Goal: Task Accomplishment & Management: Use online tool/utility

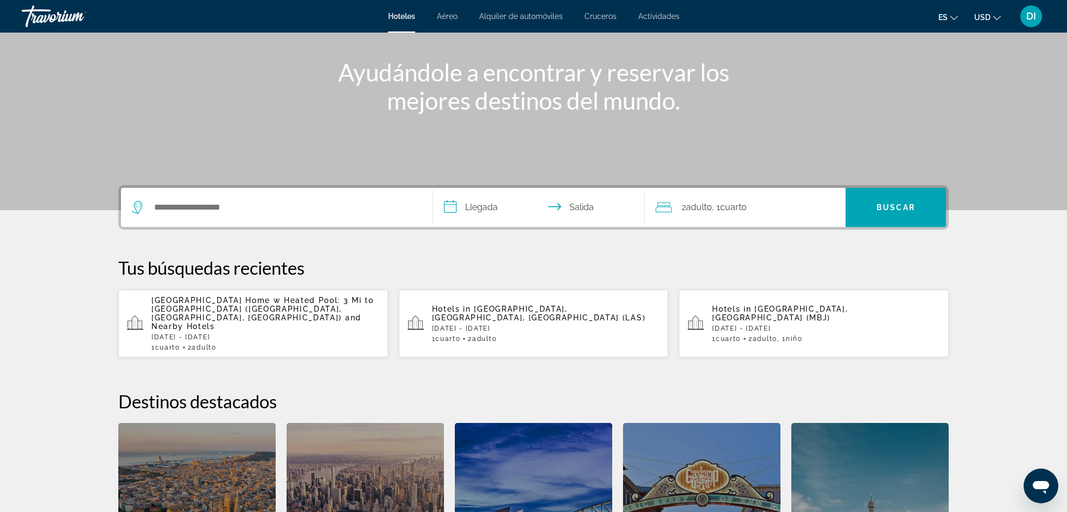
scroll to position [130, 0]
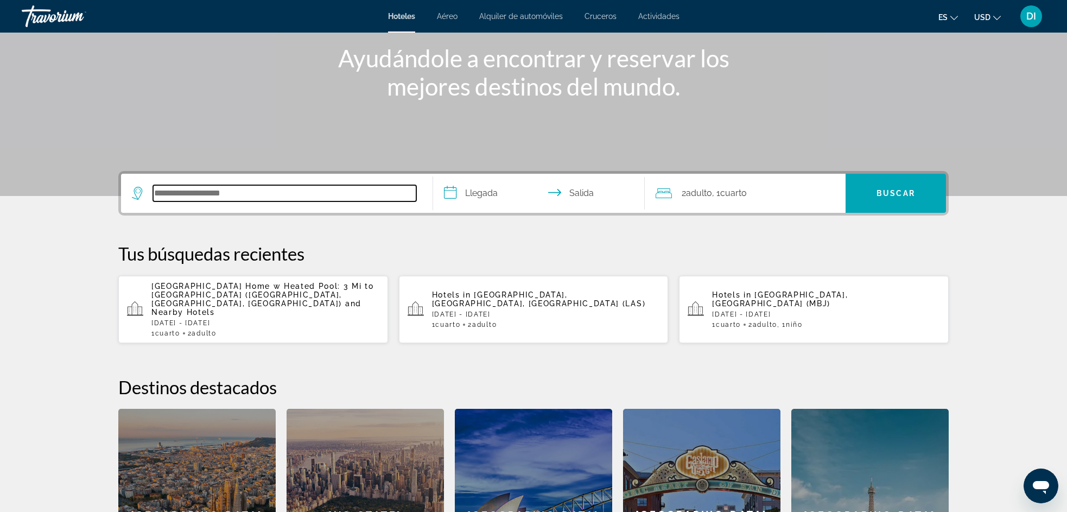
click at [189, 191] on input "Search hotel destination" at bounding box center [284, 193] width 263 height 16
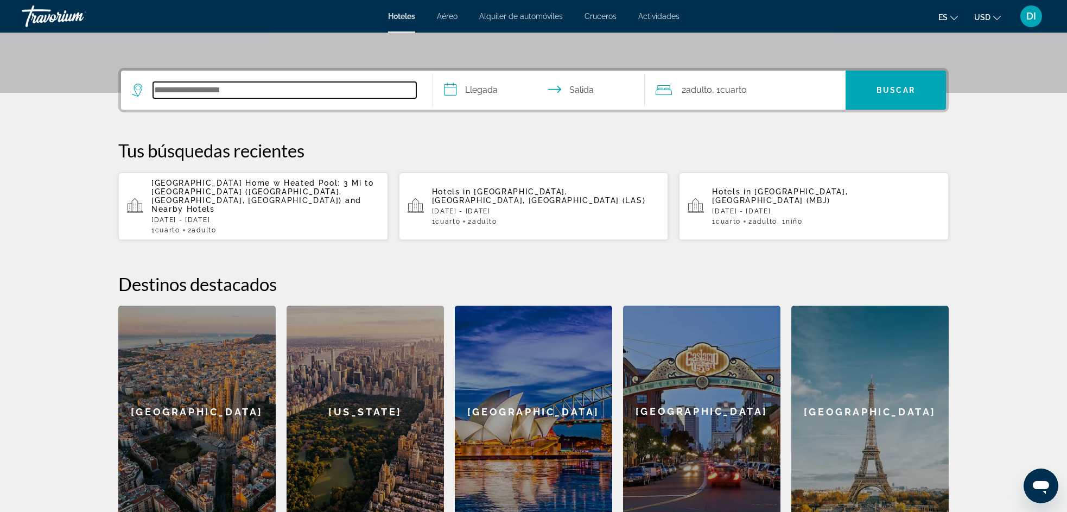
scroll to position [265, 0]
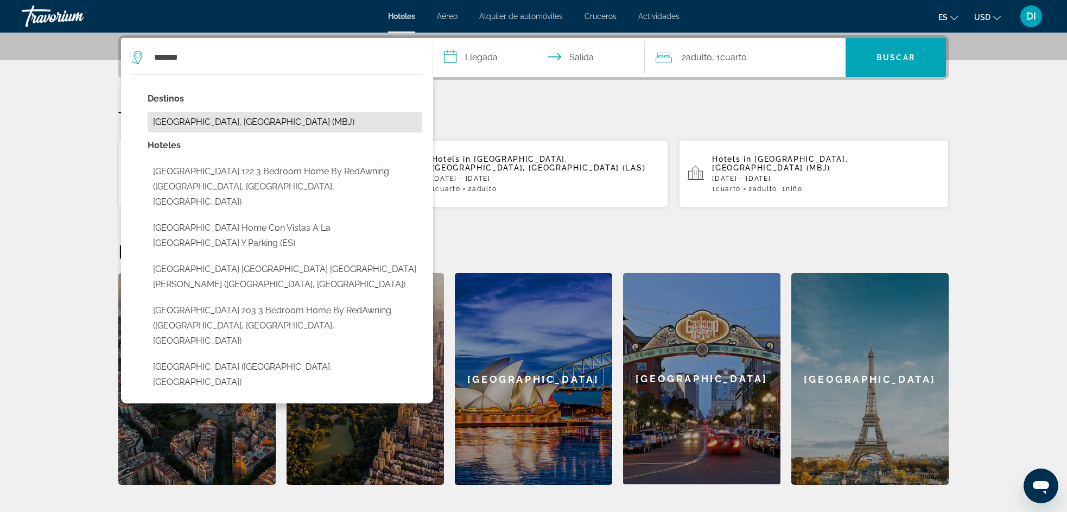
click at [208, 127] on button "Montego Bay, Jamaica (MBJ)" at bounding box center [285, 122] width 275 height 21
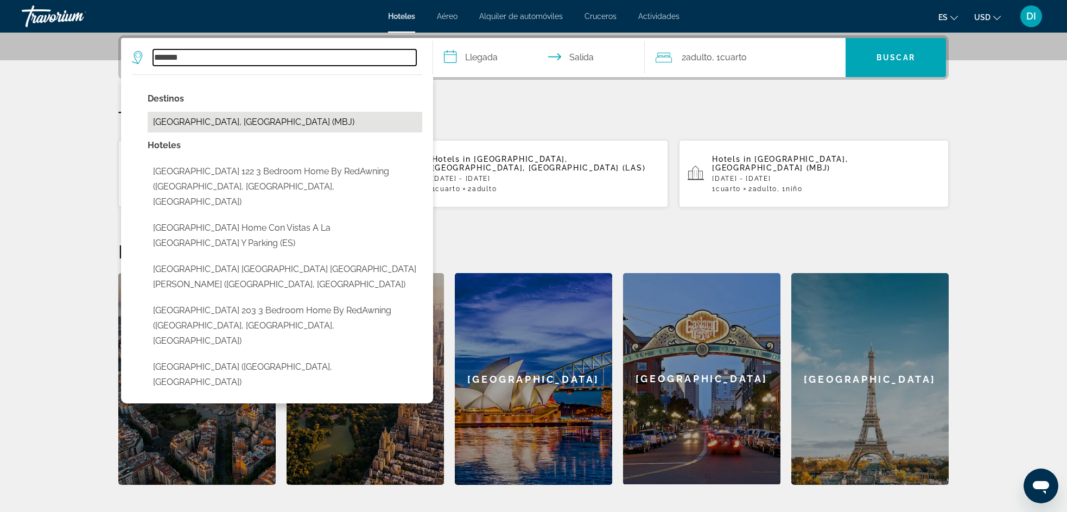
type input "**********"
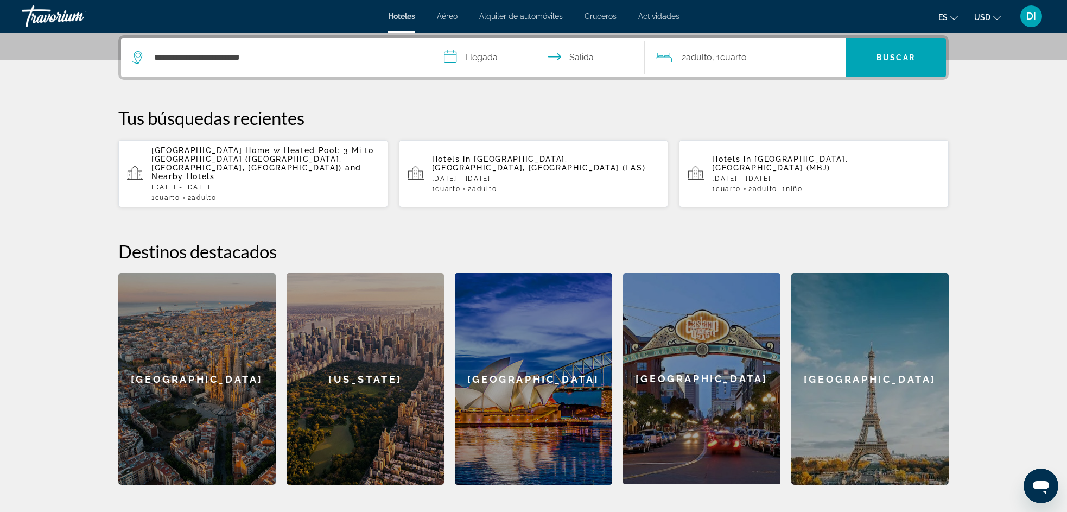
click at [448, 53] on input "**********" at bounding box center [541, 59] width 216 height 42
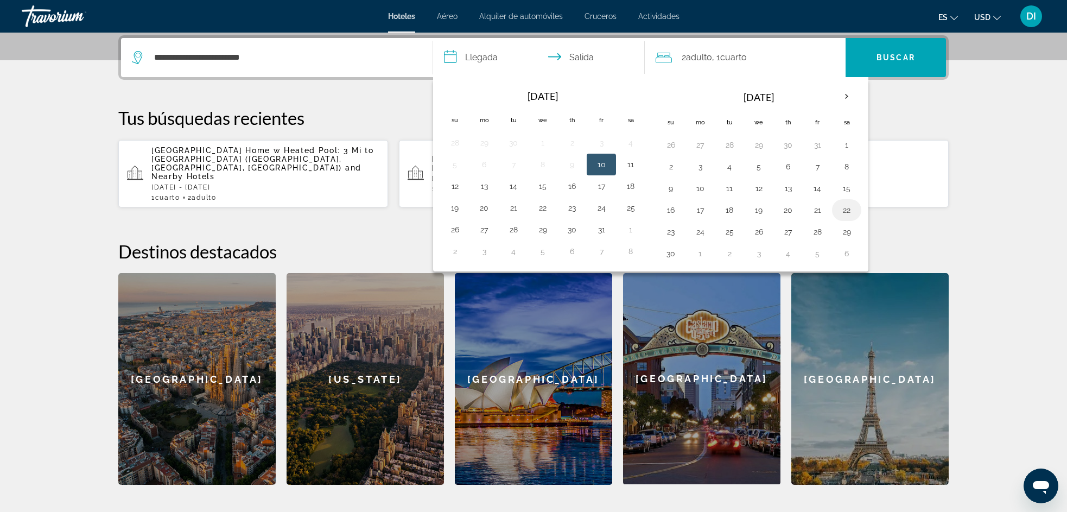
click at [846, 208] on button "22" at bounding box center [846, 209] width 17 height 15
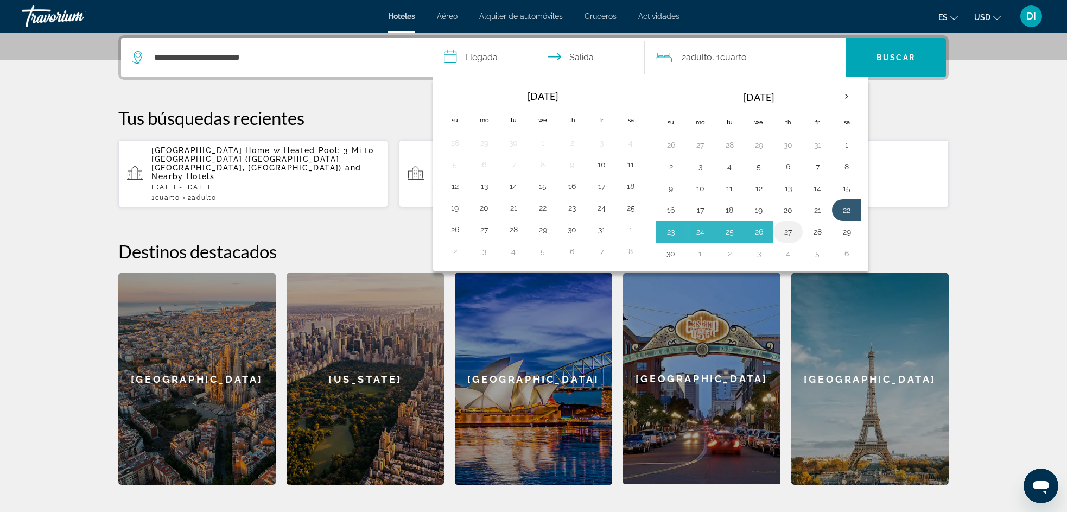
click at [789, 228] on button "27" at bounding box center [787, 231] width 17 height 15
type input "**********"
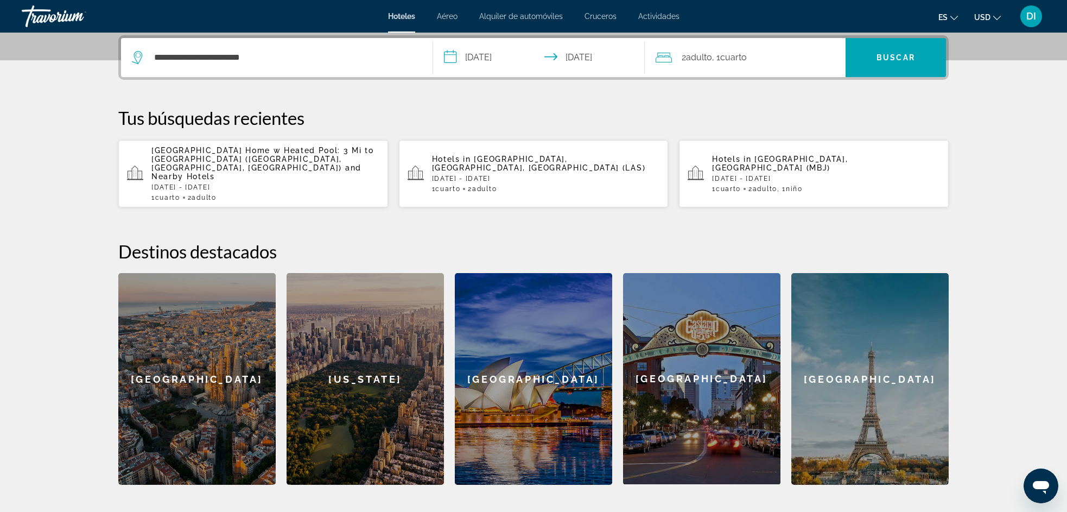
click at [742, 53] on span "Cuarto" at bounding box center [733, 57] width 27 height 10
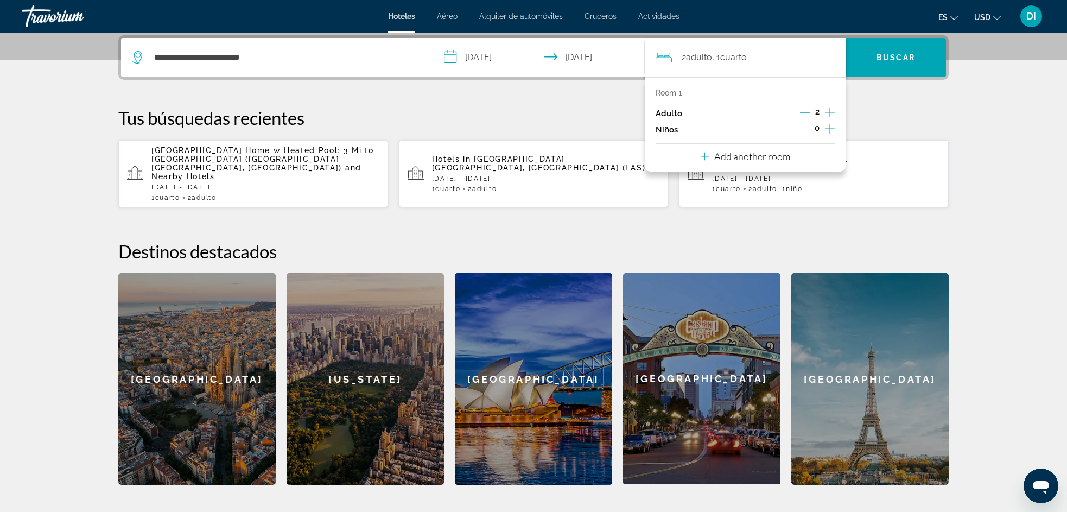
click at [827, 130] on icon "Increment children" at bounding box center [830, 128] width 10 height 13
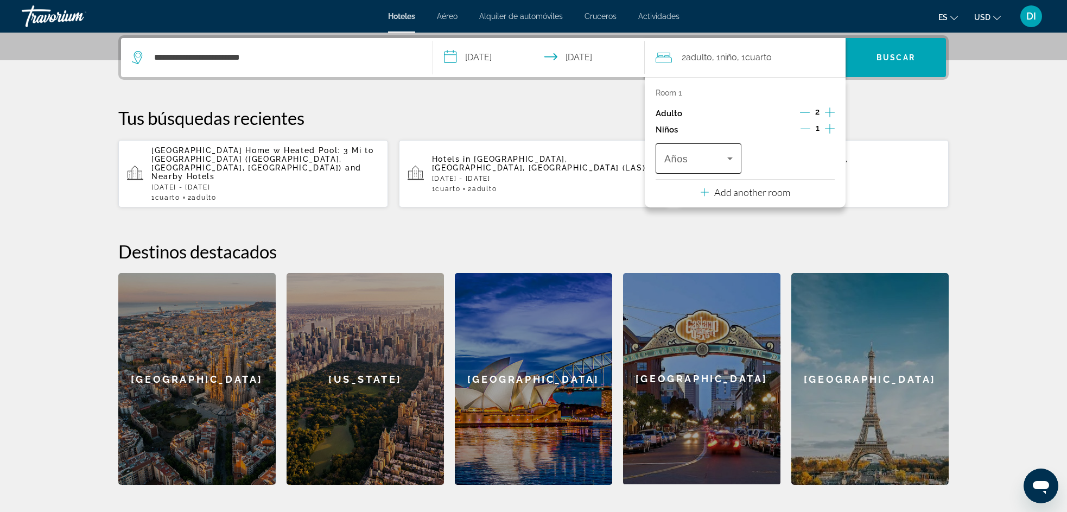
click at [724, 158] on icon "Travelers: 2 adults, 1 child" at bounding box center [730, 158] width 13 height 13
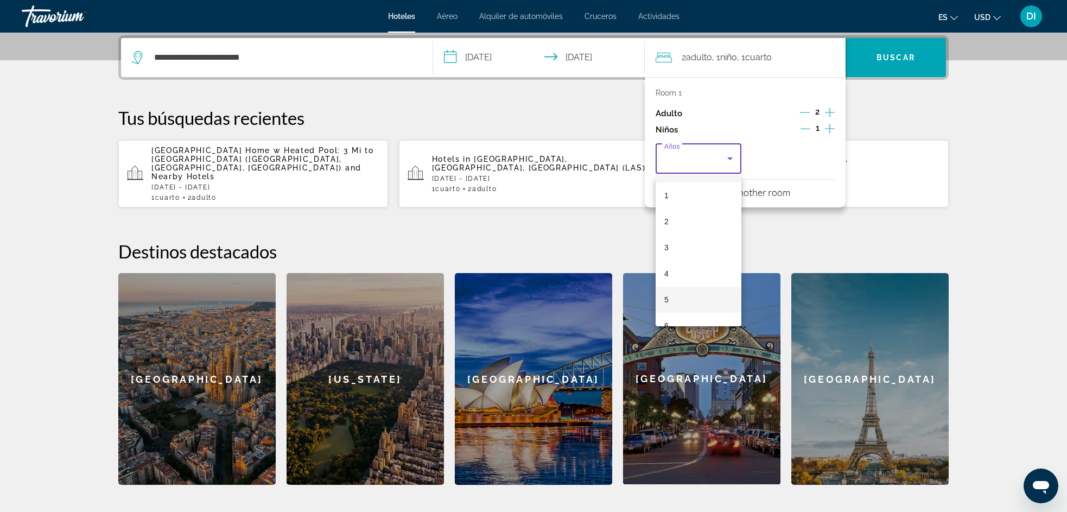
scroll to position [56, 0]
click at [683, 288] on mat-option "6" at bounding box center [699, 295] width 86 height 26
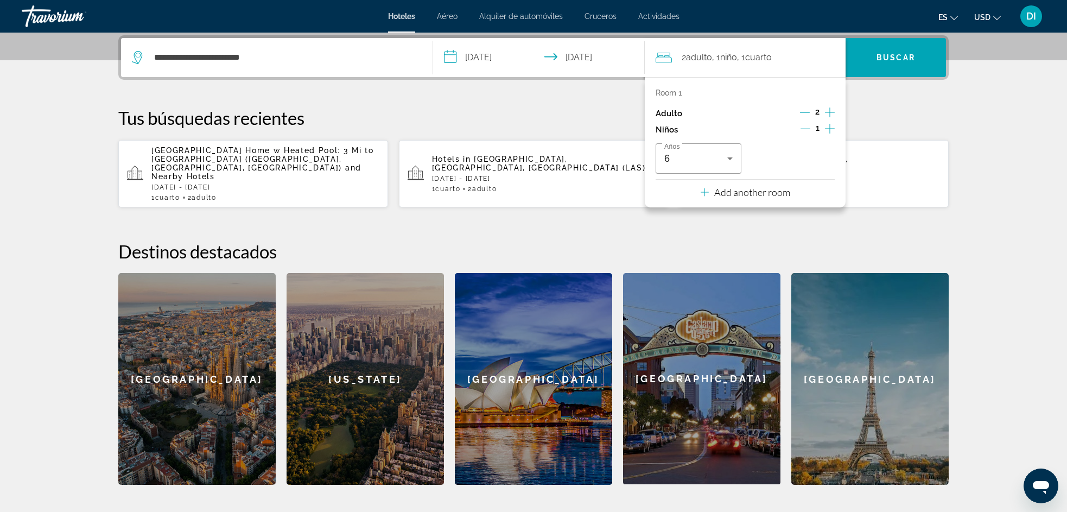
click at [922, 223] on div "**********" at bounding box center [534, 259] width 874 height 449
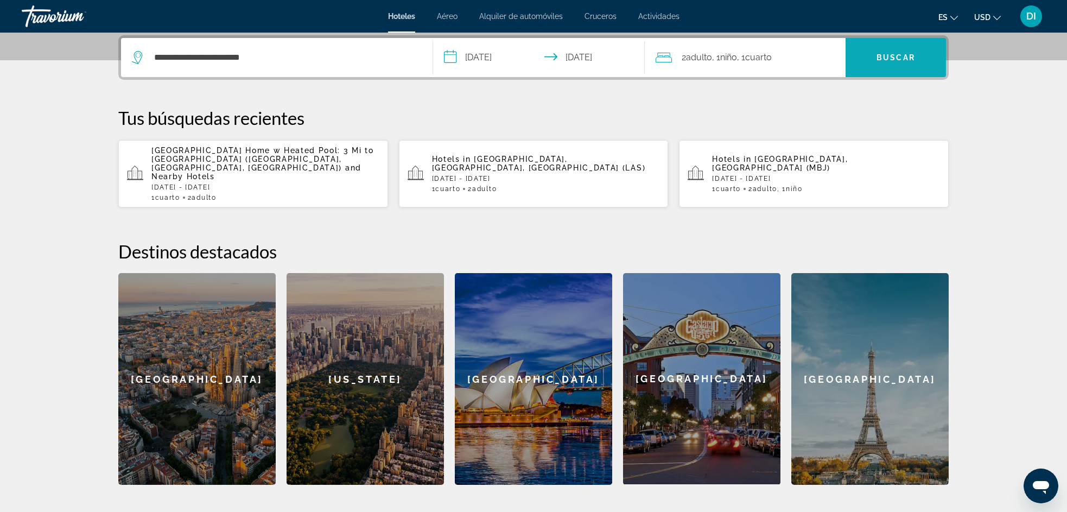
click at [890, 60] on span "Buscar" at bounding box center [896, 57] width 39 height 9
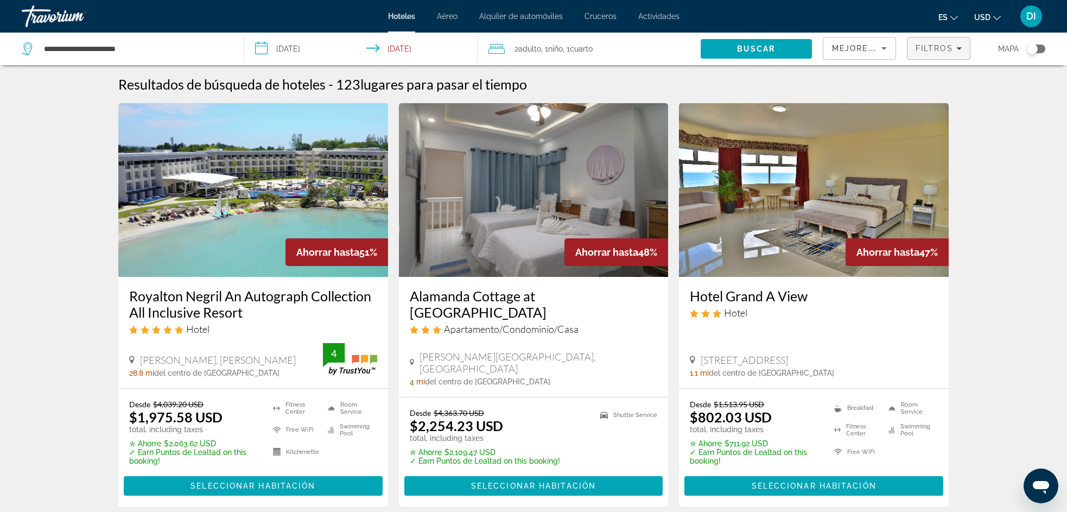
click at [941, 49] on span "Filtros" at bounding box center [935, 48] width 38 height 9
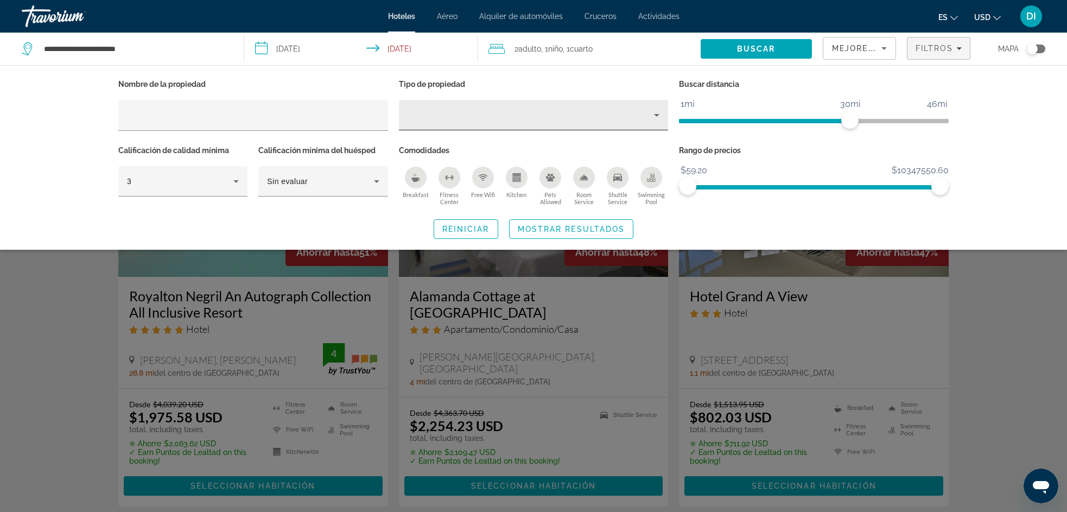
click at [538, 122] on div "Hotel Filters" at bounding box center [534, 115] width 252 height 30
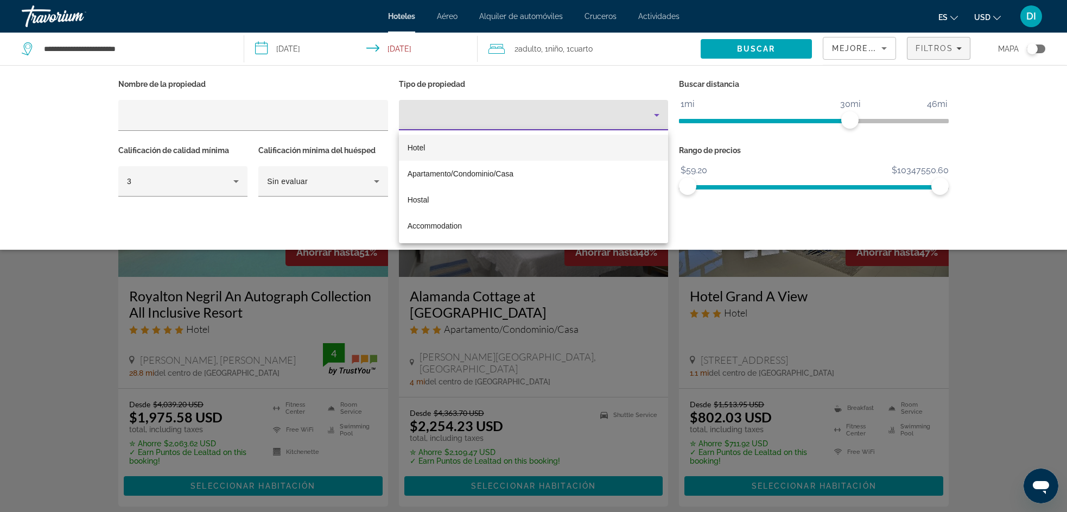
click at [436, 151] on mat-option "Hotel" at bounding box center [534, 148] width 270 height 26
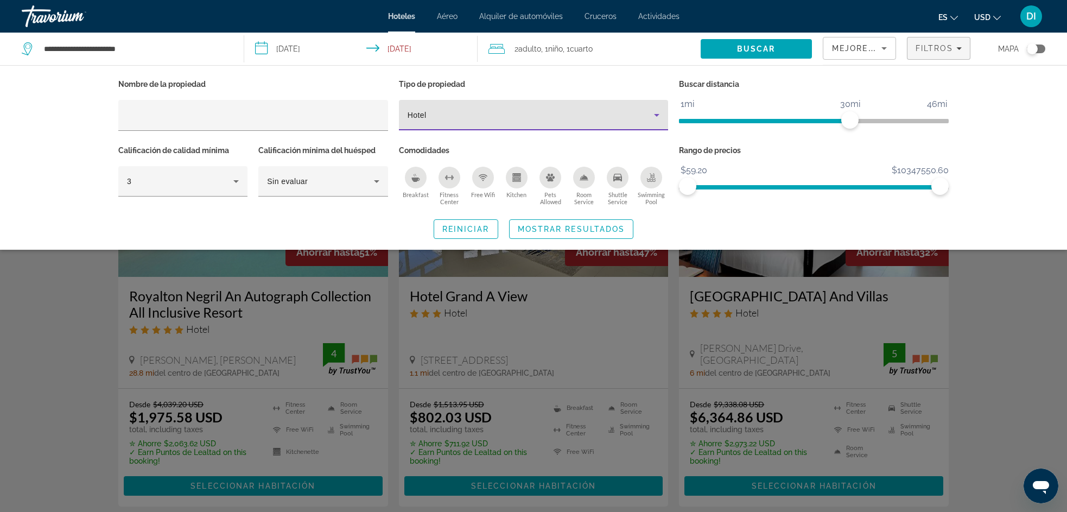
click at [282, 332] on div "Search widget" at bounding box center [533, 337] width 1067 height 349
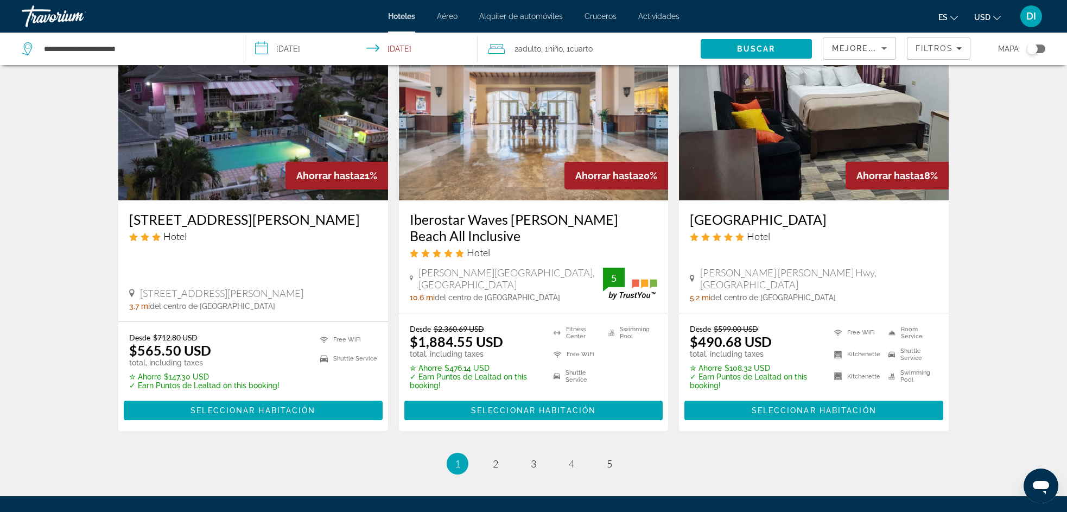
scroll to position [1434, 0]
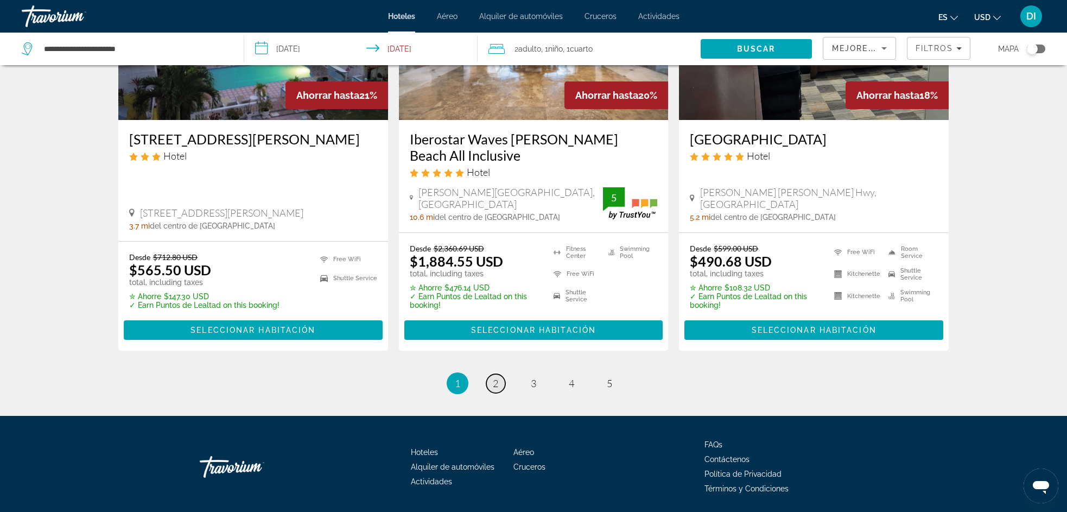
click at [497, 377] on span "2" at bounding box center [495, 383] width 5 height 12
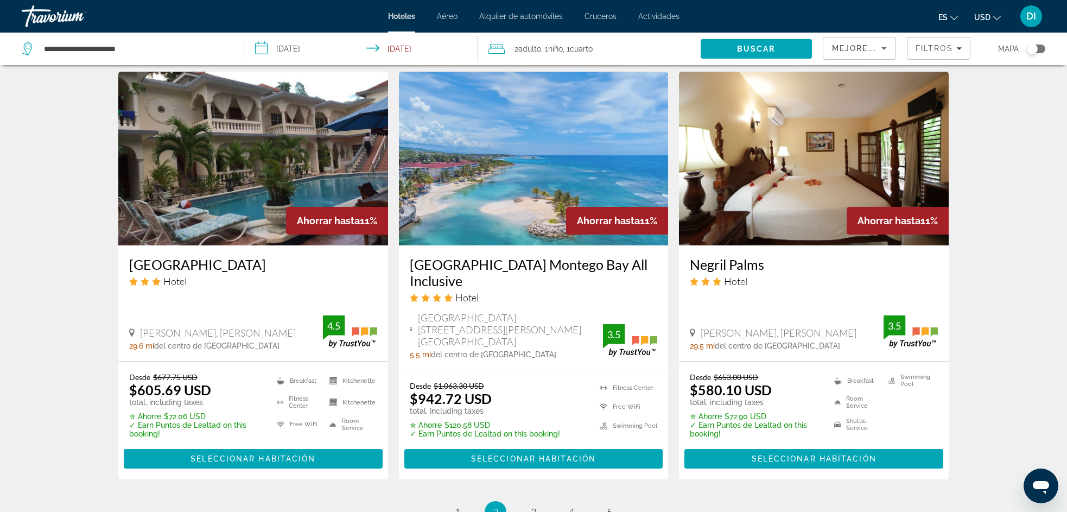
scroll to position [1327, 0]
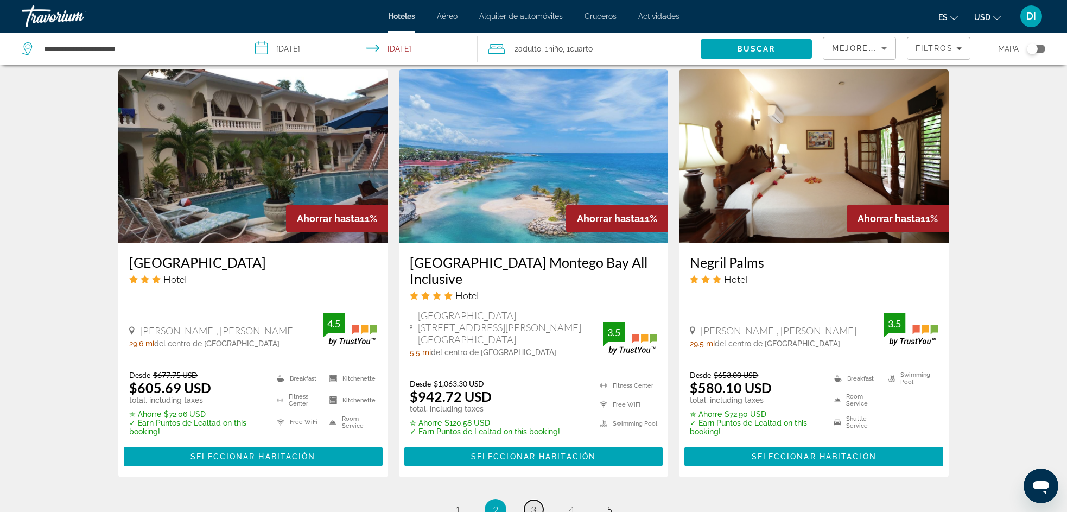
click at [534, 504] on span "3" at bounding box center [533, 510] width 5 height 12
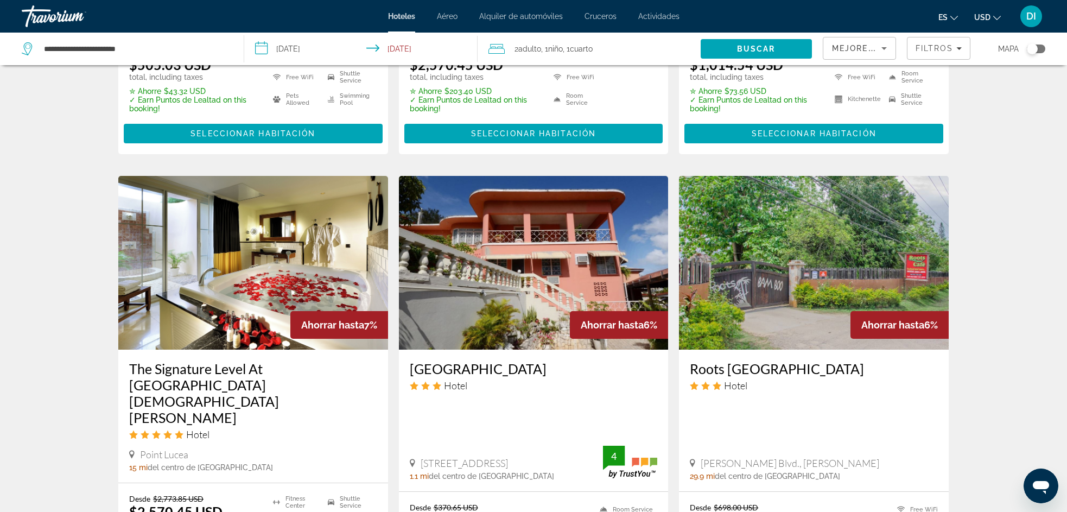
scroll to position [1346, 0]
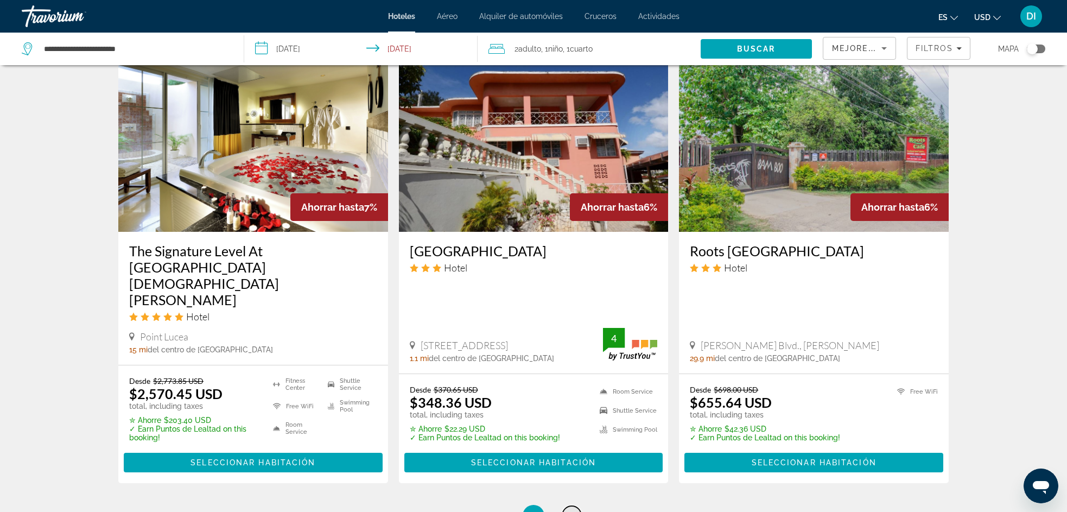
click at [572, 510] on span "4" at bounding box center [571, 516] width 5 height 12
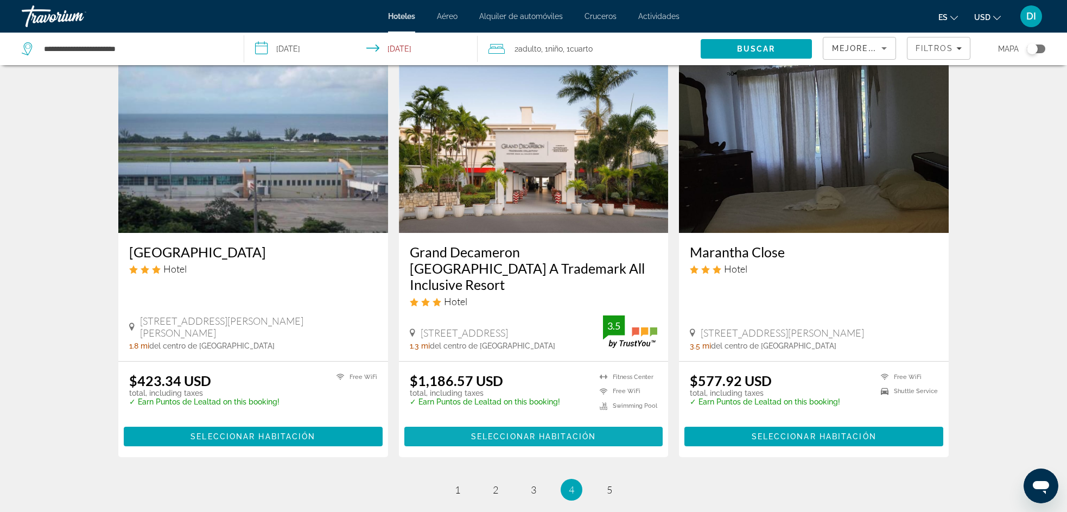
scroll to position [1293, 0]
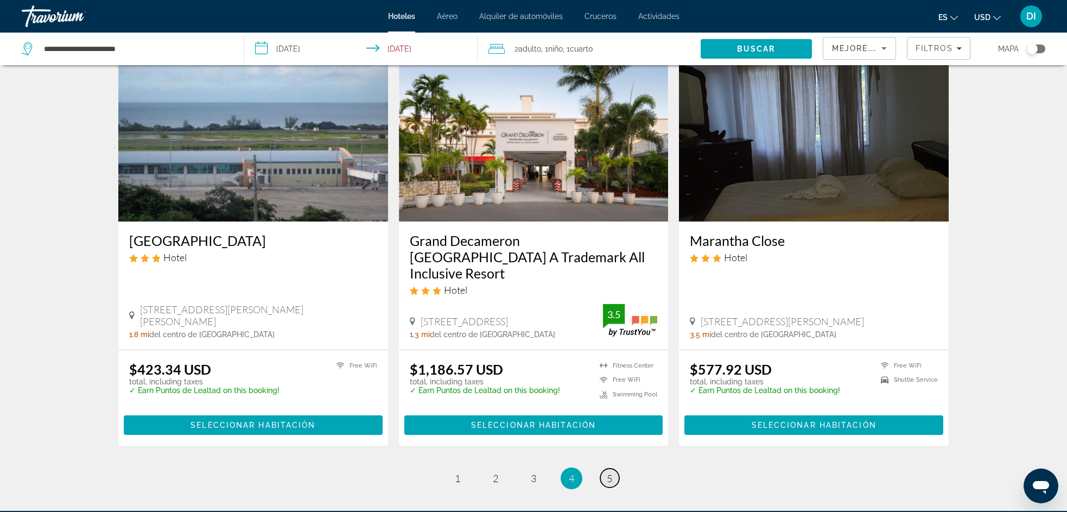
click at [608, 472] on span "5" at bounding box center [609, 478] width 5 height 12
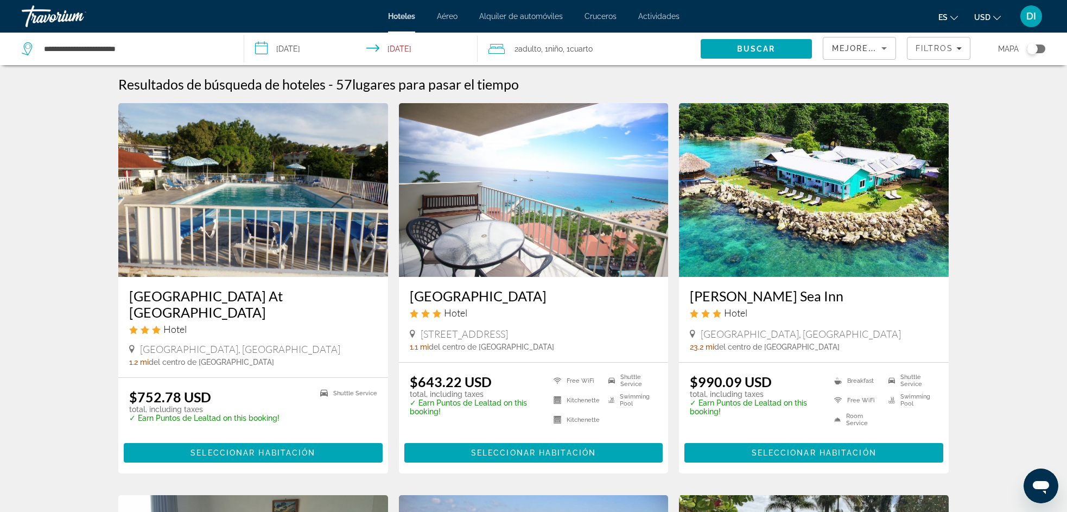
click at [1031, 46] on div "Toggle map" at bounding box center [1032, 48] width 11 height 11
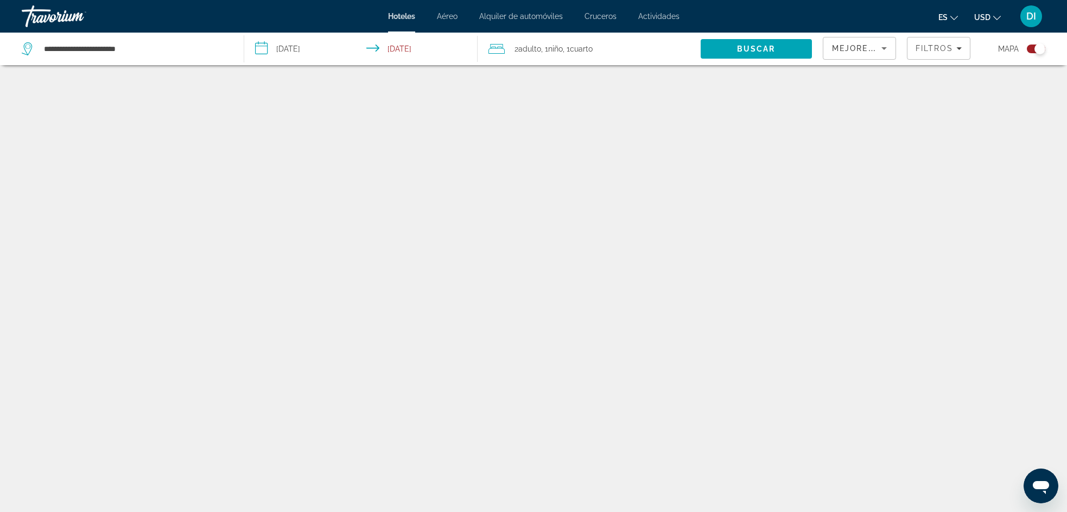
scroll to position [65, 0]
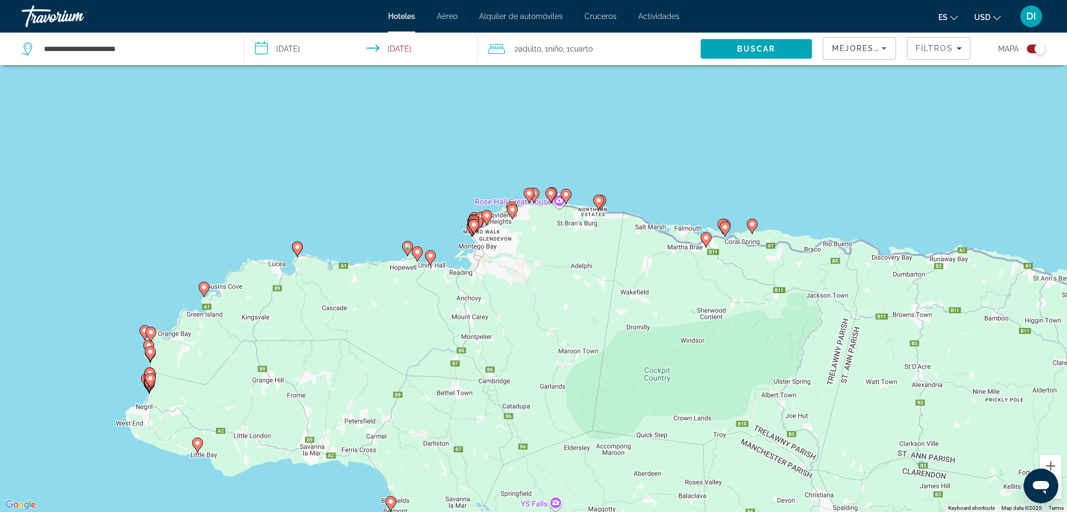
drag, startPoint x: 637, startPoint y: 148, endPoint x: 549, endPoint y: 251, distance: 135.6
click at [549, 251] on div "To activate drag with keyboard, press Alt + Enter. Once in keyboard drag state,…" at bounding box center [533, 256] width 1067 height 512
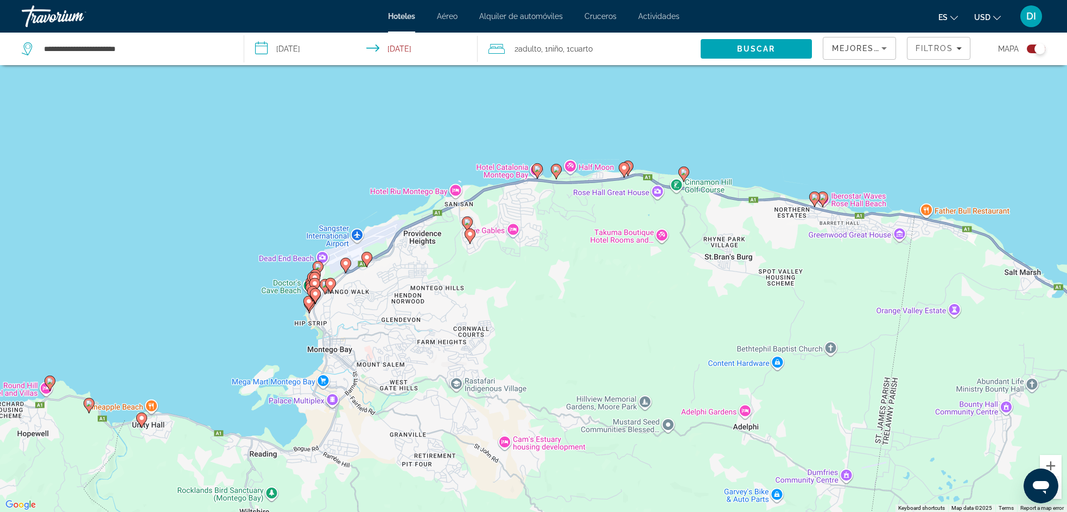
drag, startPoint x: 529, startPoint y: 236, endPoint x: 571, endPoint y: 222, distance: 43.9
click at [571, 222] on div "To activate drag with keyboard, press Alt + Enter. Once in keyboard drag state,…" at bounding box center [533, 256] width 1067 height 512
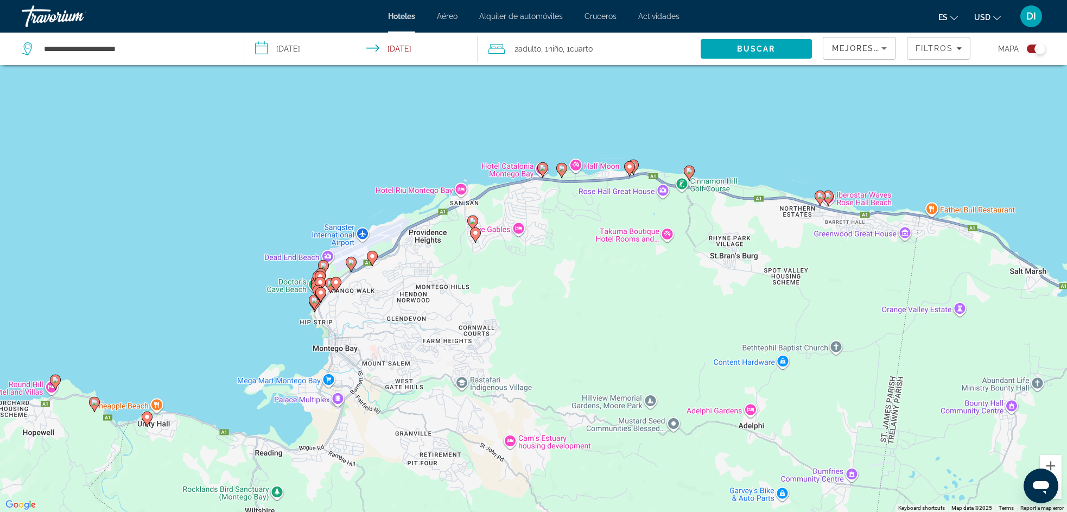
click at [542, 169] on image "Main content" at bounding box center [543, 167] width 7 height 7
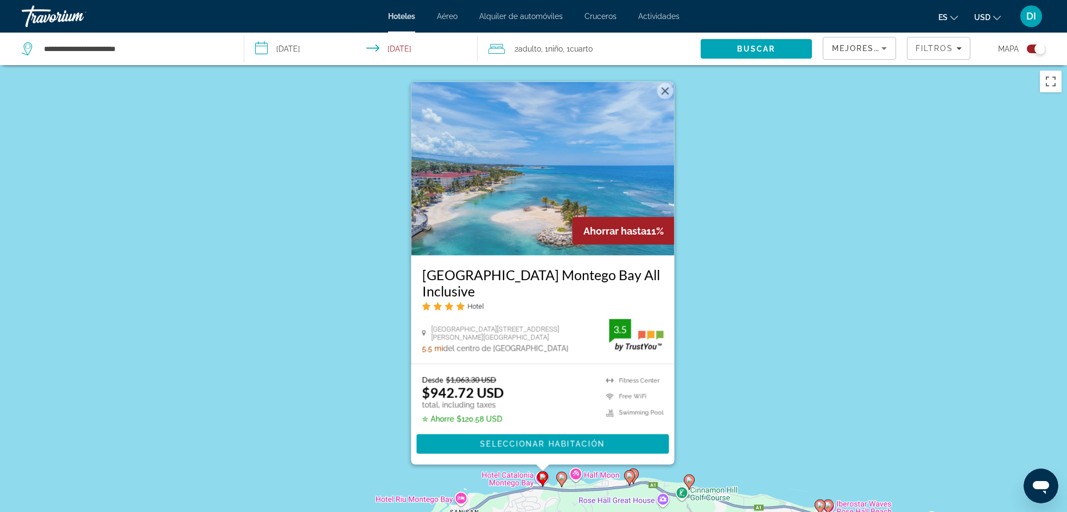
click at [667, 99] on button "Close" at bounding box center [665, 91] width 16 height 16
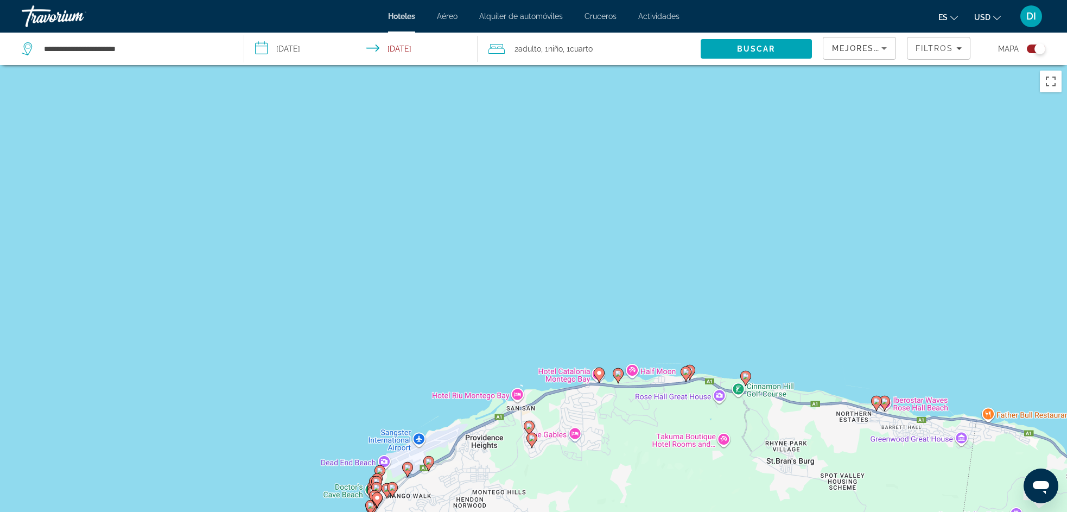
drag, startPoint x: 578, startPoint y: 209, endPoint x: 647, endPoint y: 129, distance: 105.4
click at [633, 139] on div "To activate drag with keyboard, press Alt + Enter. Once in keyboard drag state,…" at bounding box center [533, 321] width 1067 height 512
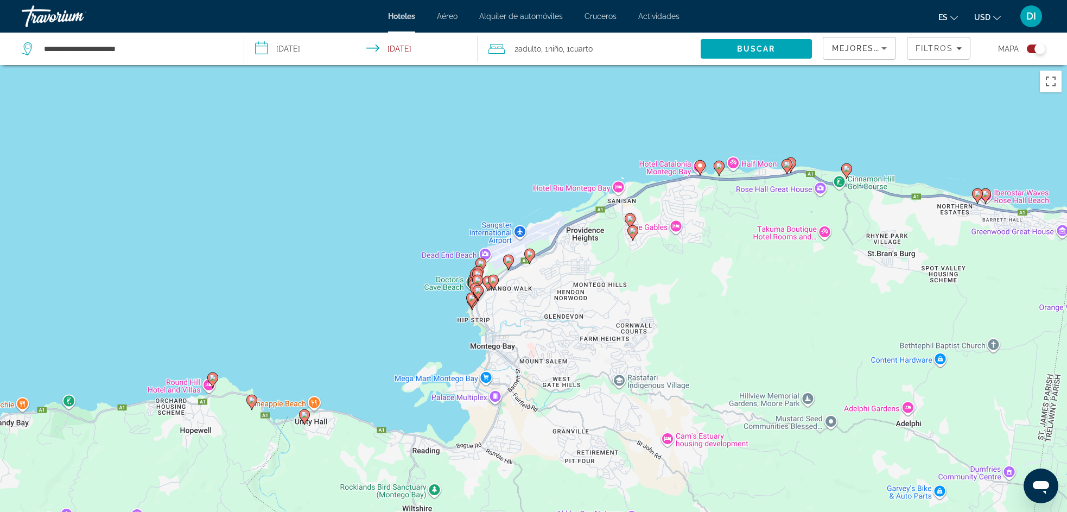
drag, startPoint x: 697, startPoint y: 256, endPoint x: 669, endPoint y: 199, distance: 62.9
click at [669, 199] on div "To activate drag with keyboard, press Alt + Enter. Once in keyboard drag state,…" at bounding box center [533, 321] width 1067 height 512
click at [616, 186] on div "To activate drag with keyboard, press Alt + Enter. Once in keyboard drag state,…" at bounding box center [533, 321] width 1067 height 512
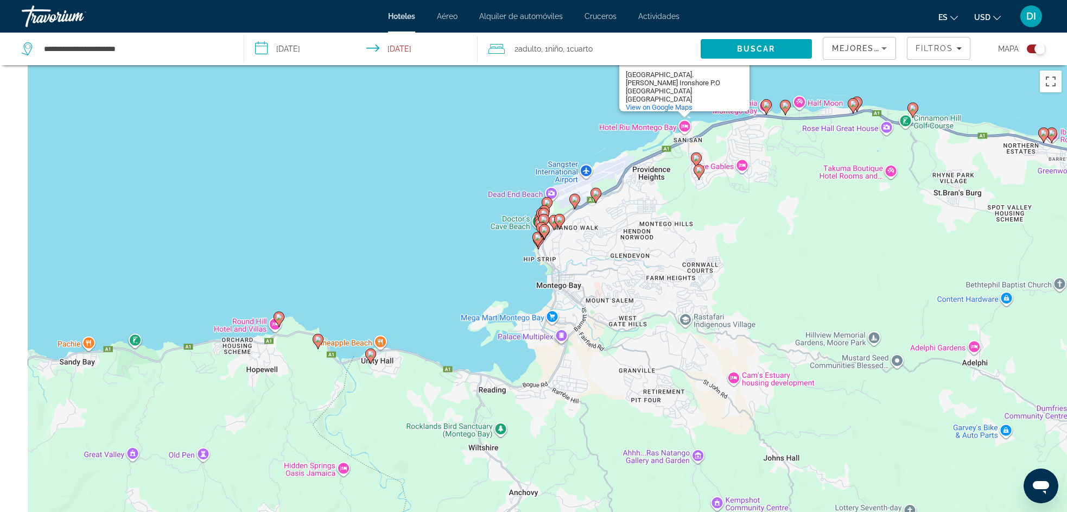
drag, startPoint x: 546, startPoint y: 227, endPoint x: 611, endPoint y: 166, distance: 88.7
click at [611, 166] on div "To activate drag with keyboard, press Alt + Enter. Once in keyboard drag state,…" at bounding box center [533, 321] width 1067 height 512
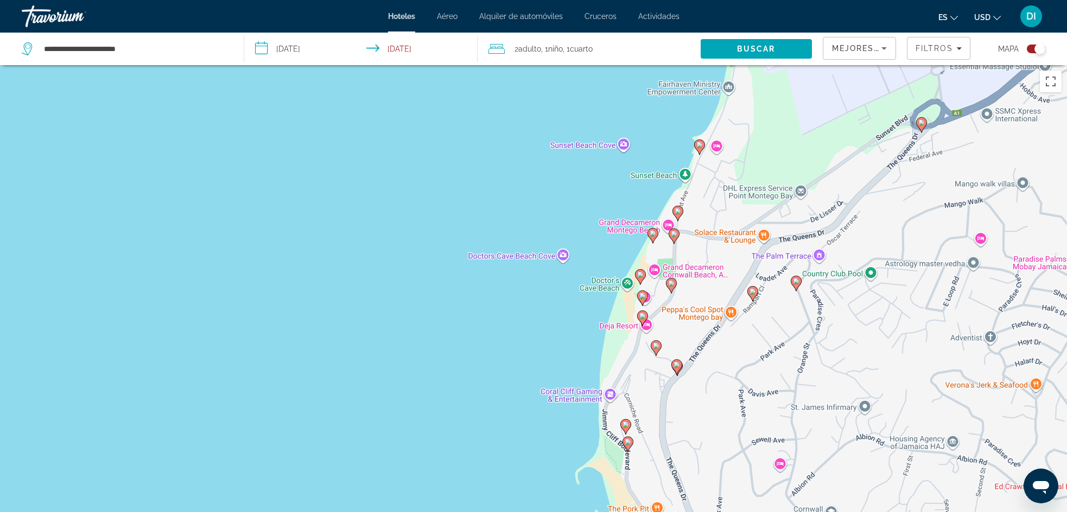
drag, startPoint x: 553, startPoint y: 100, endPoint x: 710, endPoint y: 208, distance: 190.6
click at [710, 208] on div "To activate drag with keyboard, press Alt + Enter. Once in keyboard drag state,…" at bounding box center [533, 321] width 1067 height 512
click at [700, 145] on image "Main content" at bounding box center [699, 145] width 7 height 7
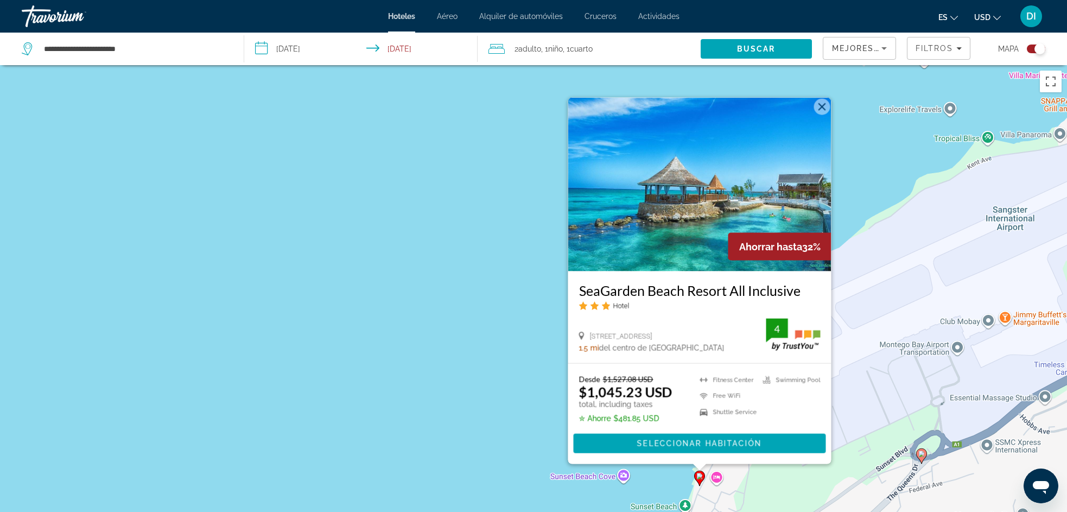
click at [821, 104] on button "Close" at bounding box center [822, 106] width 16 height 16
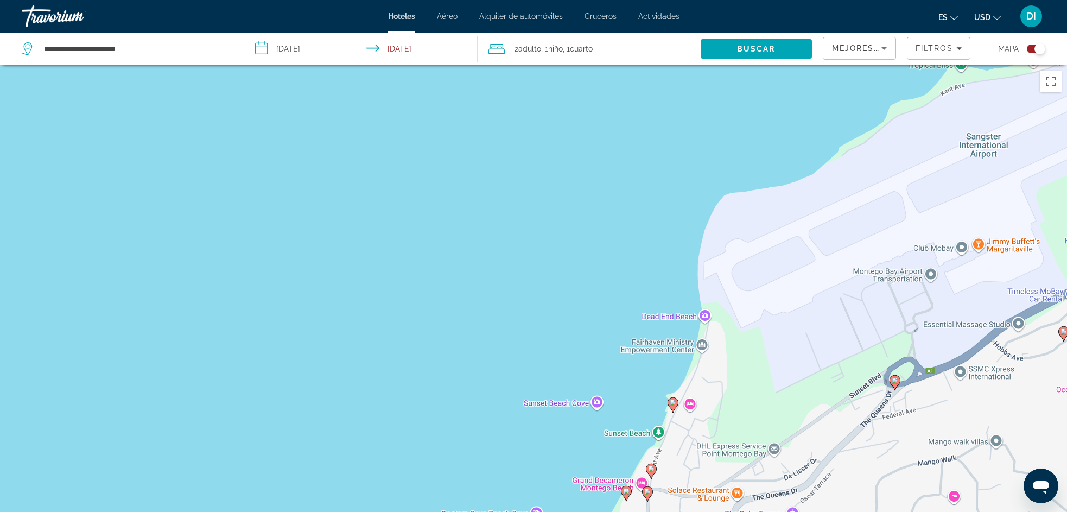
drag, startPoint x: 712, startPoint y: 238, endPoint x: 662, endPoint y: 131, distance: 118.2
click at [662, 131] on div "To navigate, press the arrow keys. To activate drag with keyboard, press Alt + …" at bounding box center [533, 321] width 1067 height 512
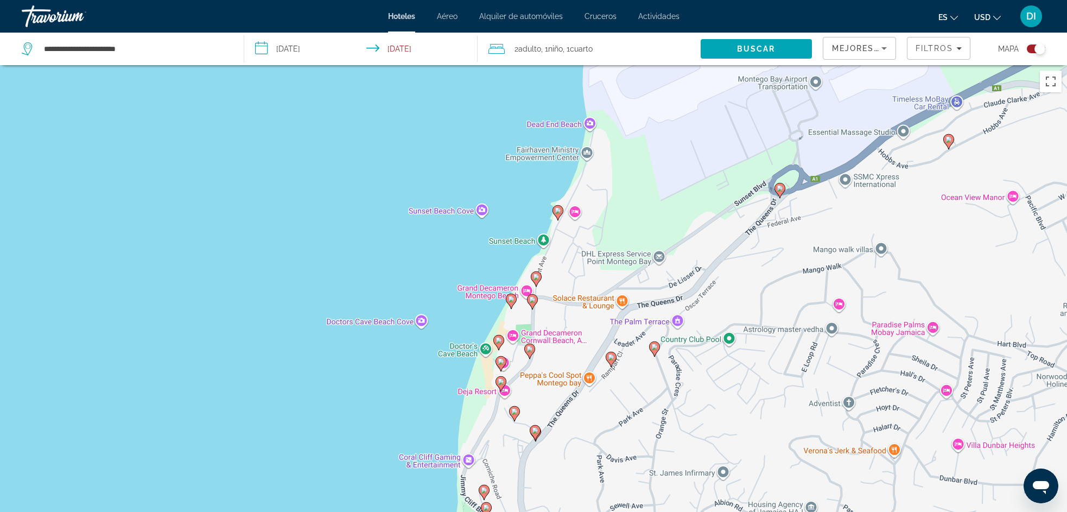
click at [536, 276] on image "Main content" at bounding box center [536, 277] width 7 height 7
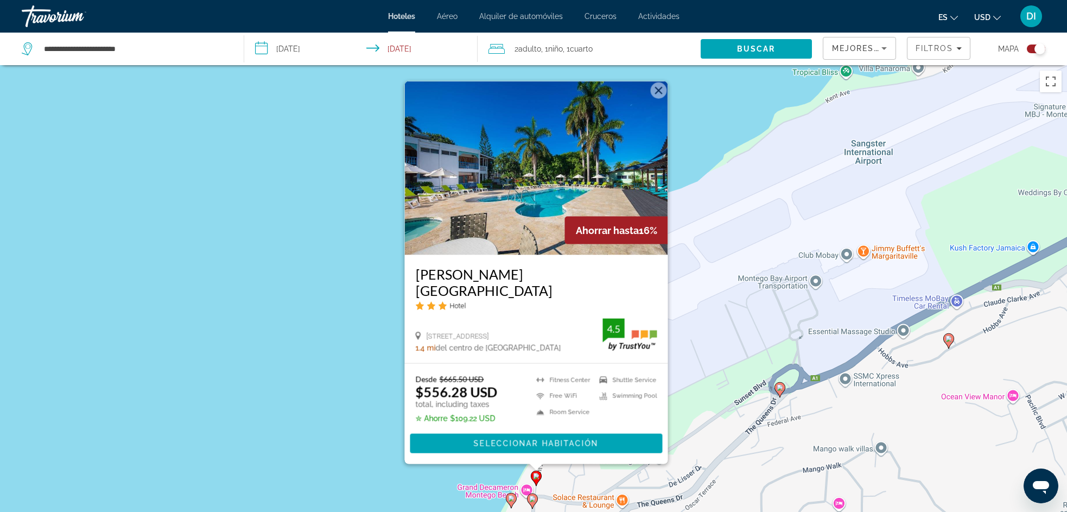
click at [659, 98] on button "Close" at bounding box center [659, 90] width 16 height 16
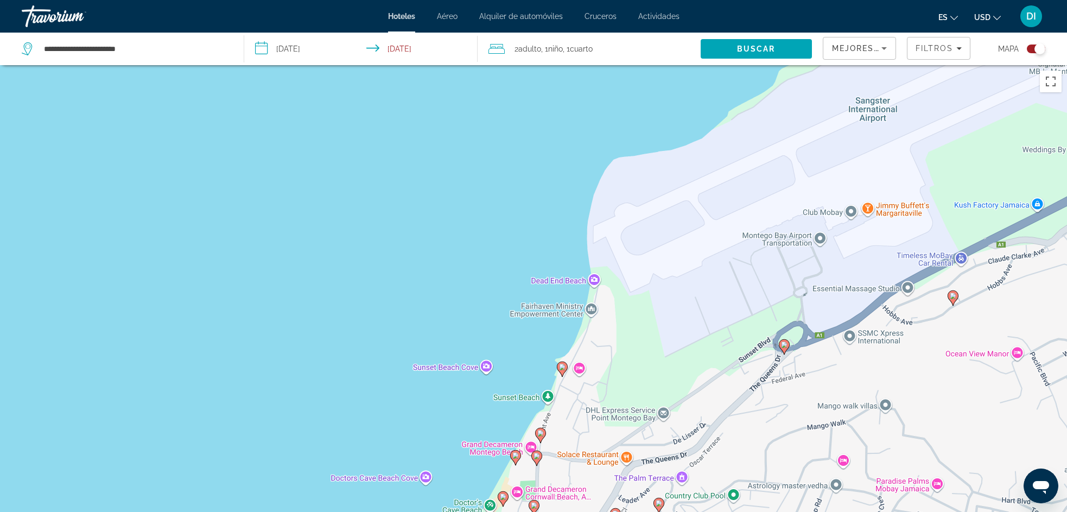
drag, startPoint x: 614, startPoint y: 215, endPoint x: 632, endPoint y: 93, distance: 123.4
click at [631, 99] on div "To navigate, press the arrow keys. To activate drag with keyboard, press Alt + …" at bounding box center [533, 321] width 1067 height 512
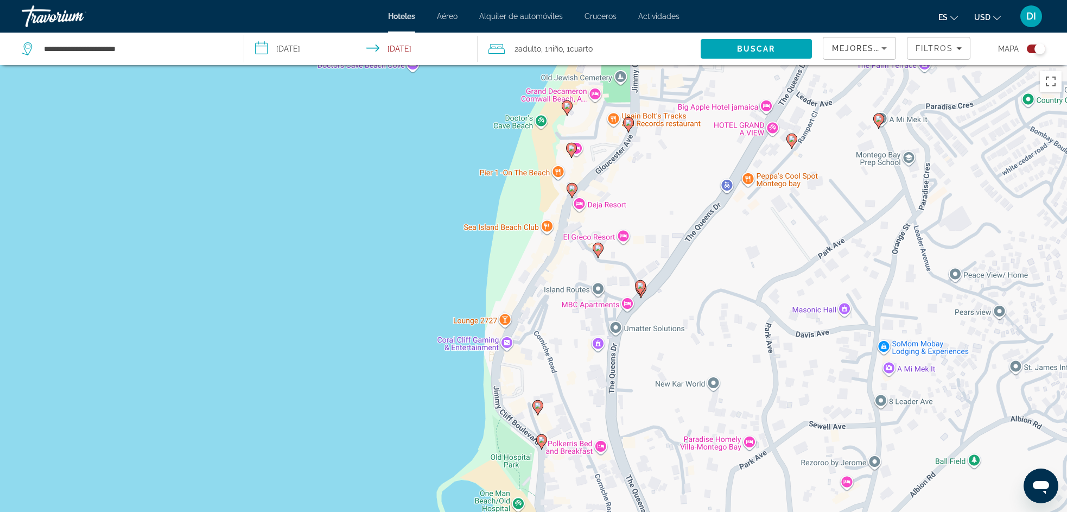
drag, startPoint x: 618, startPoint y: 359, endPoint x: 649, endPoint y: 179, distance: 182.9
click at [649, 179] on div "To activate drag with keyboard, press Alt + Enter. Once in keyboard drag state,…" at bounding box center [533, 321] width 1067 height 512
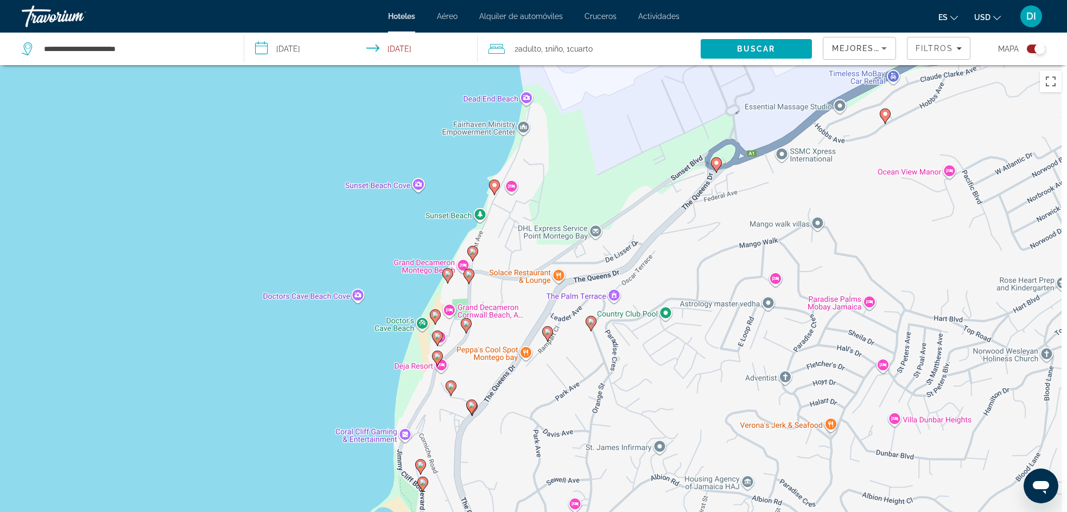
drag, startPoint x: 691, startPoint y: 184, endPoint x: 506, endPoint y: 335, distance: 238.4
click at [506, 335] on div "To activate drag with keyboard, press Alt + Enter. Once in keyboard drag state,…" at bounding box center [533, 321] width 1067 height 512
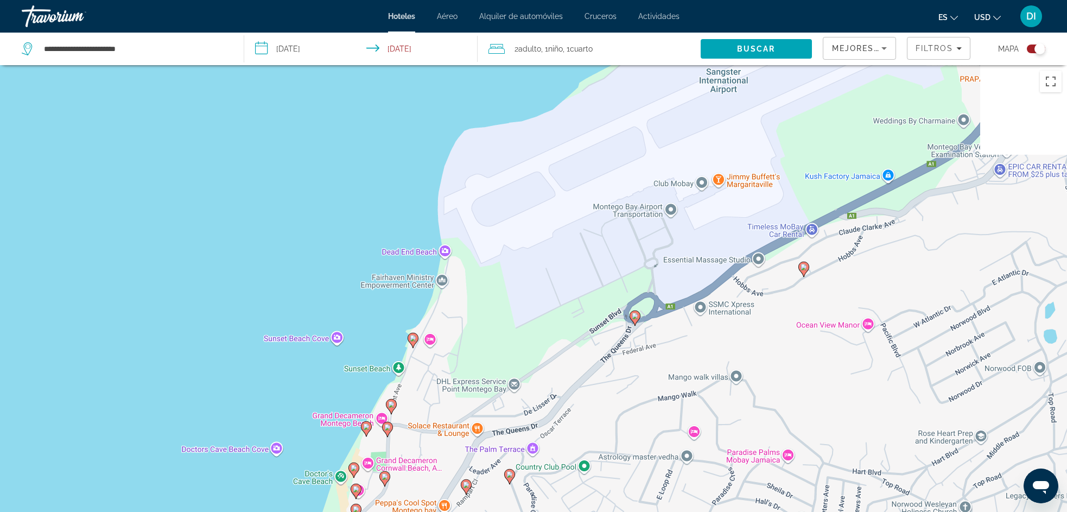
drag, startPoint x: 582, startPoint y: 169, endPoint x: 505, endPoint y: 364, distance: 210.0
click at [505, 364] on div "To activate drag with keyboard, press Alt + Enter. Once in keyboard drag state,…" at bounding box center [533, 321] width 1067 height 512
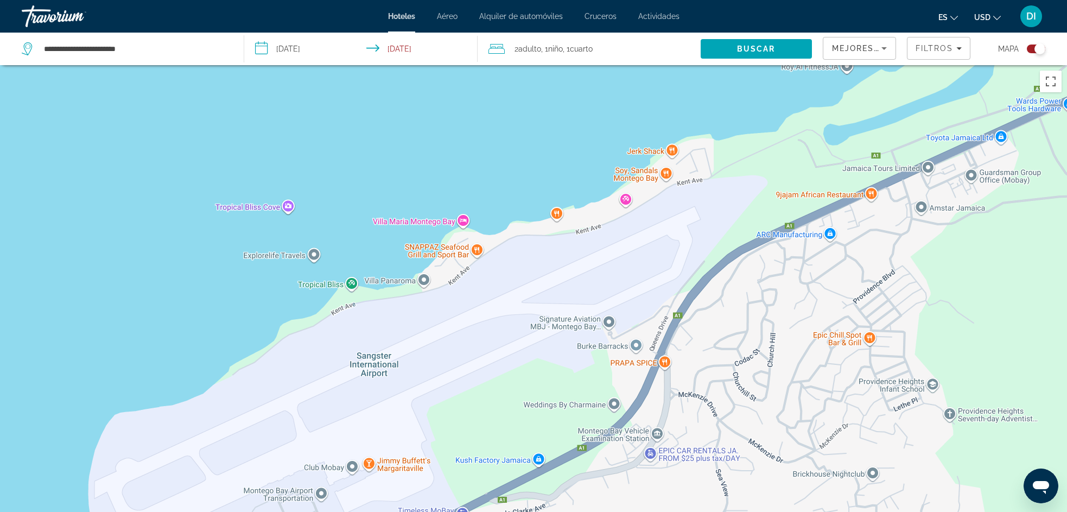
drag, startPoint x: 827, startPoint y: 278, endPoint x: 580, endPoint y: 283, distance: 246.5
click at [580, 283] on div "To activate drag with keyboard, press Alt + Enter. Once in keyboard drag state,…" at bounding box center [533, 321] width 1067 height 512
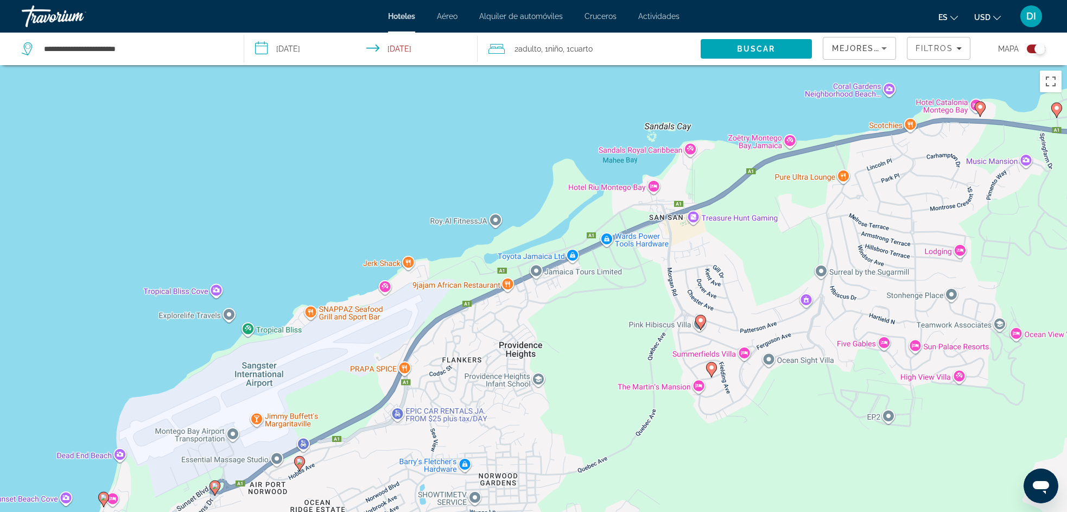
drag, startPoint x: 665, startPoint y: 281, endPoint x: 403, endPoint y: 331, distance: 266.9
click at [403, 331] on div "To activate drag with keyboard, press Alt + Enter. Once in keyboard drag state,…" at bounding box center [533, 321] width 1067 height 512
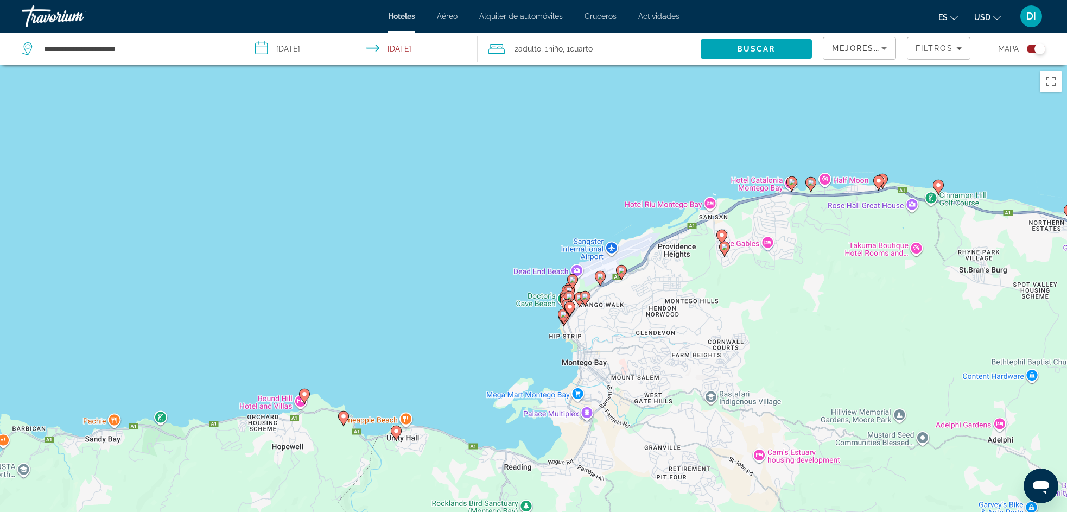
drag, startPoint x: 664, startPoint y: 179, endPoint x: 743, endPoint y: 116, distance: 101.2
click at [743, 112] on div "To activate drag with keyboard, press Alt + Enter. Once in keyboard drag state,…" at bounding box center [533, 321] width 1067 height 512
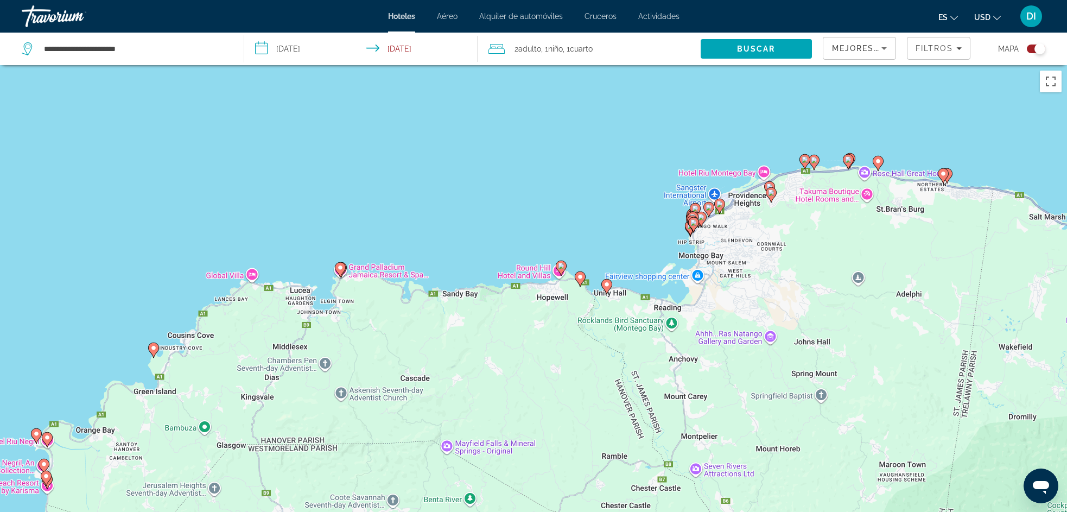
drag, startPoint x: 661, startPoint y: 148, endPoint x: 735, endPoint y: 133, distance: 75.8
click at [735, 133] on div "To activate drag with keyboard, press Alt + Enter. Once in keyboard drag state,…" at bounding box center [533, 321] width 1067 height 512
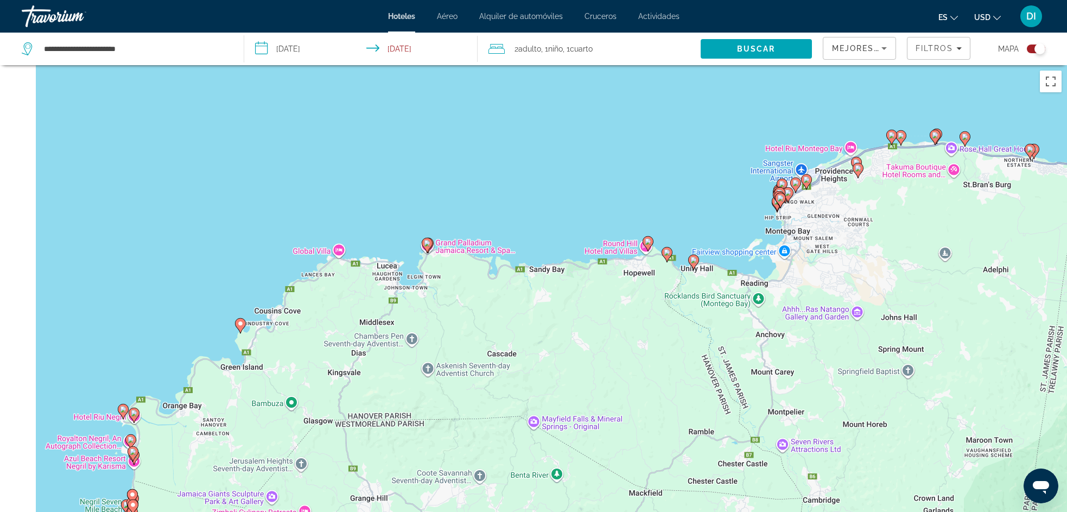
drag, startPoint x: 570, startPoint y: 182, endPoint x: 666, endPoint y: 155, distance: 99.7
click at [666, 155] on div "To activate drag with keyboard, press Alt + Enter. Once in keyboard drag state,…" at bounding box center [533, 321] width 1067 height 512
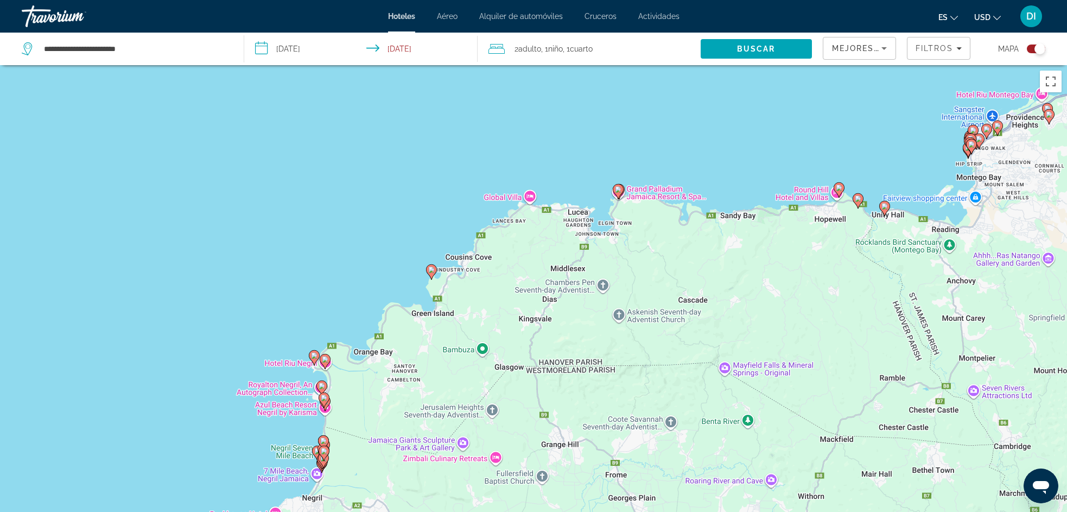
drag, startPoint x: 472, startPoint y: 211, endPoint x: 636, endPoint y: 142, distance: 177.5
click at [636, 142] on div "To activate drag with keyboard, press Alt + Enter. Once in keyboard drag state,…" at bounding box center [533, 321] width 1067 height 512
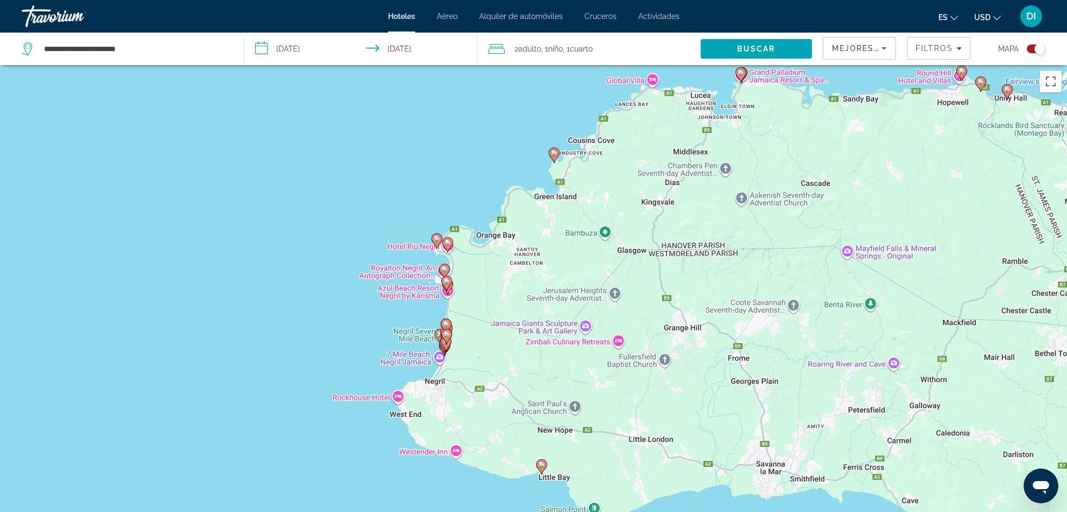
drag, startPoint x: 412, startPoint y: 341, endPoint x: 498, endPoint y: 252, distance: 124.0
click at [498, 252] on div "To activate drag with keyboard, press Alt + Enter. Once in keyboard drag state,…" at bounding box center [533, 321] width 1067 height 512
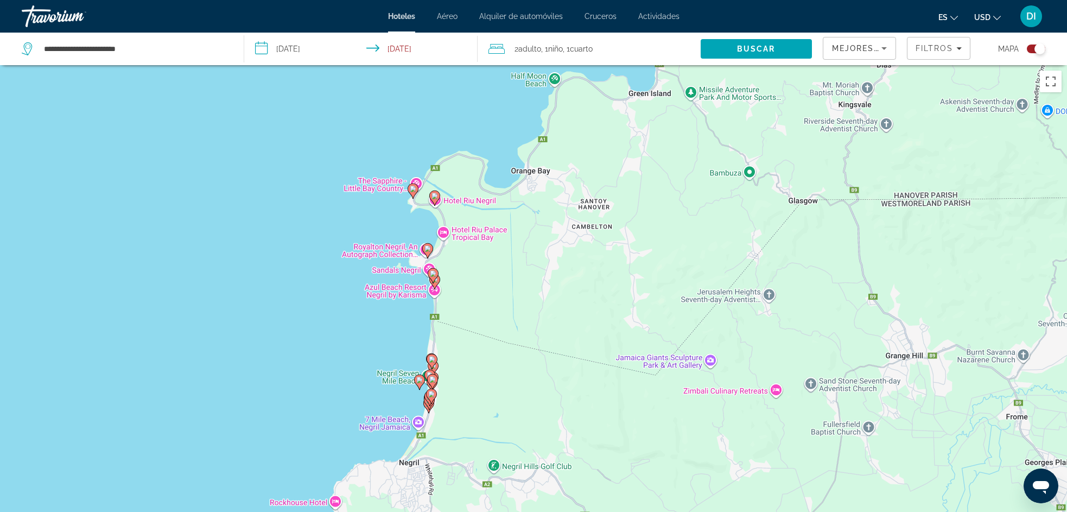
click at [1030, 46] on div "Toggle map" at bounding box center [1036, 49] width 18 height 9
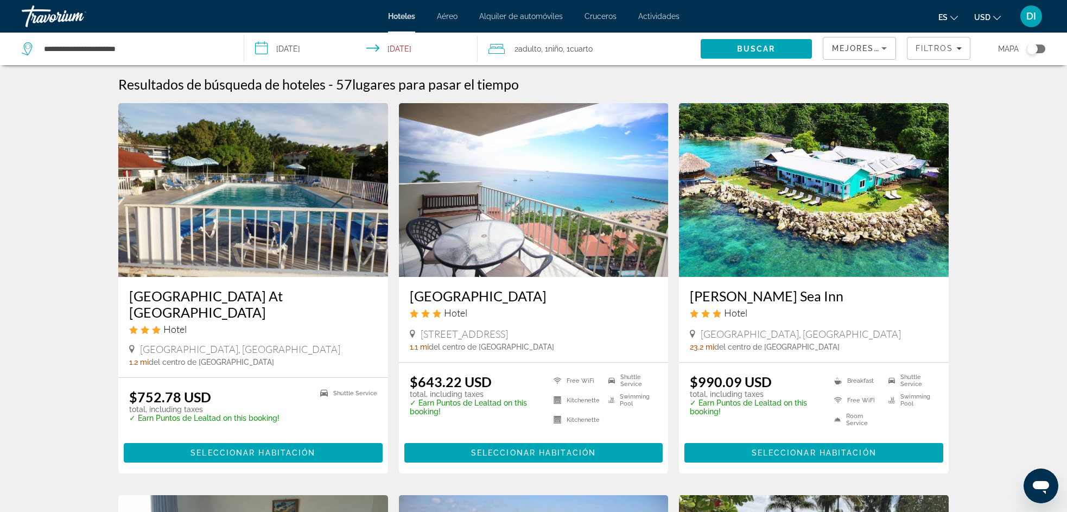
click at [866, 50] on span "Mejores descuentos" at bounding box center [886, 48] width 109 height 9
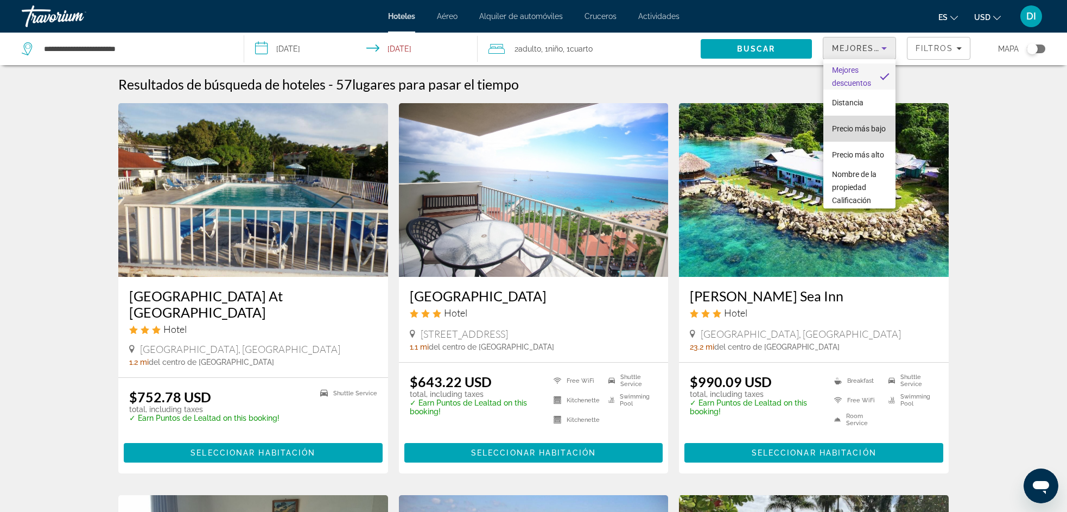
click at [862, 127] on span "Precio más bajo" at bounding box center [859, 128] width 54 height 9
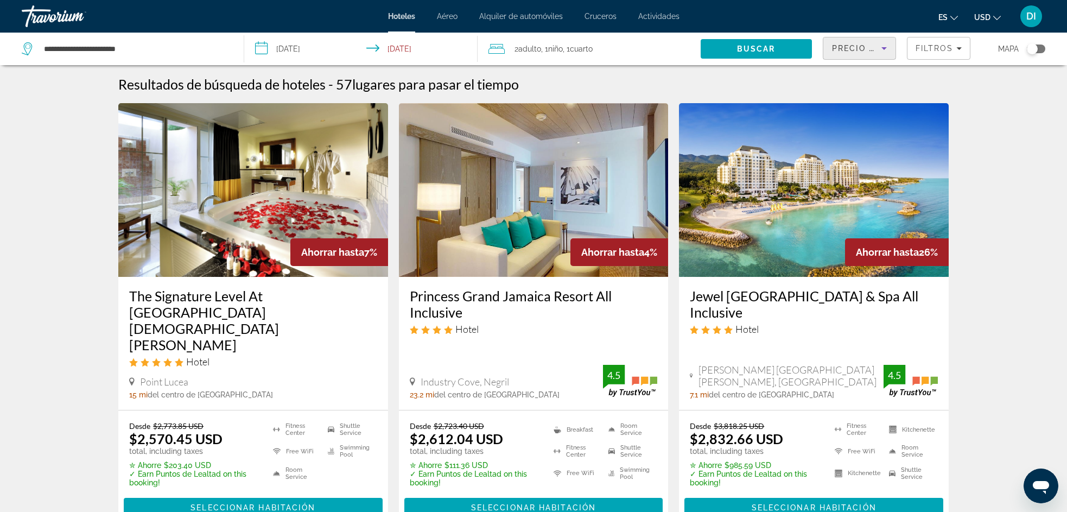
click at [881, 50] on icon "Sort by" at bounding box center [884, 48] width 13 height 13
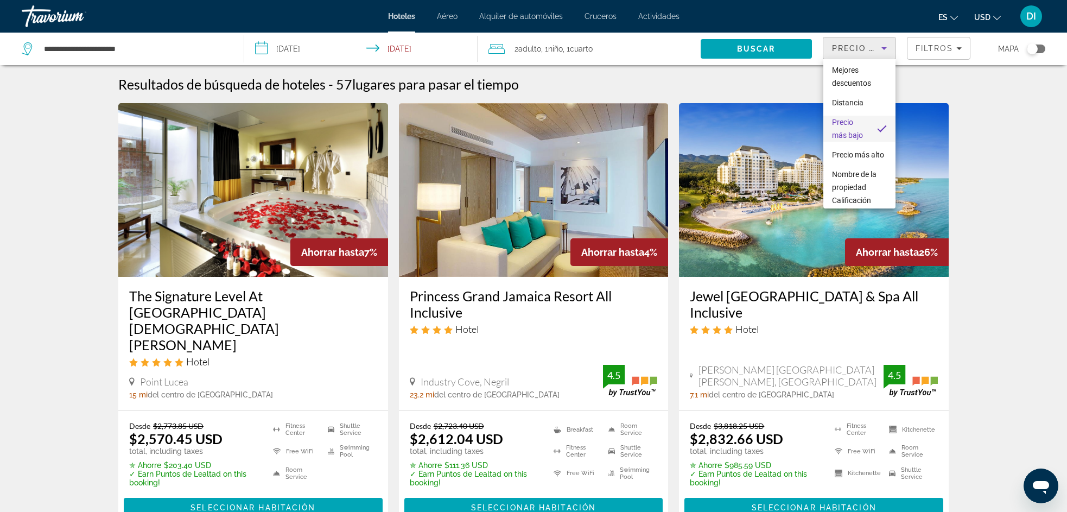
click at [963, 125] on div at bounding box center [533, 256] width 1067 height 512
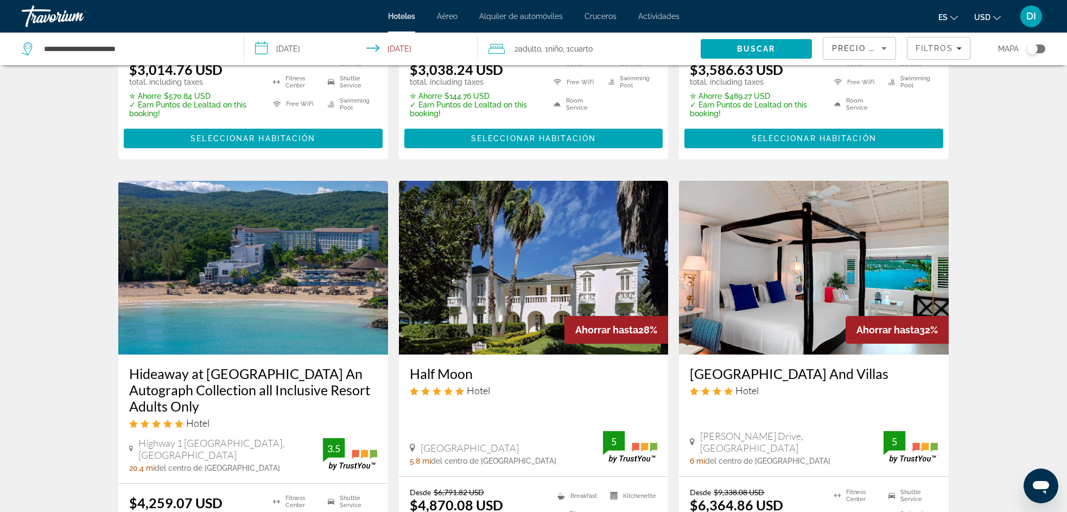
scroll to position [1054, 0]
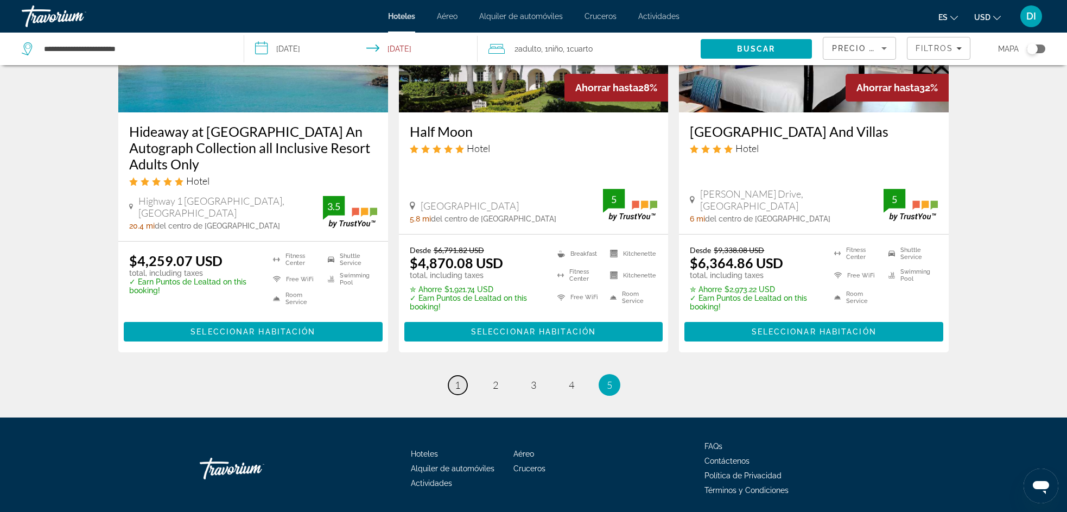
click at [461, 376] on link "page 1" at bounding box center [457, 385] width 19 height 19
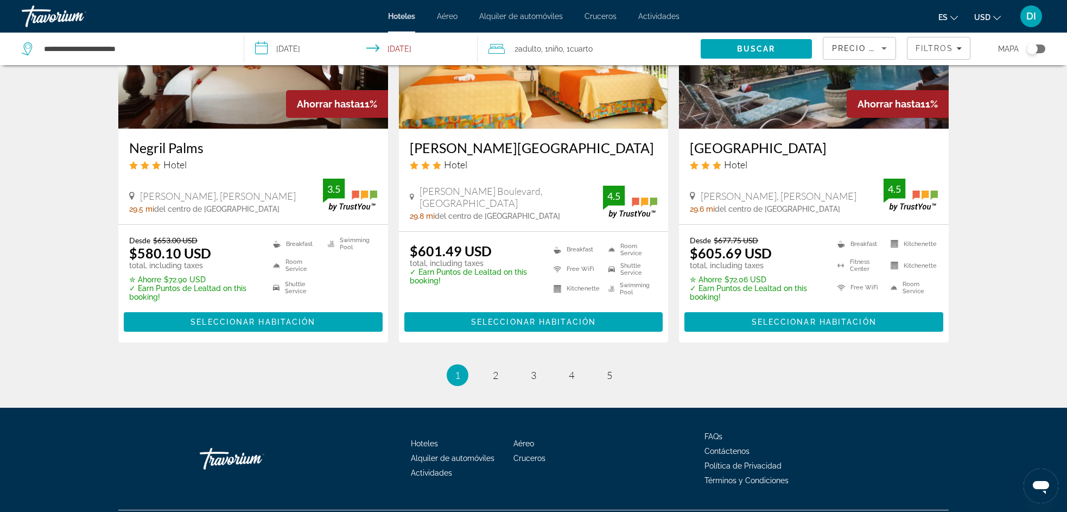
scroll to position [1395, 0]
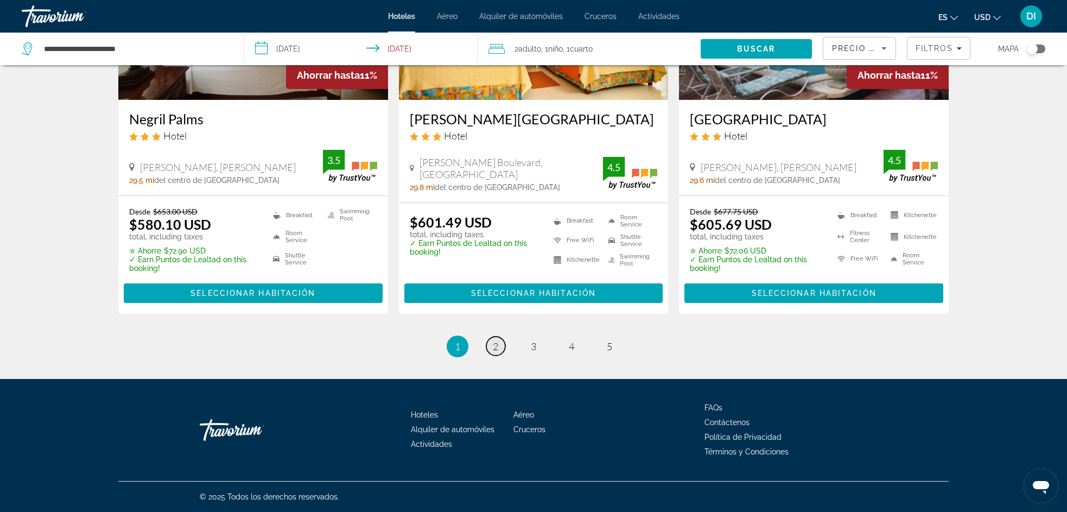
click at [496, 344] on span "2" at bounding box center [495, 346] width 5 height 12
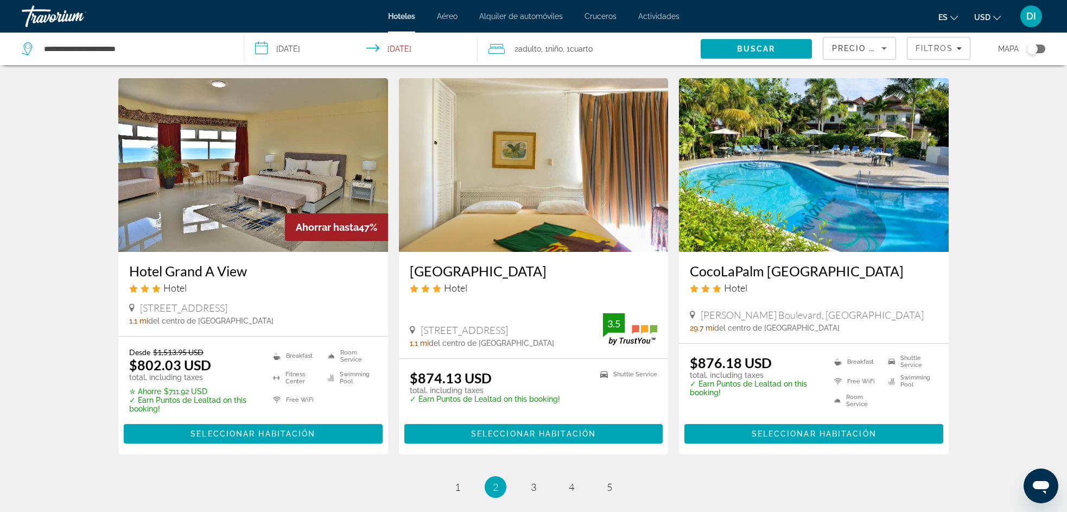
scroll to position [1244, 0]
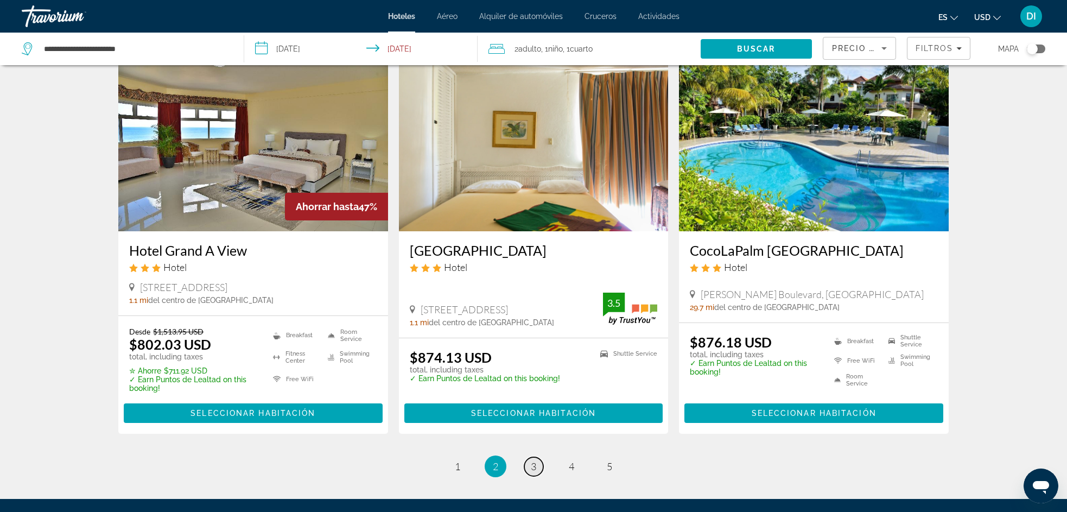
click at [534, 464] on span "3" at bounding box center [533, 466] width 5 height 12
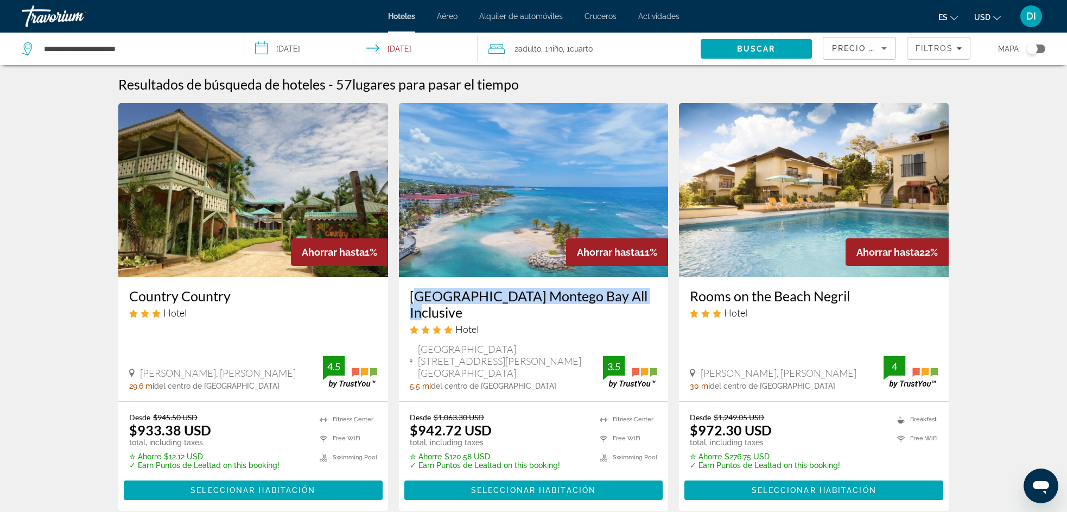
copy h3 "Catalonia Montego Bay All Inclusive"
drag, startPoint x: 411, startPoint y: 297, endPoint x: 636, endPoint y: 291, distance: 224.8
click at [636, 291] on div "Catalonia Montego Bay All Inclusive Hotel Rosehall Road Po Box 480 St. James Pa…" at bounding box center [534, 339] width 270 height 124
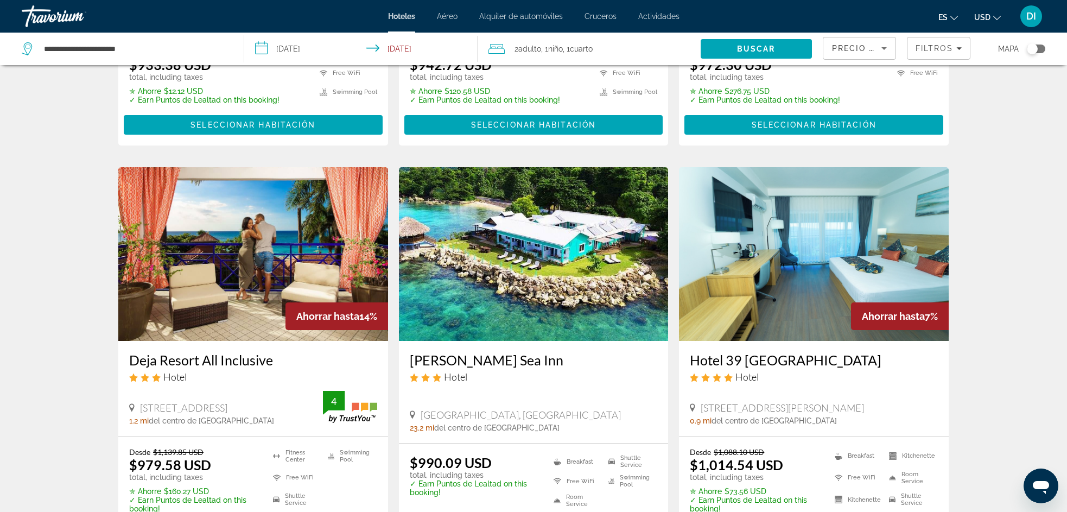
scroll to position [369, 0]
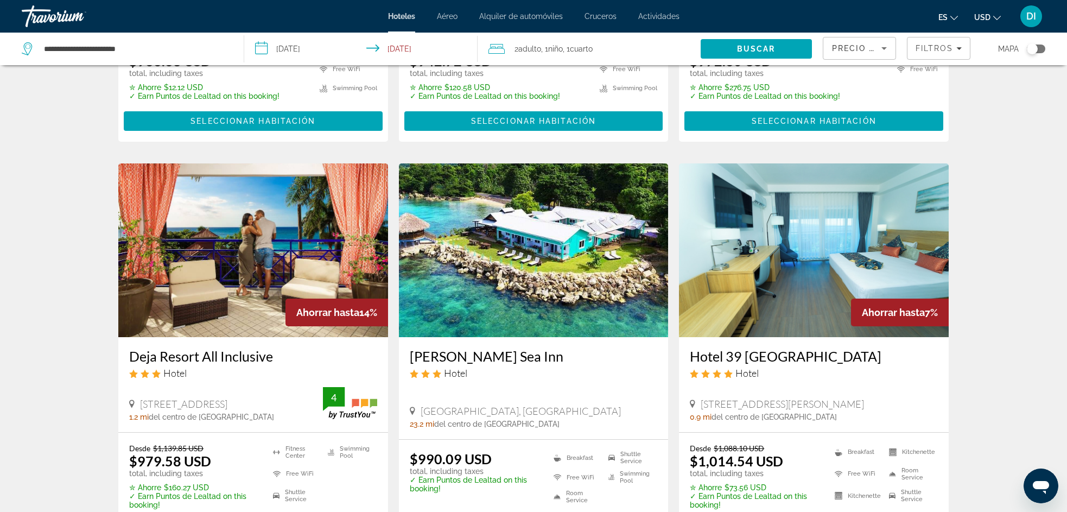
copy h3 "Deja Resort All Inclusive"
drag, startPoint x: 145, startPoint y: 328, endPoint x: 291, endPoint y: 328, distance: 145.5
click at [291, 328] on app-hotels-search-item "Ahorrar hasta 14% Deja Resort All Inclusive Hotel 92 Gloucester Avenue, Montego…" at bounding box center [253, 356] width 281 height 387
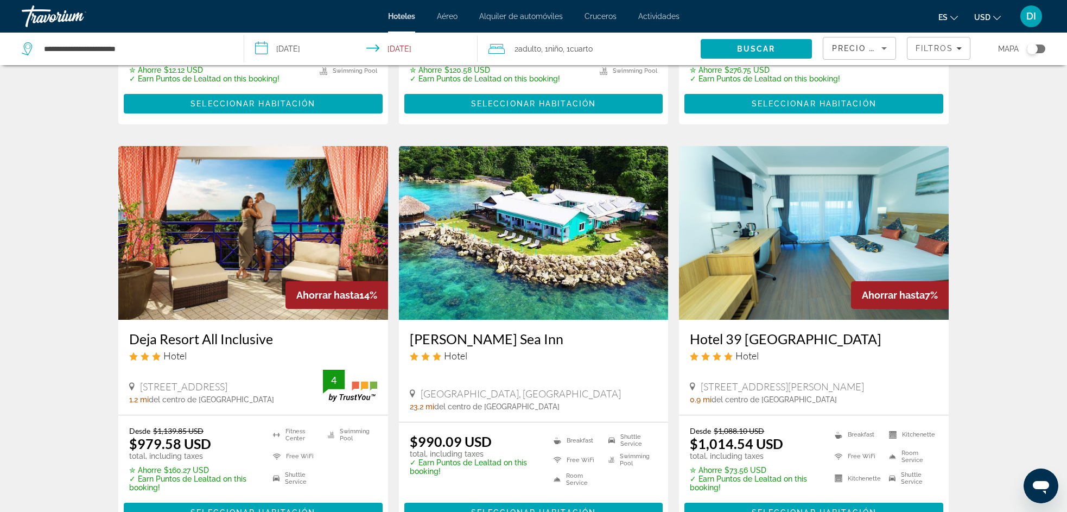
scroll to position [483, 0]
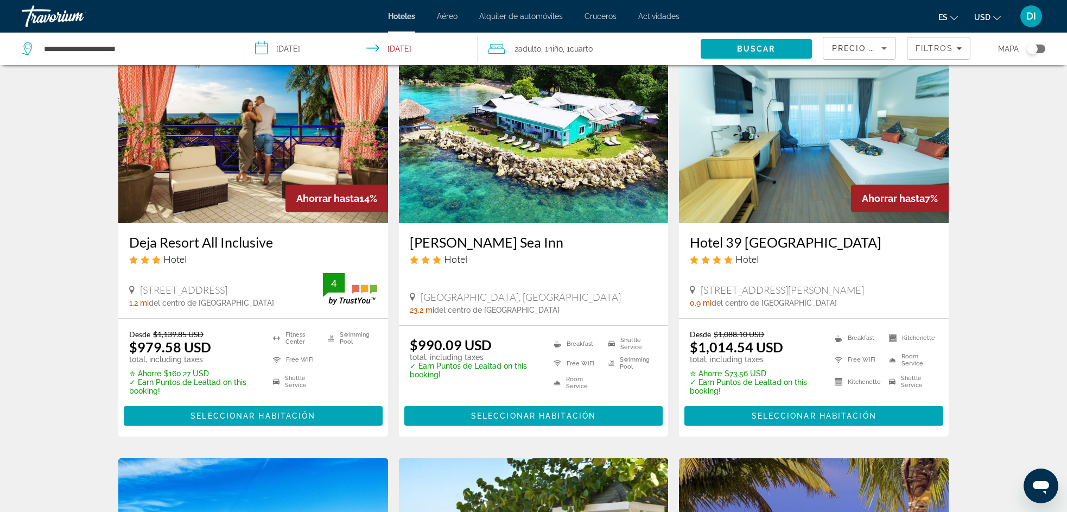
click at [1013, 173] on div "Resultados de búsqueda de hoteles - 57 lugares para pasar el tiempo Ahorrar has…" at bounding box center [533, 458] width 1067 height 1730
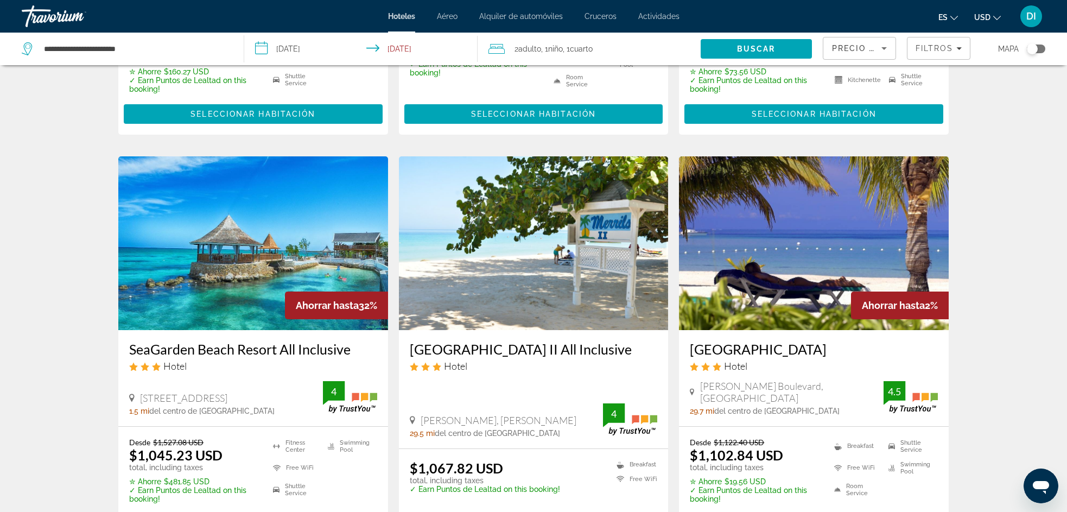
scroll to position [787, 0]
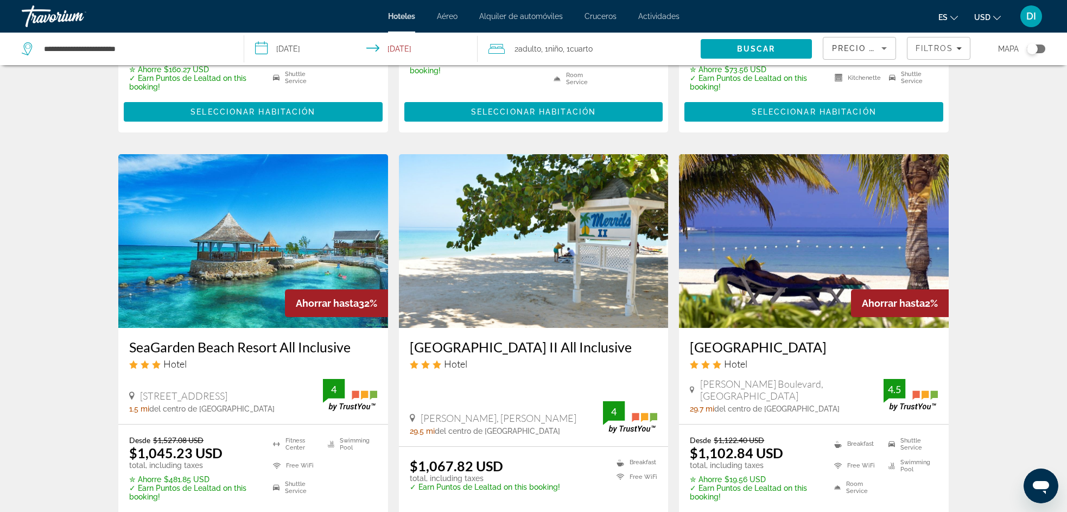
copy h3 "Merrils Beach Resort II All Inclusive"
drag, startPoint x: 467, startPoint y: 320, endPoint x: 623, endPoint y: 319, distance: 156.3
click at [623, 328] on div "Merrils Beach Resort II All Inclusive Hotel Norman Manley Blvd, Negril 29.5 mi …" at bounding box center [534, 387] width 270 height 118
click at [1039, 199] on div "Resultados de búsqueda de hoteles - 57 lugares para pasar el tiempo Ahorrar has…" at bounding box center [533, 154] width 1067 height 1730
copy h3 "SeaGarden Beach Resort All Inclusive"
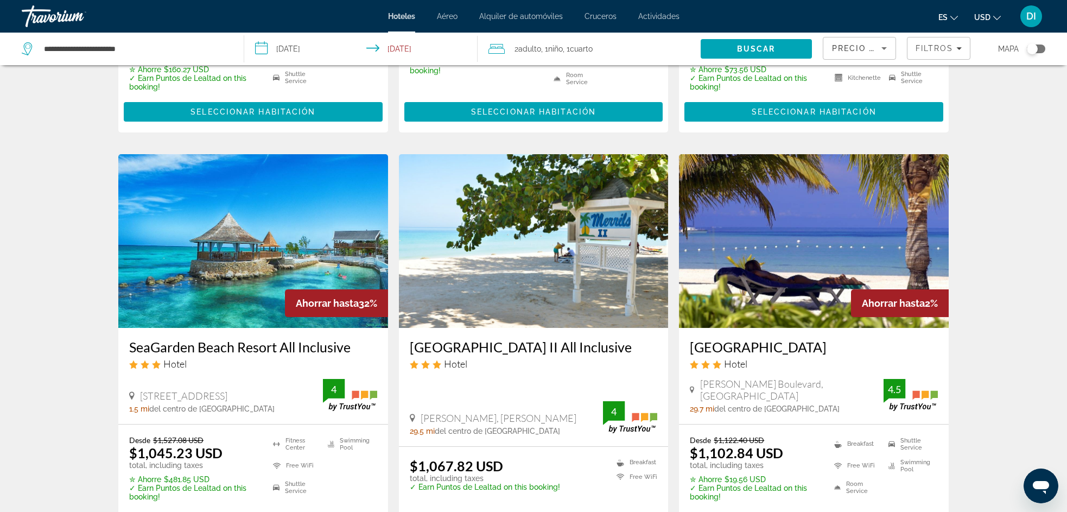
drag, startPoint x: 126, startPoint y: 320, endPoint x: 356, endPoint y: 321, distance: 230.1
click at [356, 328] on div "SeaGarden Beach Resort All Inclusive Hotel 8 Kent Avenue, Montego Bay 1.5 mi de…" at bounding box center [253, 376] width 270 height 96
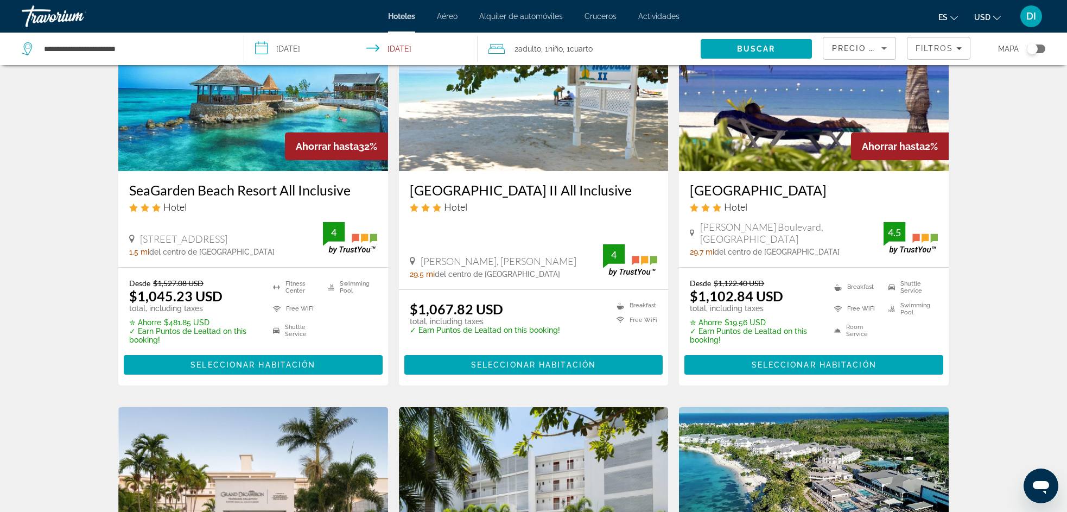
scroll to position [978, 0]
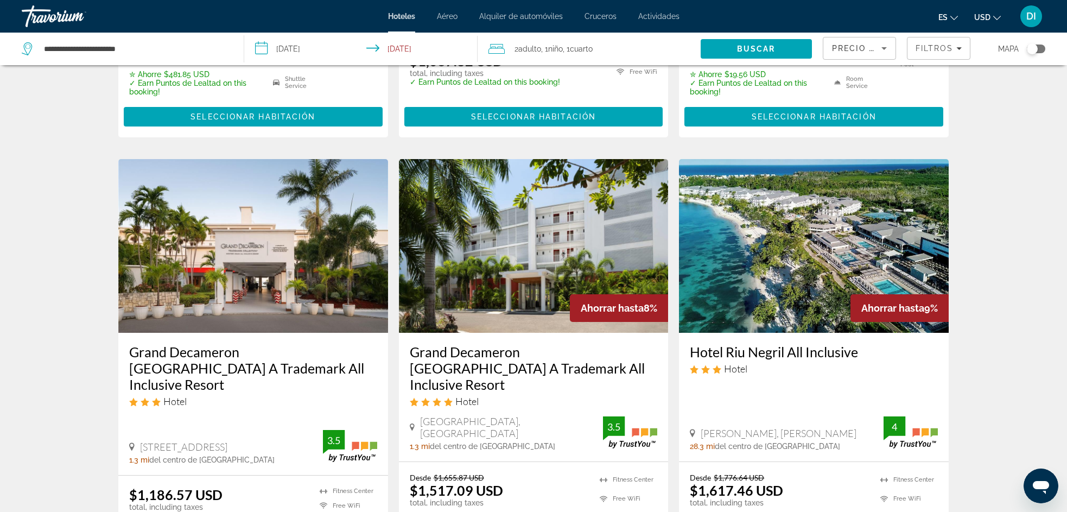
scroll to position [1245, 0]
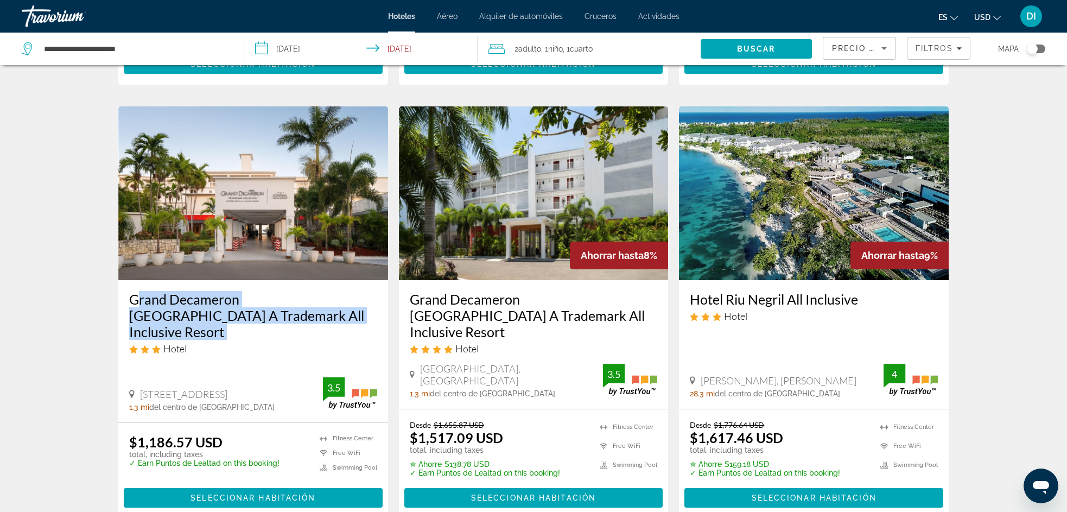
copy div "Grand Decameron Montego Beach A Trademark All Inclusive Resort"
drag, startPoint x: 129, startPoint y: 268, endPoint x: 313, endPoint y: 295, distance: 185.9
click at [313, 295] on div "Grand Decameron Montego Beach A Trademark All Inclusive Resort Hotel 2 Gloucest…" at bounding box center [253, 351] width 270 height 142
click at [911, 291] on h3 "Hotel Riu Negril All Inclusive" at bounding box center [814, 299] width 248 height 16
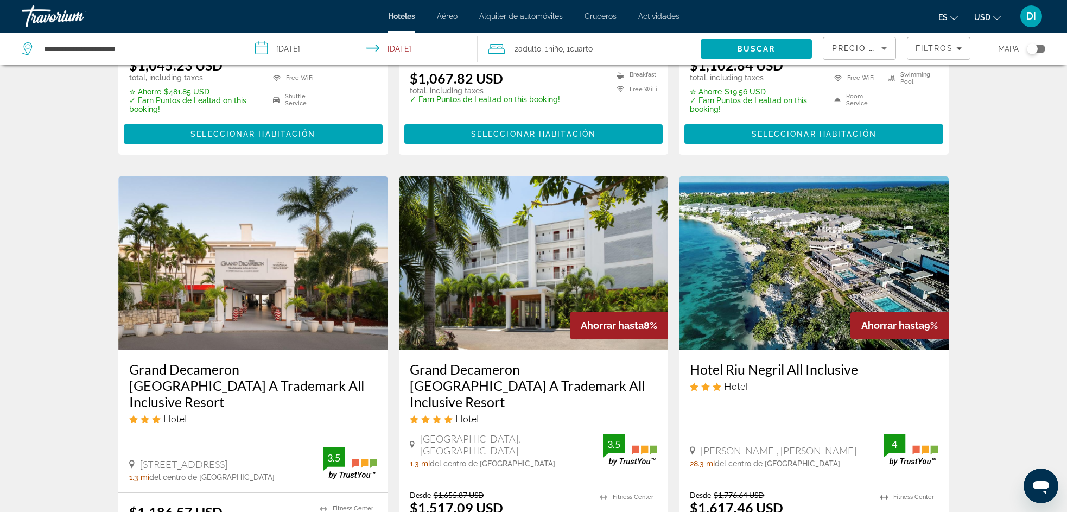
scroll to position [1183, 0]
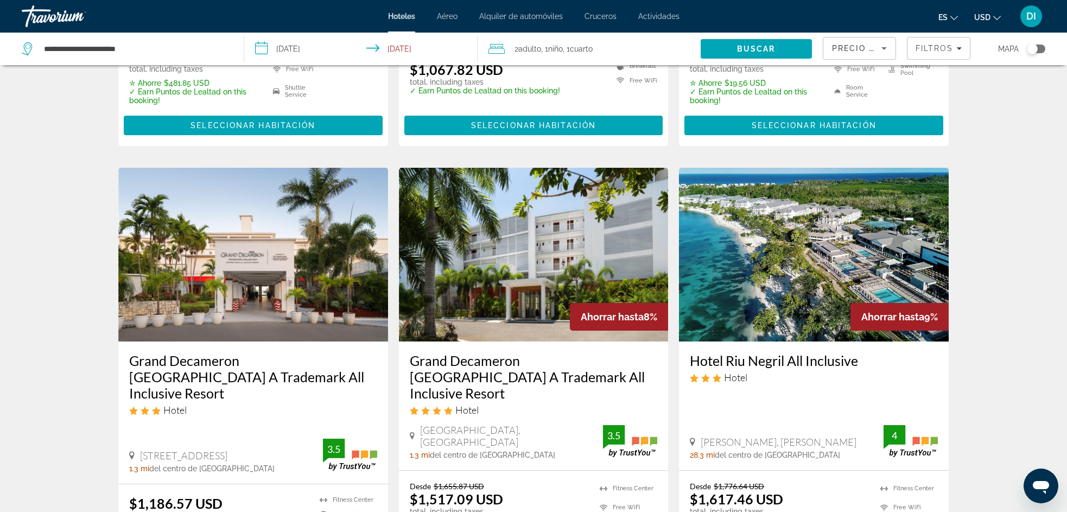
copy h3 "Hotel Riu Negril All Inclusive"
drag, startPoint x: 684, startPoint y: 331, endPoint x: 861, endPoint y: 329, distance: 176.4
click at [861, 341] on div "Hotel Riu Negril All Inclusive Hotel Norman Manley Blvd, Negril 28.3 mi del cen…" at bounding box center [814, 405] width 270 height 129
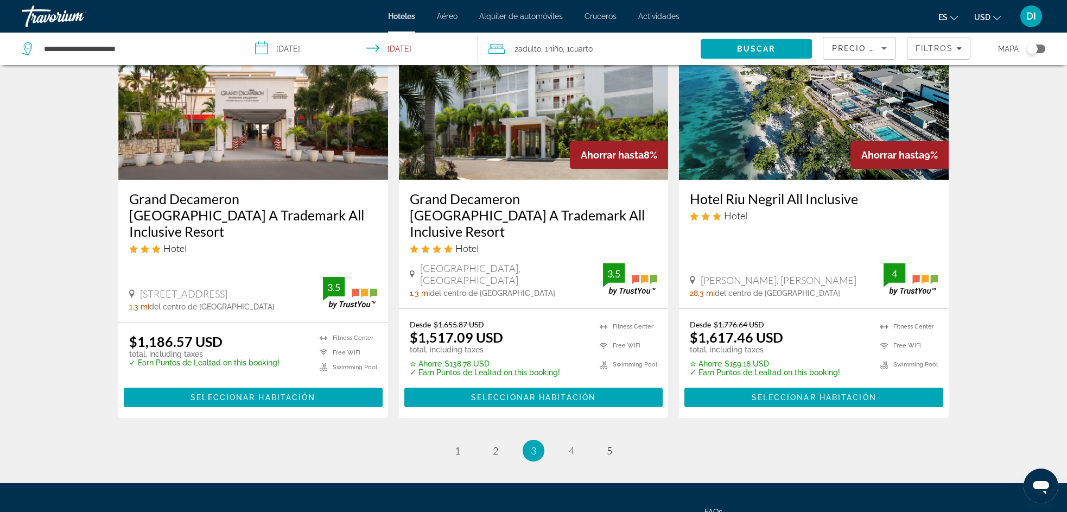
scroll to position [1359, 0]
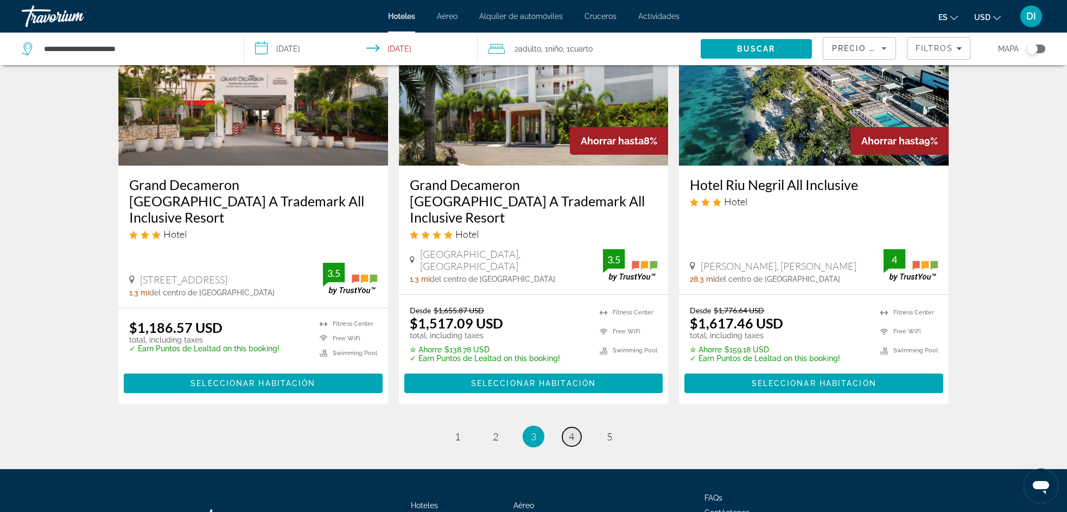
click at [570, 430] on span "4" at bounding box center [571, 436] width 5 height 12
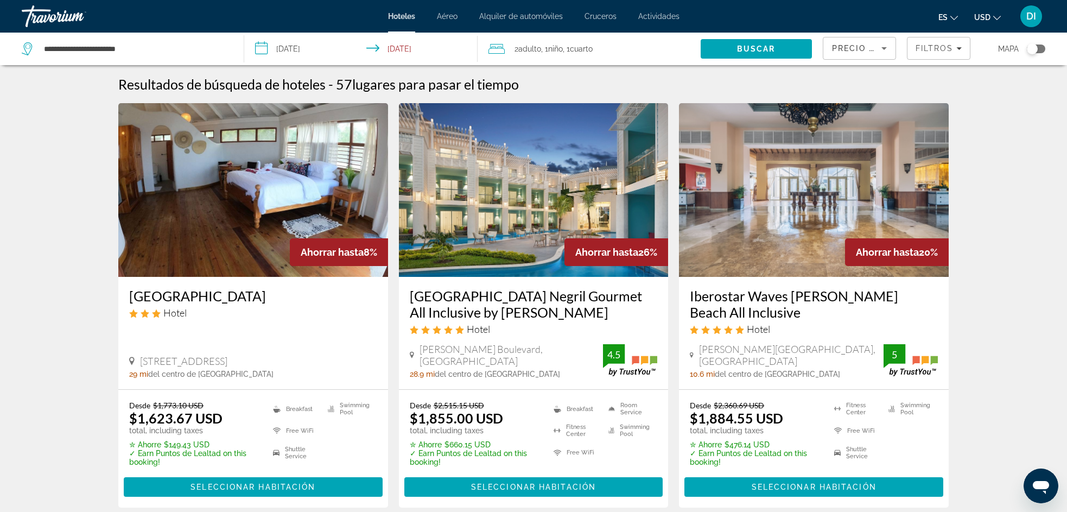
click at [403, 291] on div "Azul Beach Resort Negril Gourmet All Inclusive by Karisma Hotel Norman Manley B…" at bounding box center [534, 333] width 270 height 112
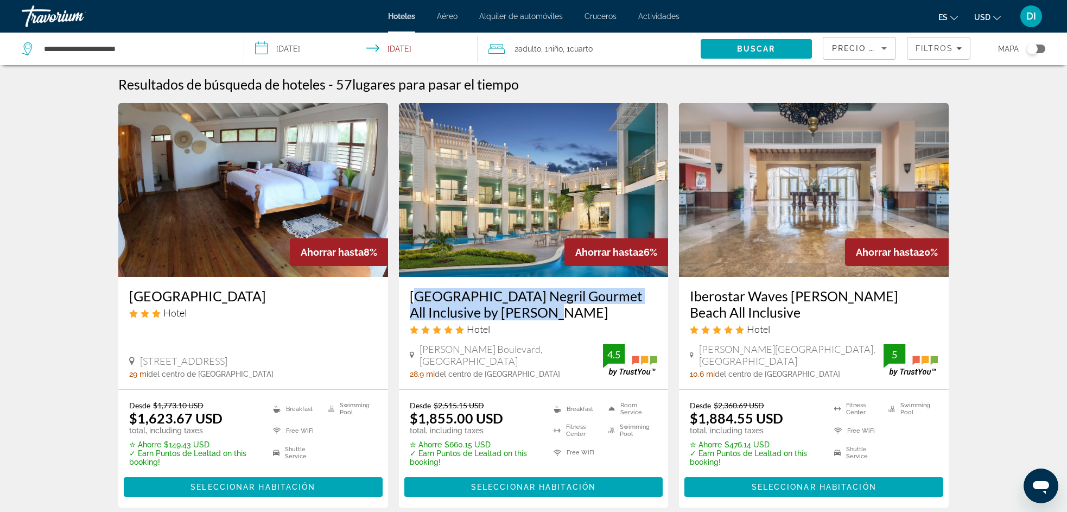
copy h3 "Azul Beach Resort Negril Gourmet All Inclusive by Karisma"
drag, startPoint x: 406, startPoint y: 293, endPoint x: 531, endPoint y: 264, distance: 128.1
click at [536, 316] on div "Azul Beach Resort Negril Gourmet All Inclusive by Karisma Hotel Norman Manley B…" at bounding box center [534, 333] width 270 height 112
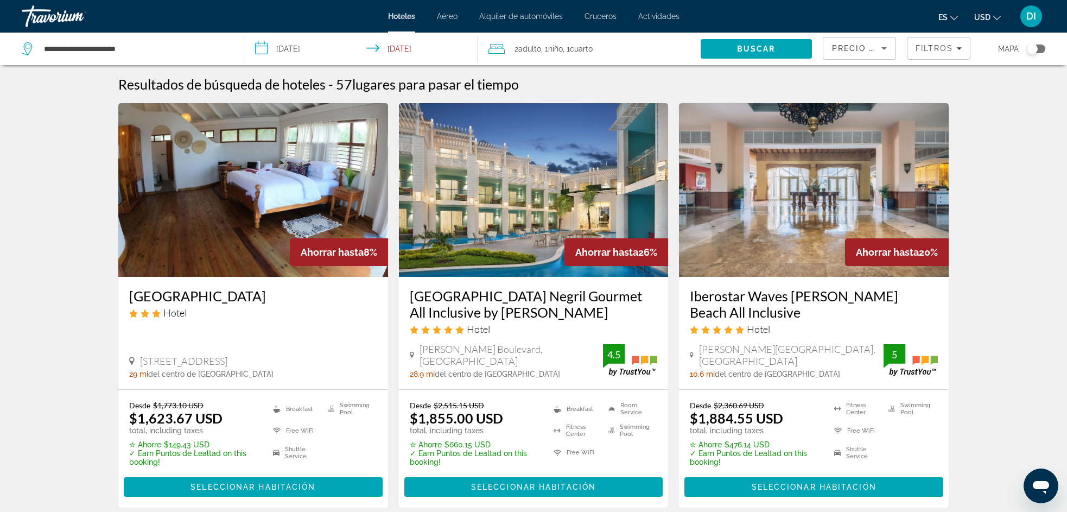
copy h3 "Iberostar Waves Rose Hall Beach All Inclusive"
drag, startPoint x: 684, startPoint y: 293, endPoint x: 753, endPoint y: 291, distance: 69.0
click at [744, 314] on div "Iberostar Waves Rose Hall Beach All Inclusive Hotel Rose Hall Main Road Little …" at bounding box center [814, 333] width 270 height 112
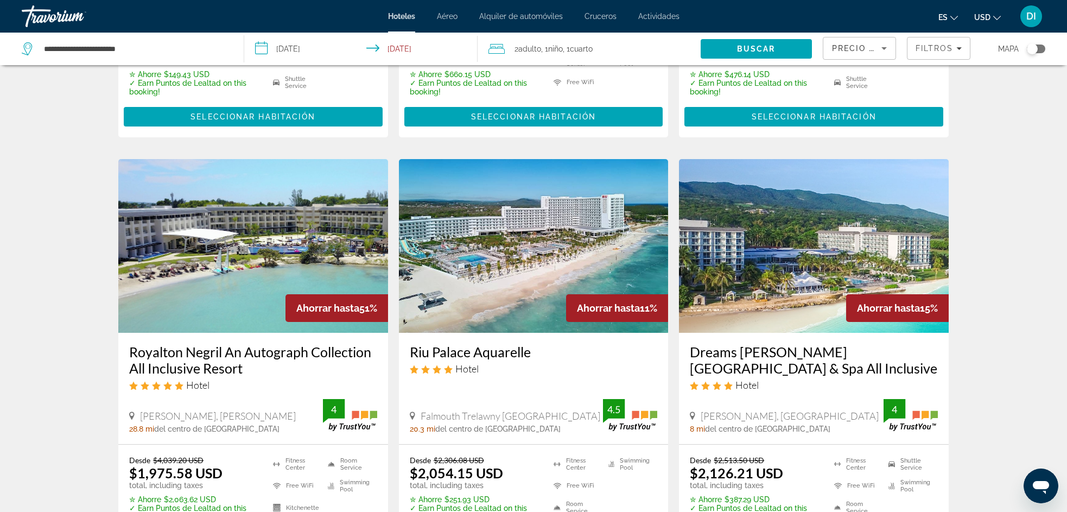
scroll to position [423, 0]
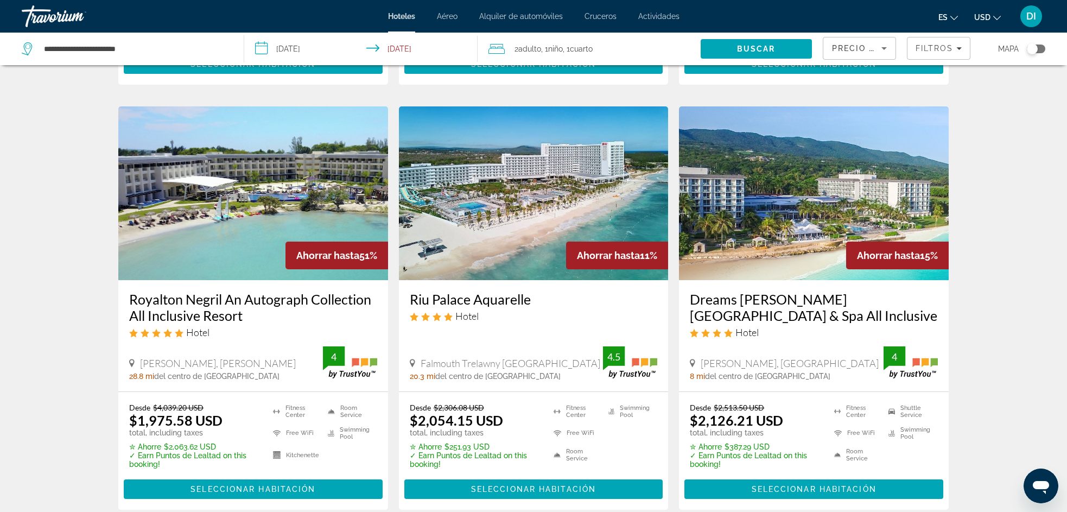
copy h3 "Royalton Negril An Autograph Collection All Inclusive Resort"
drag, startPoint x: 125, startPoint y: 296, endPoint x: 257, endPoint y: 315, distance: 133.9
click at [257, 315] on div "Royalton Negril An Autograph Collection All Inclusive Resort Hotel Norman Manle…" at bounding box center [253, 335] width 270 height 111
copy h3 "Dreams Rose Hall Resort & Spa All Inclusive"
drag, startPoint x: 687, startPoint y: 296, endPoint x: 751, endPoint y: 287, distance: 64.2
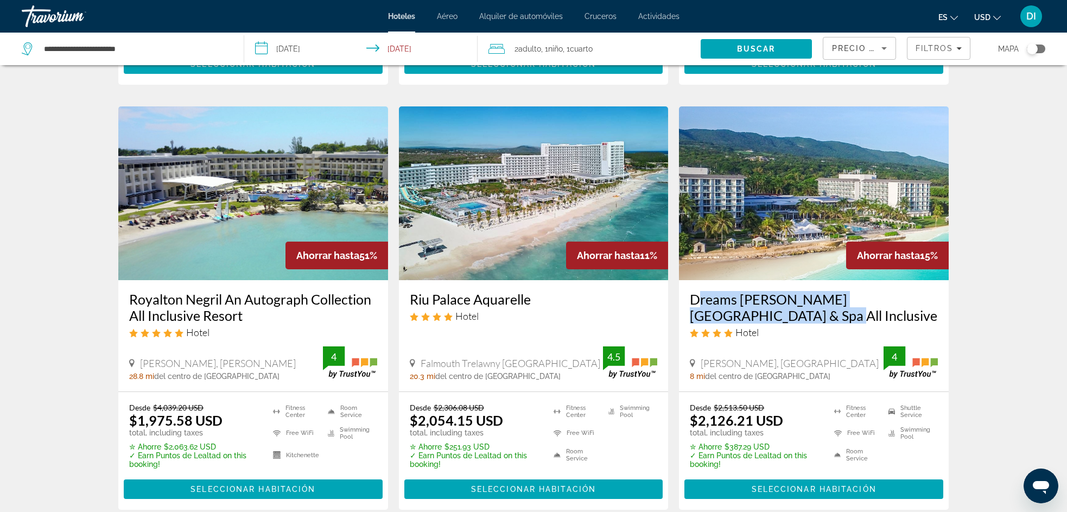
click at [748, 315] on div "Dreams Rose Hall Resort & Spa All Inclusive Hotel Rose Hall, Montego Bay 8 mi d…" at bounding box center [814, 335] width 270 height 111
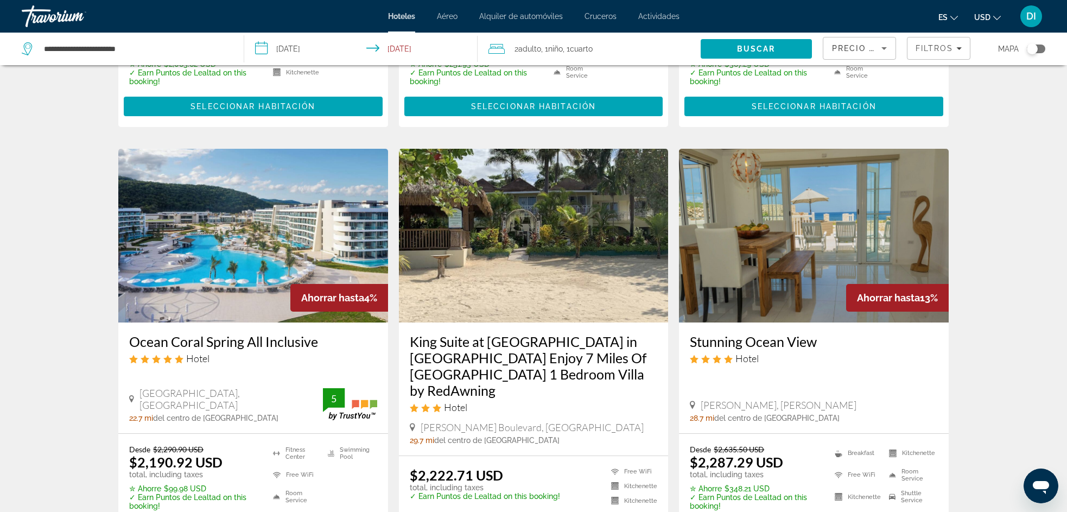
scroll to position [823, 0]
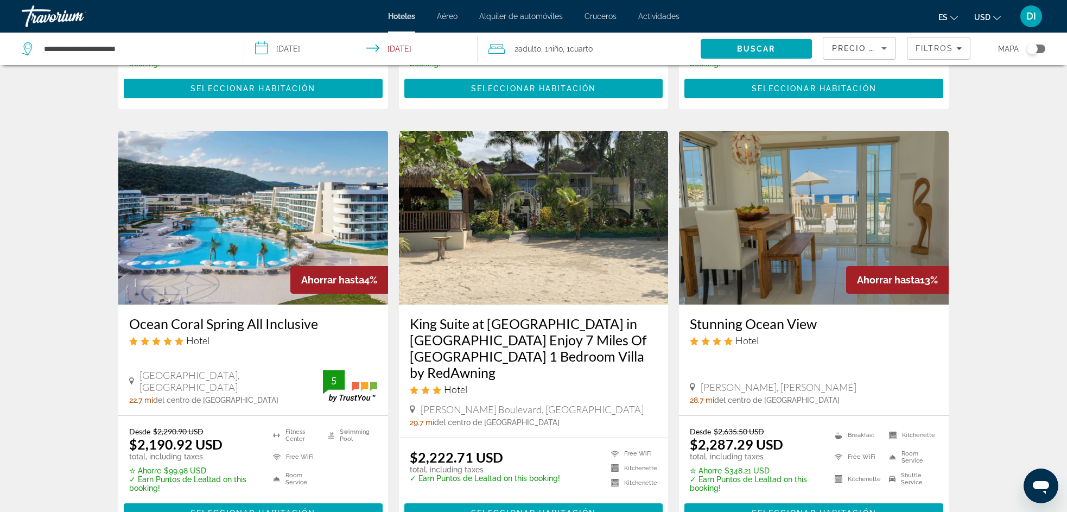
drag, startPoint x: 125, startPoint y: 325, endPoint x: 352, endPoint y: 327, distance: 226.9
click at [352, 328] on div "Ocean Coral Spring All Inclusive Hotel Mountain Spring Bay, Falmouth 22.7 mi de…" at bounding box center [253, 359] width 270 height 111
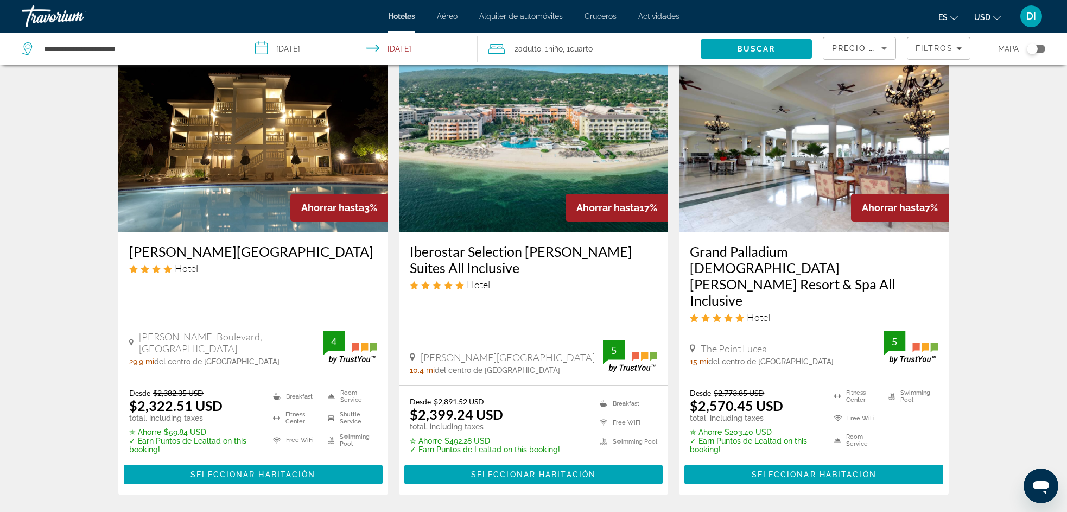
scroll to position [1293, 0]
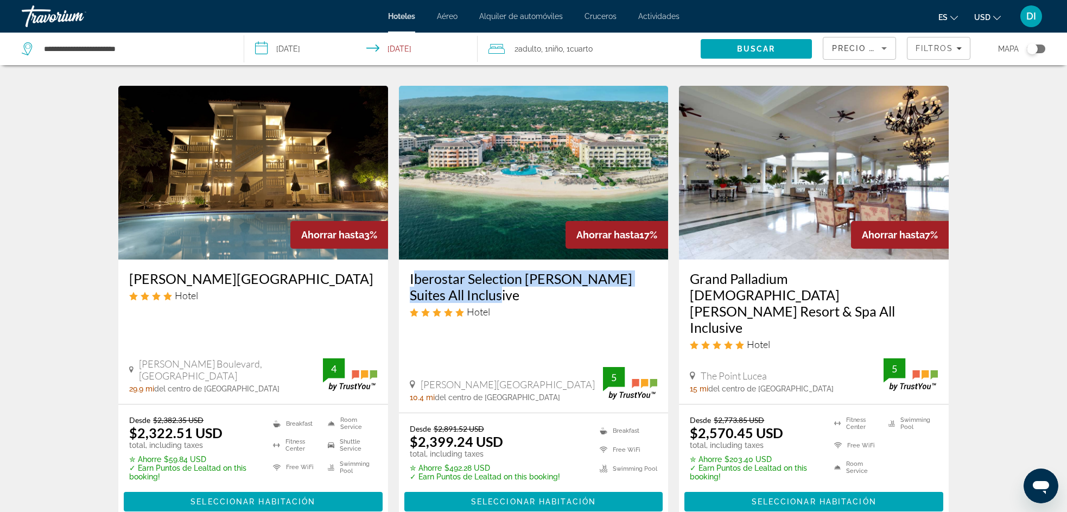
drag, startPoint x: 408, startPoint y: 262, endPoint x: 469, endPoint y: 278, distance: 64.1
click at [469, 278] on div "Iberostar Selection Rose Hall Suites All Inclusive Hotel Rose Hall Main Road, M…" at bounding box center [534, 335] width 270 height 153
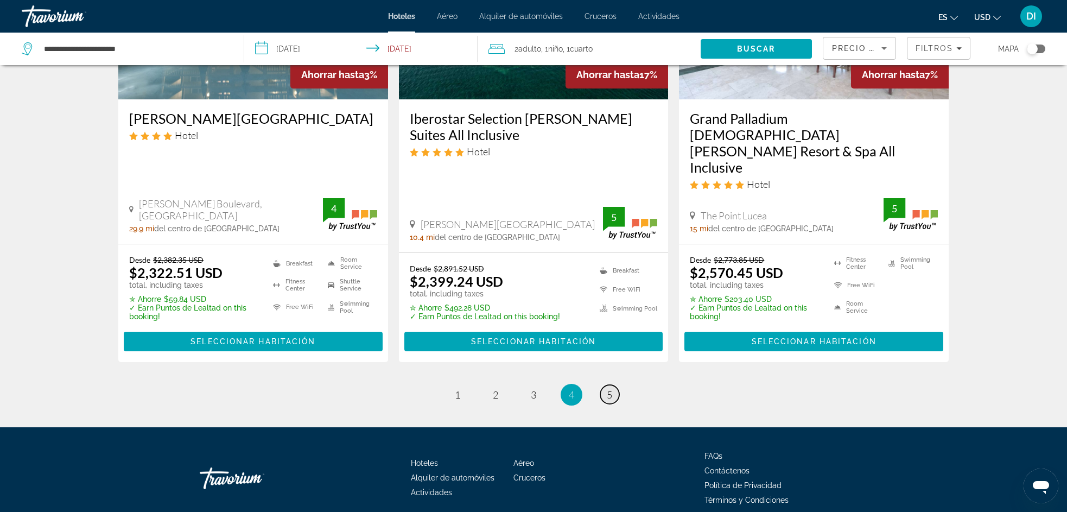
click at [608, 389] on span "5" at bounding box center [609, 395] width 5 height 12
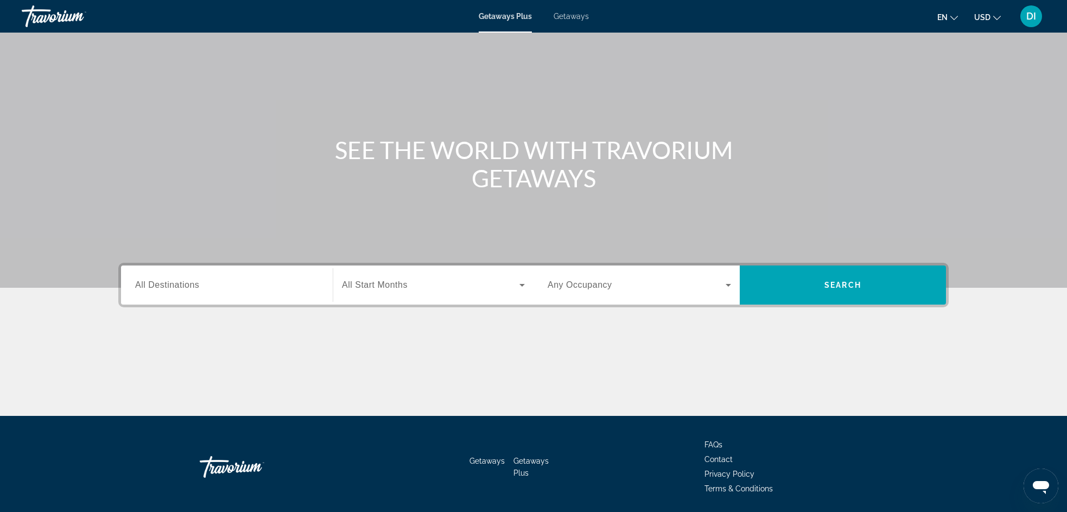
scroll to position [50, 0]
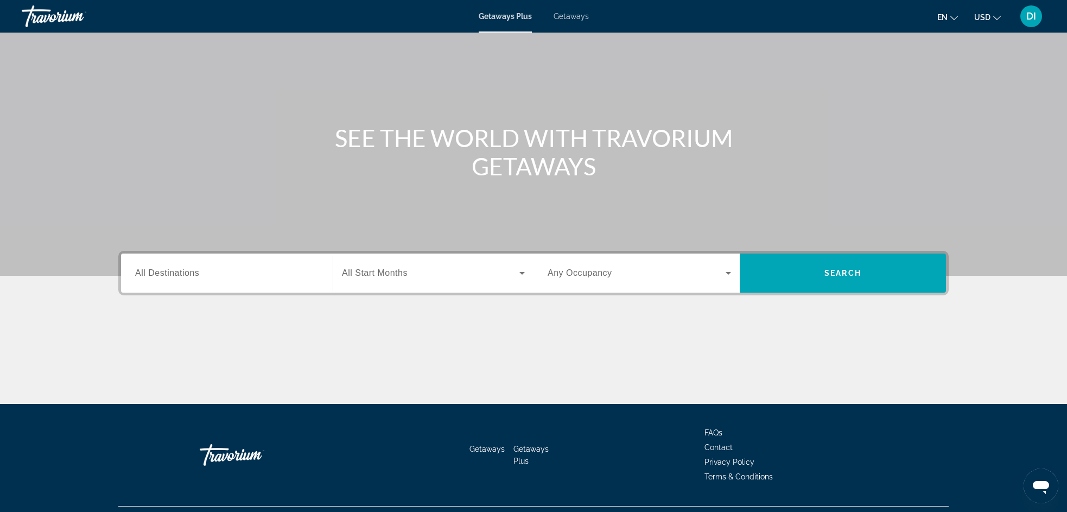
click at [156, 269] on span "All Destinations" at bounding box center [167, 272] width 64 height 9
click at [156, 269] on input "Destination All Destinations" at bounding box center [226, 273] width 183 height 13
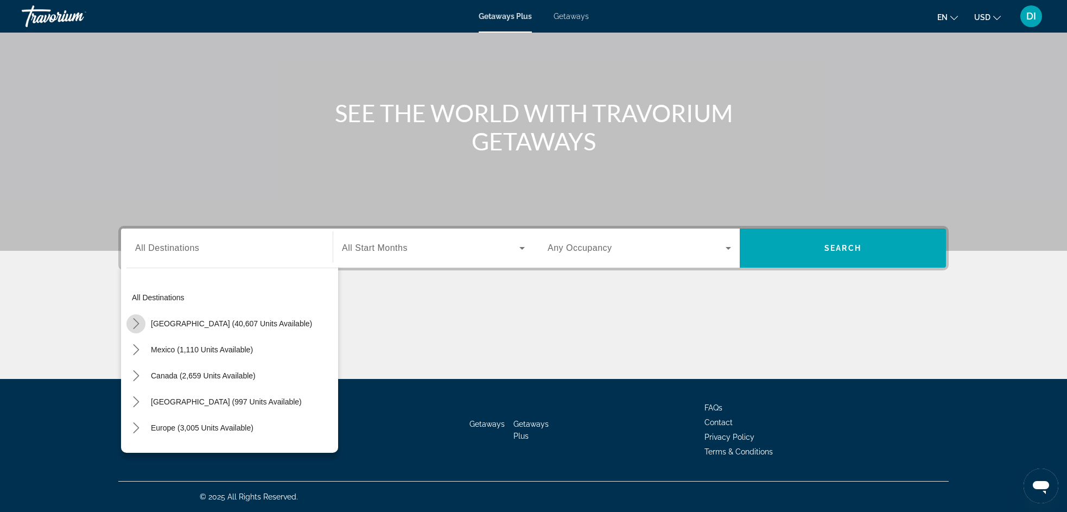
click at [138, 321] on icon "Toggle United States (40,607 units available) submenu" at bounding box center [136, 323] width 11 height 11
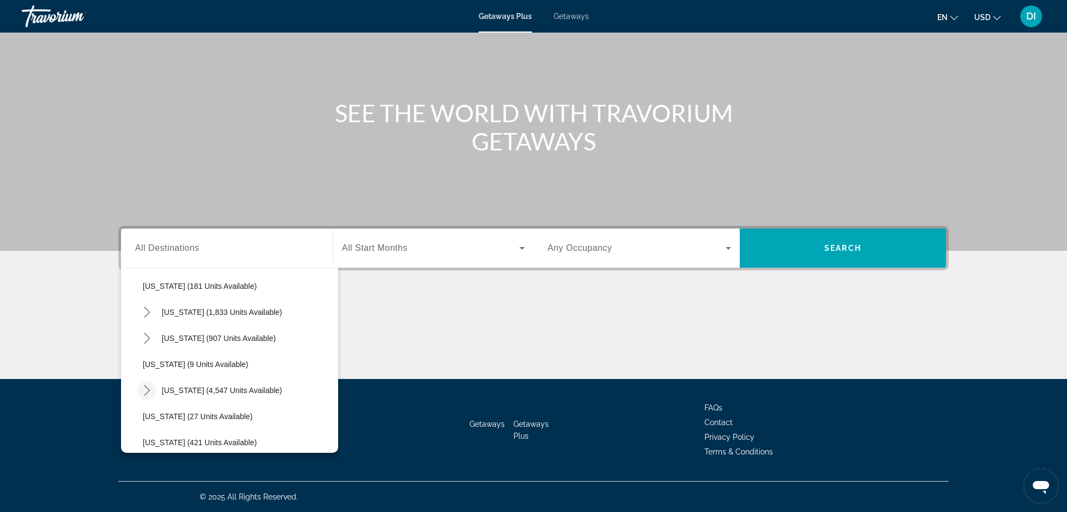
click at [149, 388] on icon "Toggle Florida (4,547 units available) submenu" at bounding box center [147, 390] width 11 height 11
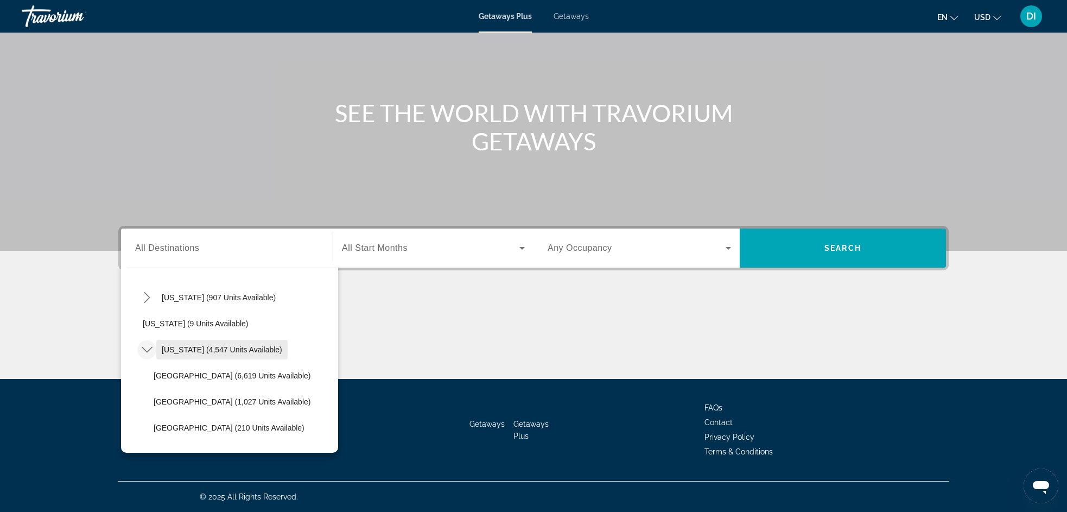
scroll to position [128, 0]
click at [145, 302] on icon "Toggle Colorado (907 units available) submenu" at bounding box center [147, 299] width 11 height 11
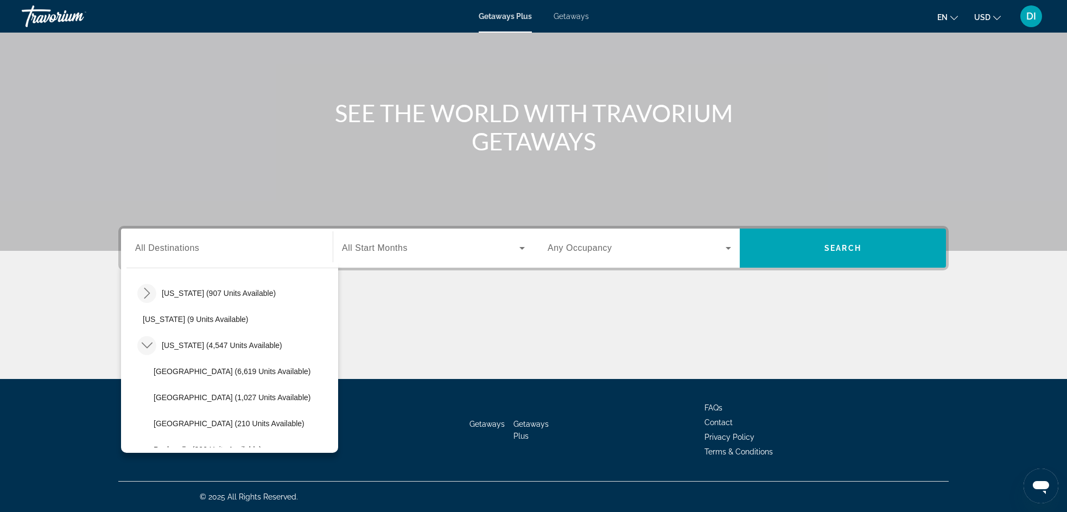
scroll to position [137, 0]
click at [204, 343] on span "[US_STATE] (4,547 units available)" at bounding box center [222, 343] width 120 height 9
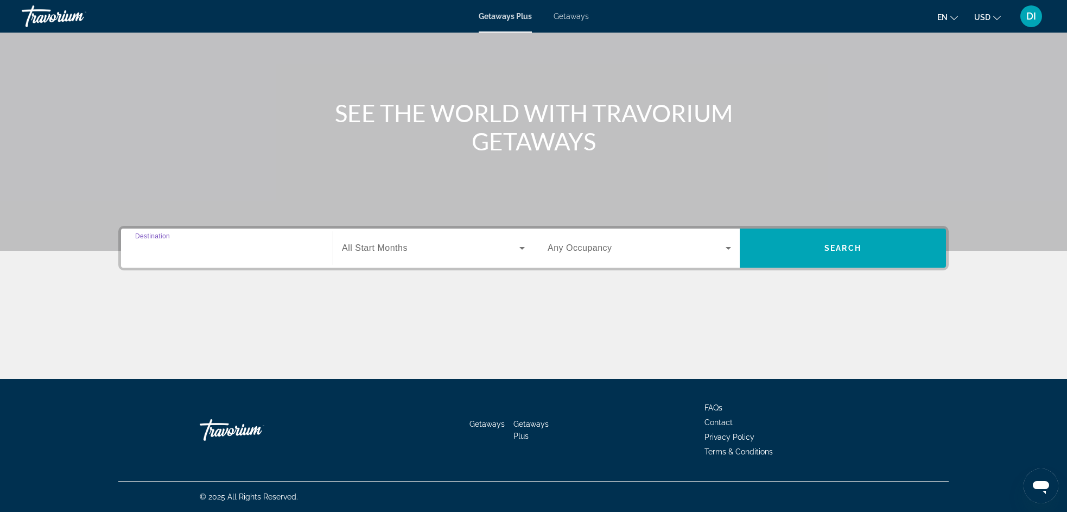
type input "**********"
click at [721, 246] on span "Search widget" at bounding box center [637, 248] width 178 height 13
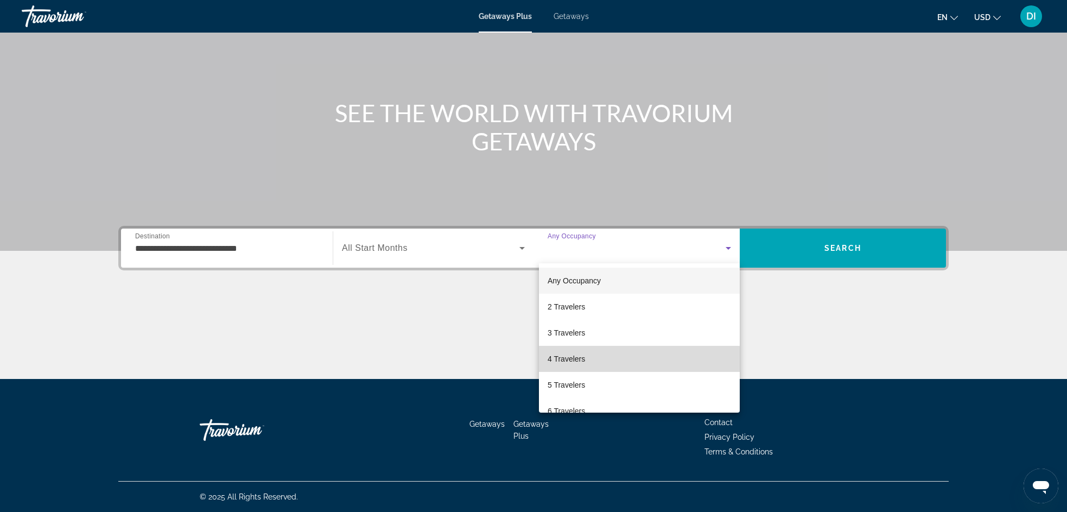
click at [570, 360] on span "4 Travelers" at bounding box center [566, 358] width 37 height 13
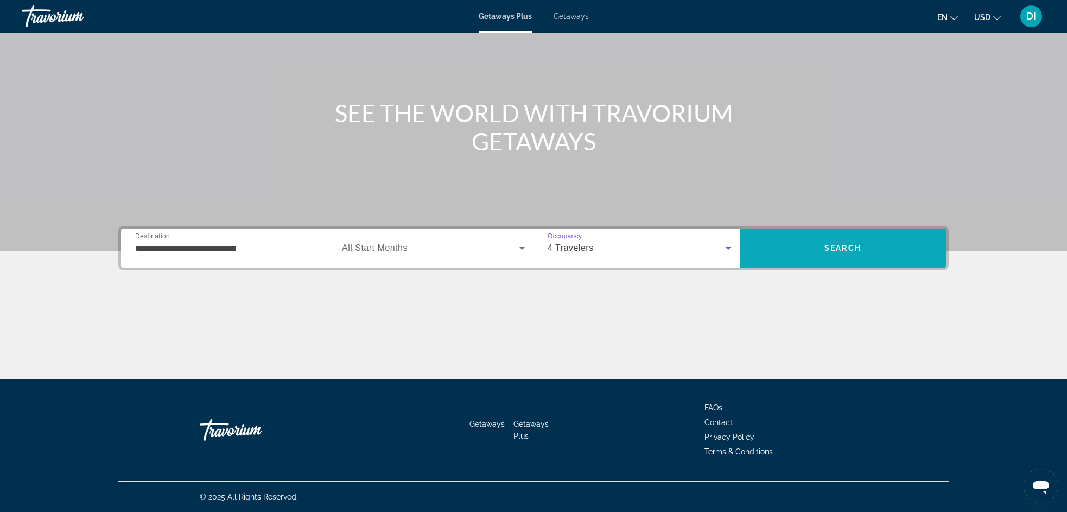
click at [826, 248] on span "Search" at bounding box center [842, 248] width 37 height 9
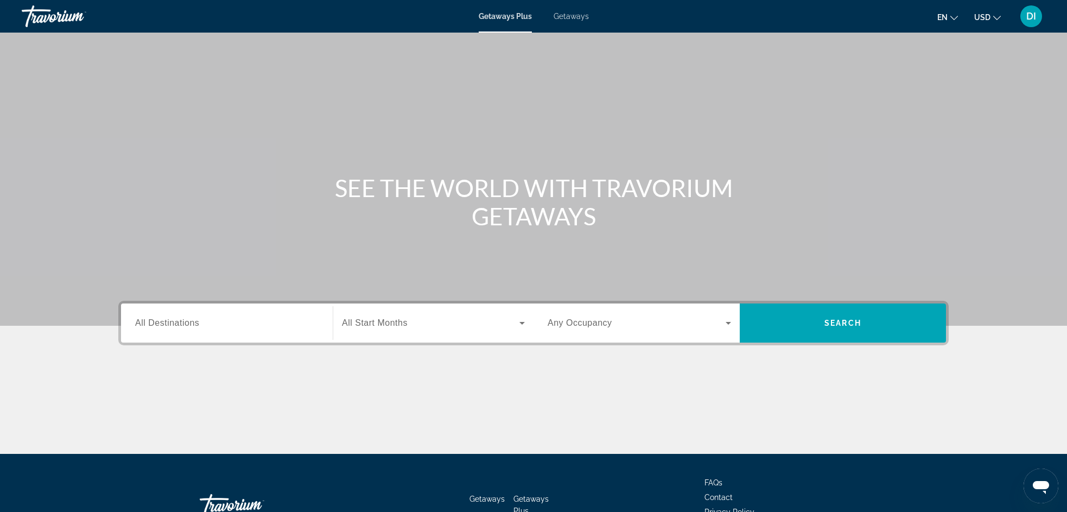
click at [195, 323] on span "All Destinations" at bounding box center [167, 322] width 64 height 9
click at [195, 323] on input "Destination All Destinations" at bounding box center [226, 323] width 183 height 13
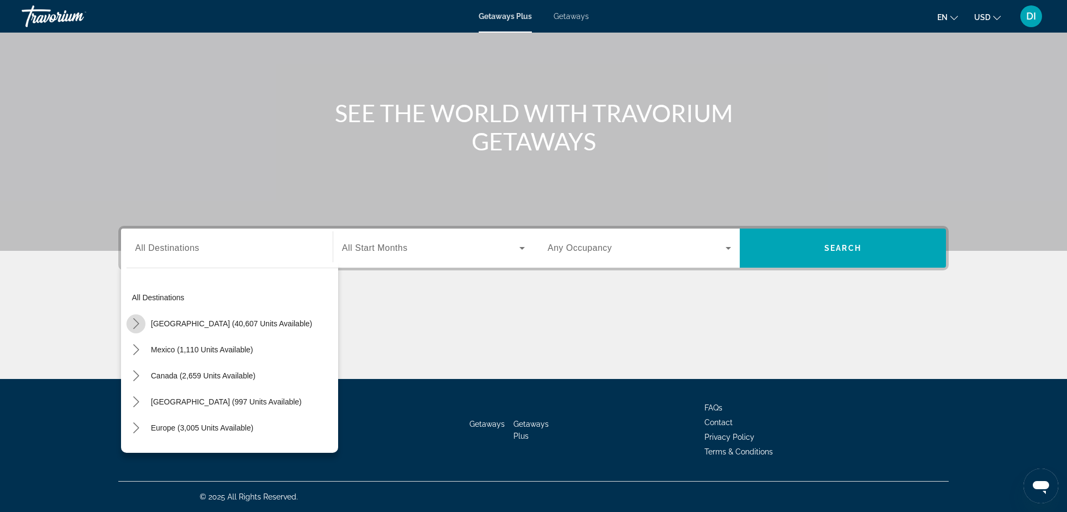
click at [137, 322] on icon "Toggle United States (40,607 units available) submenu" at bounding box center [136, 323] width 6 height 11
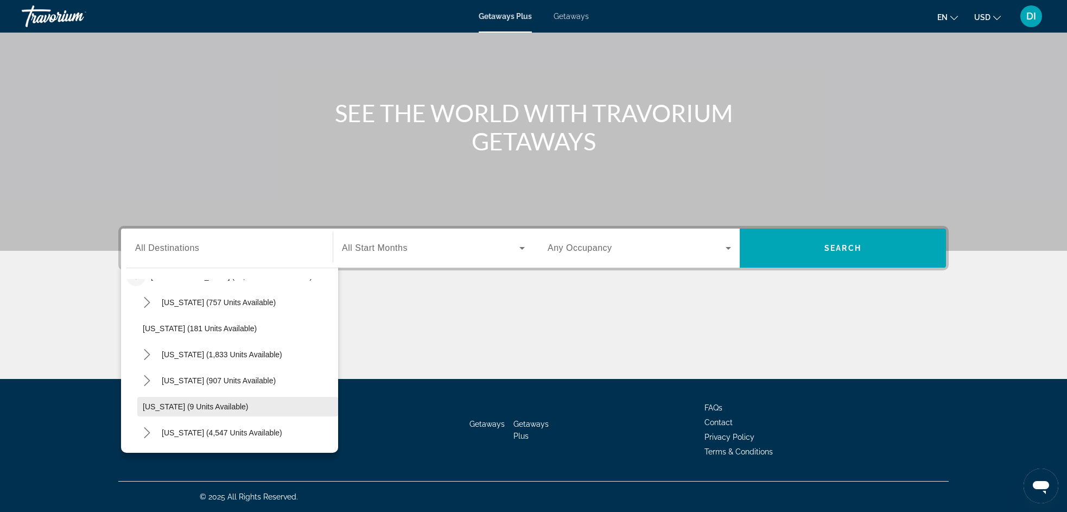
scroll to position [65, 0]
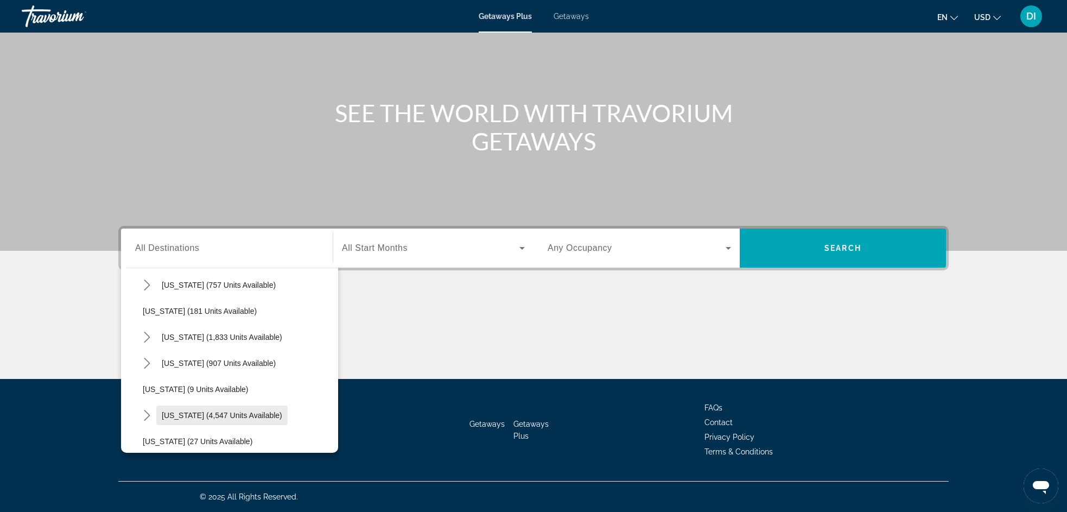
click at [170, 416] on span "[US_STATE] (4,547 units available)" at bounding box center [222, 415] width 120 height 9
type input "**********"
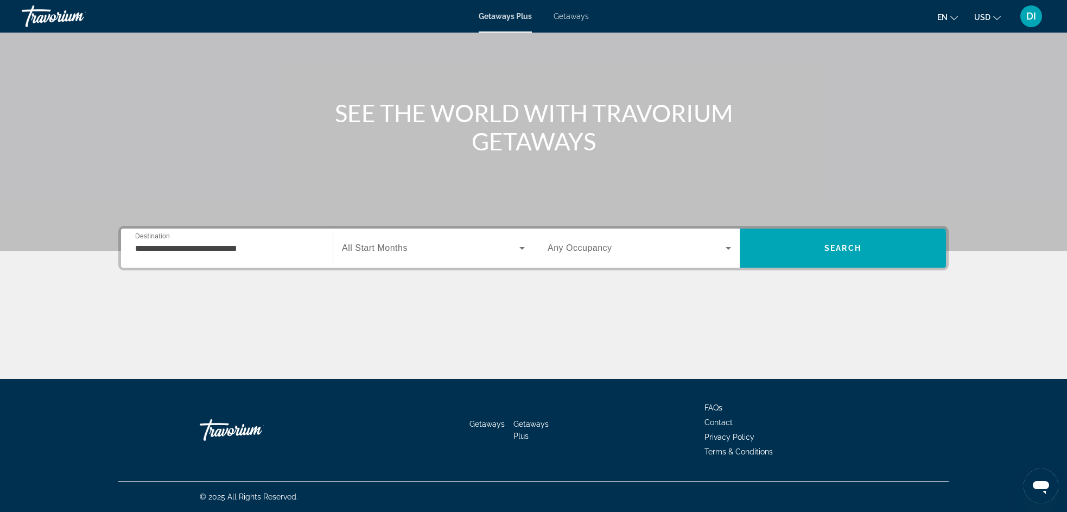
click at [592, 255] on div "Search widget" at bounding box center [639, 248] width 183 height 30
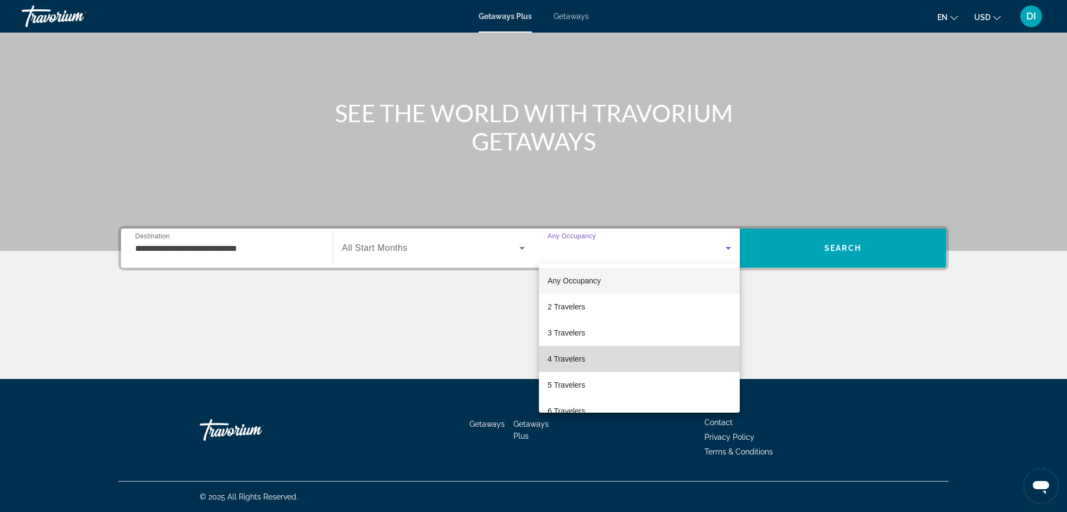
drag, startPoint x: 568, startPoint y: 360, endPoint x: 574, endPoint y: 357, distance: 7.1
click at [567, 360] on span "4 Travelers" at bounding box center [566, 358] width 37 height 13
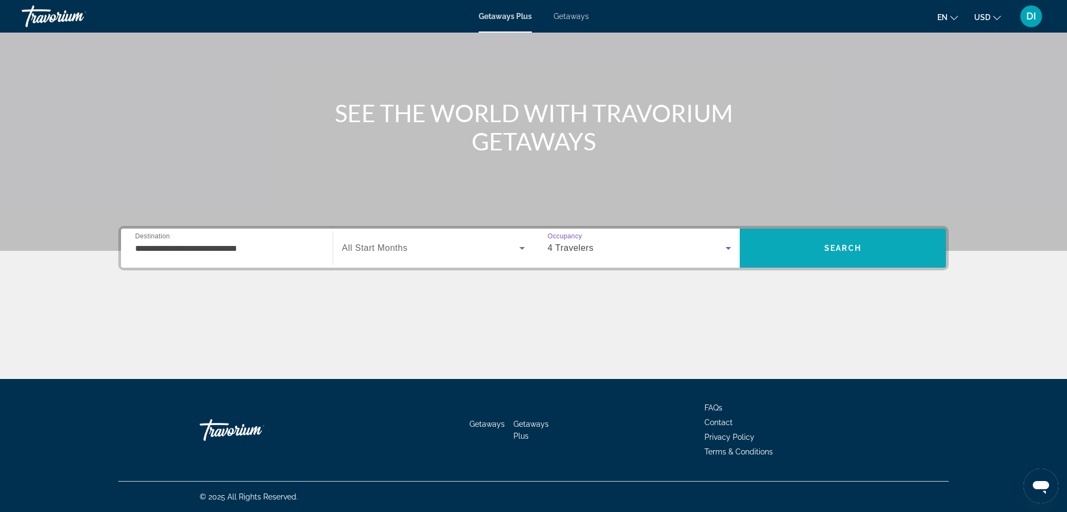
click at [791, 263] on span "Search" at bounding box center [843, 248] width 206 height 39
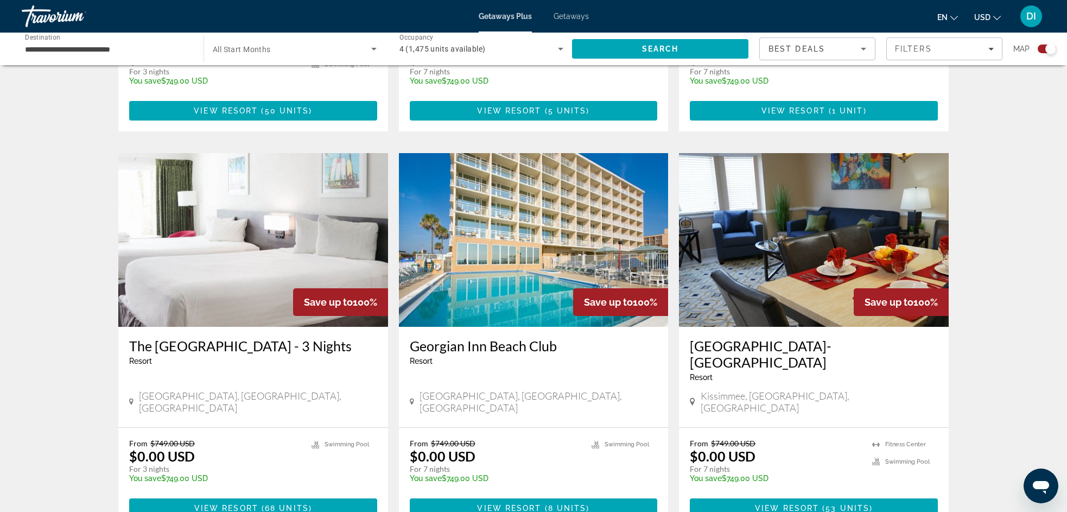
scroll to position [1513, 0]
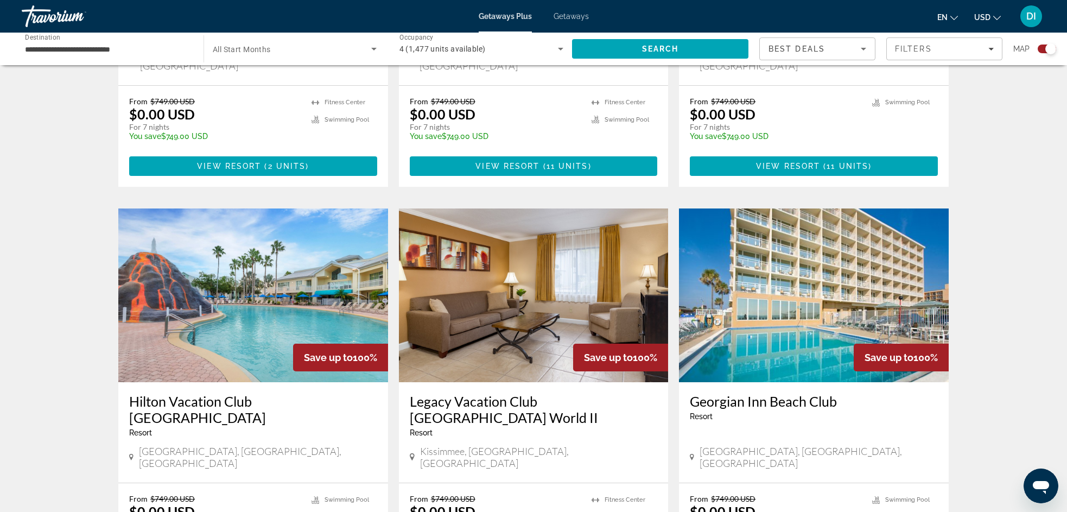
scroll to position [1614, 0]
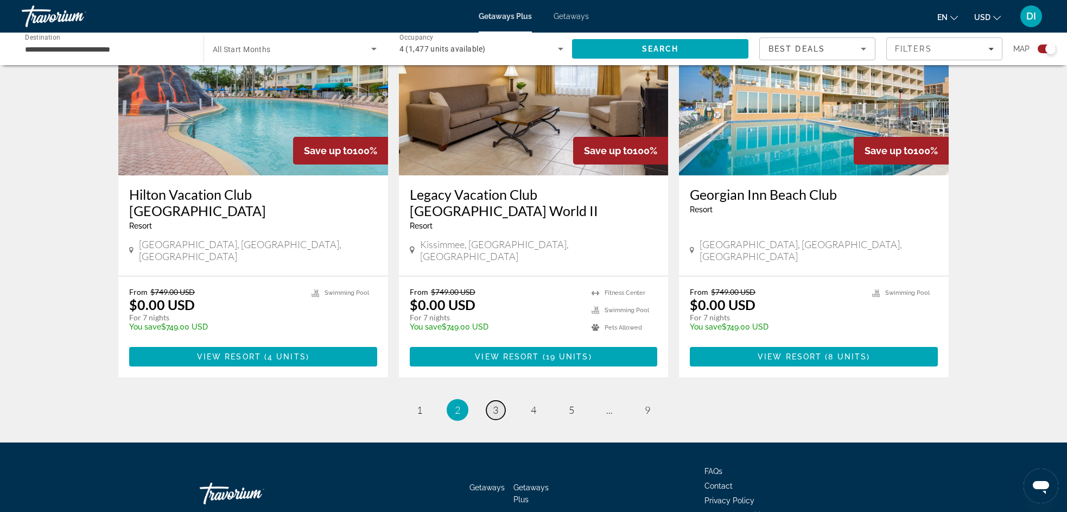
click at [496, 404] on span "3" at bounding box center [495, 410] width 5 height 12
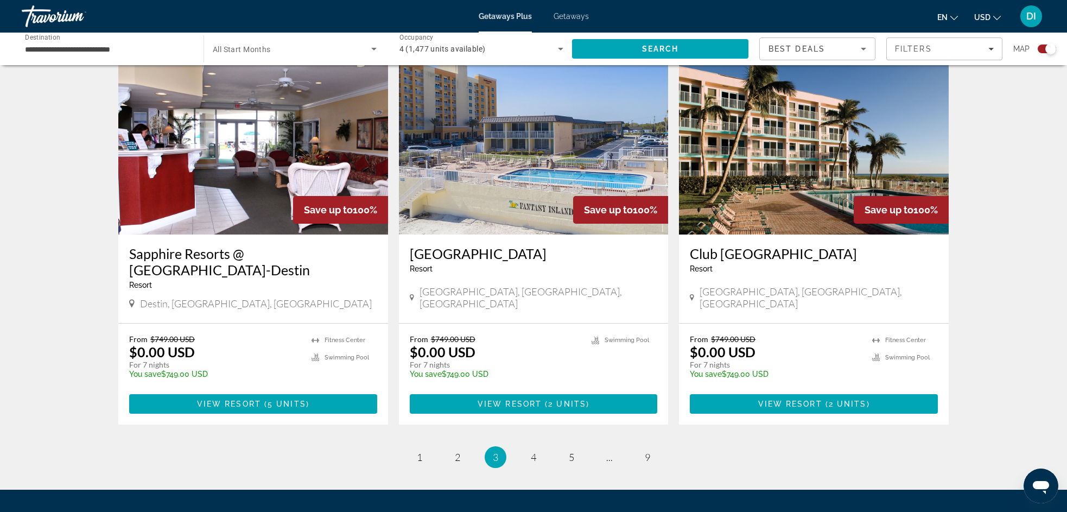
scroll to position [1614, 0]
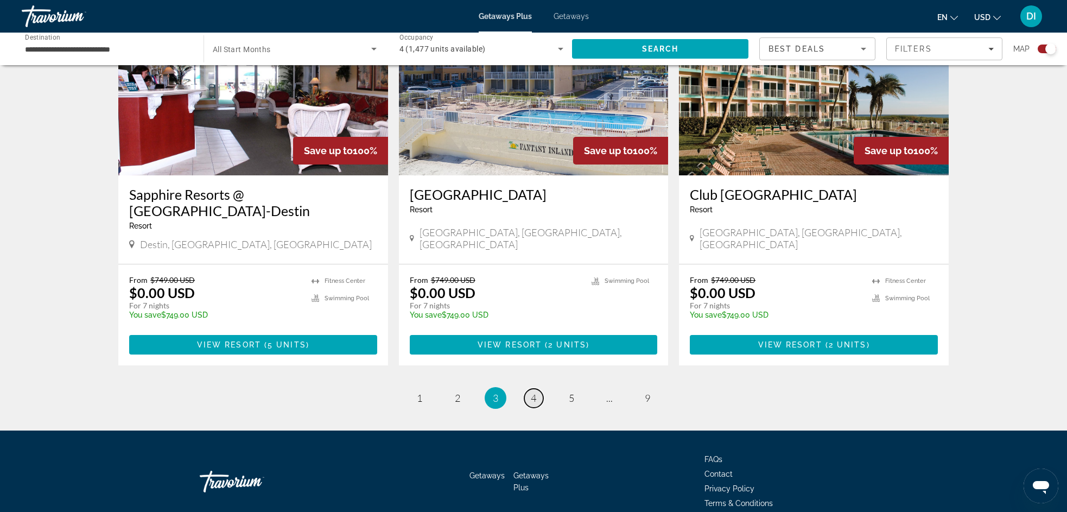
click at [534, 392] on span "4" at bounding box center [533, 398] width 5 height 12
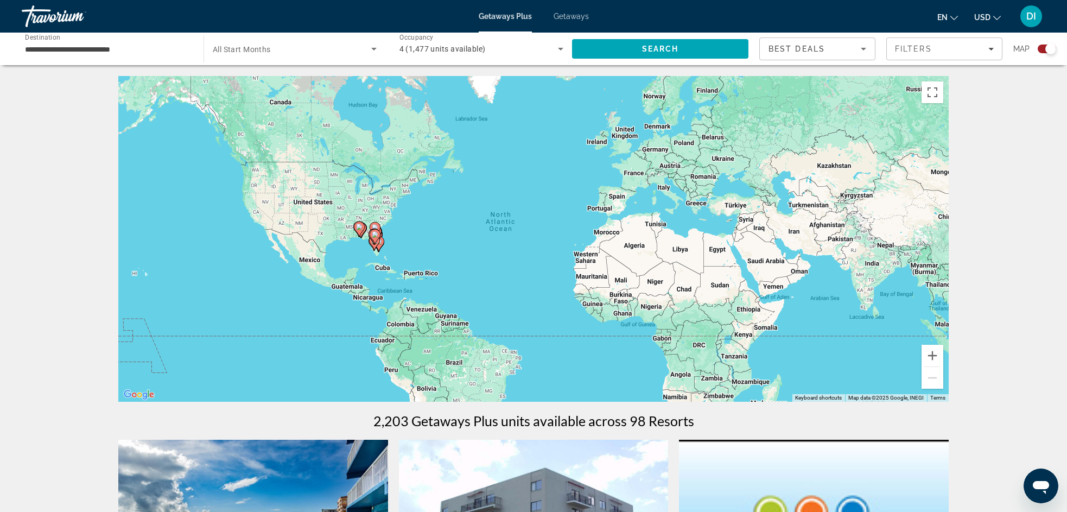
click at [530, 52] on div "4 (1,477 units available)" at bounding box center [478, 48] width 159 height 13
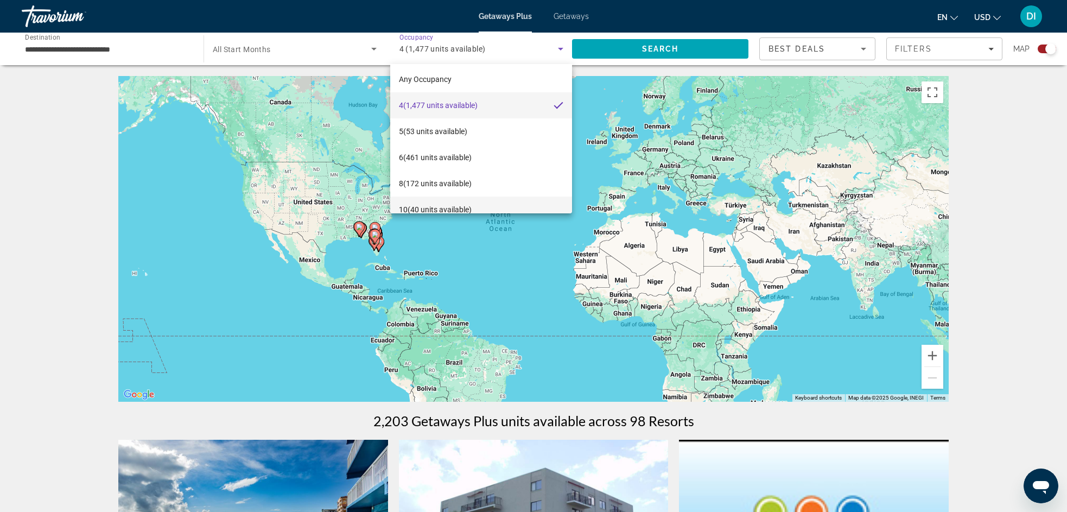
scroll to position [16, 0]
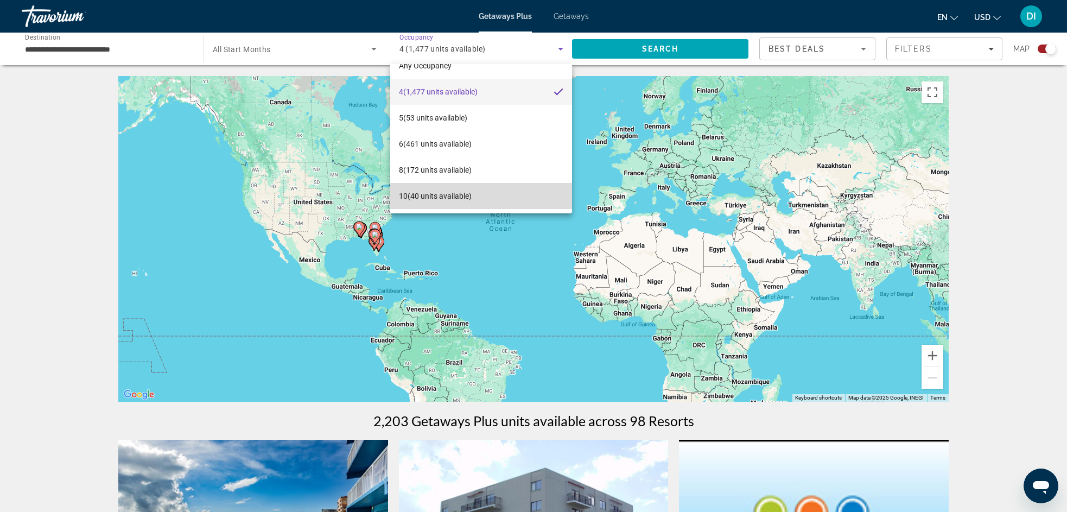
click at [467, 197] on span "10 (40 units available)" at bounding box center [435, 195] width 73 height 13
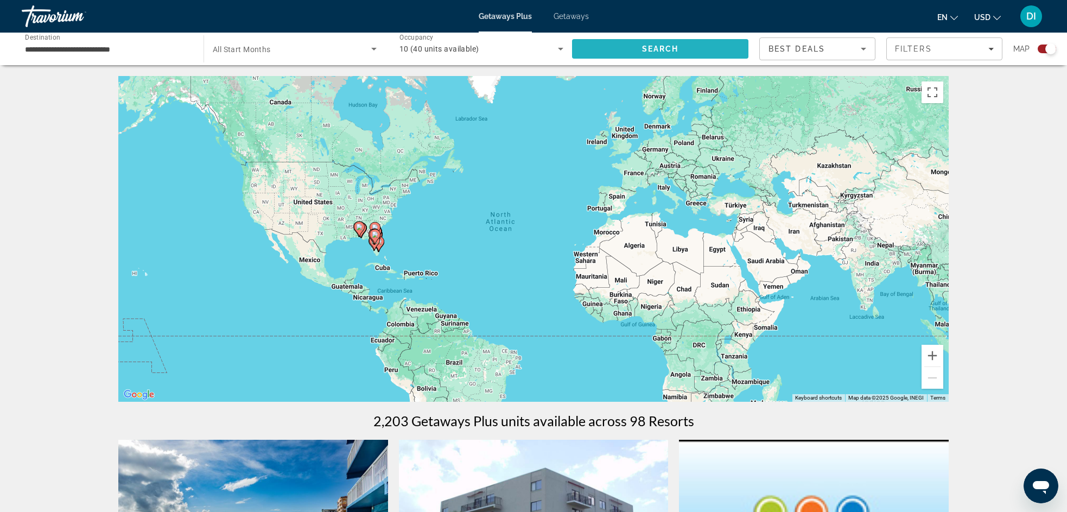
click at [675, 52] on span "Search" at bounding box center [660, 49] width 37 height 9
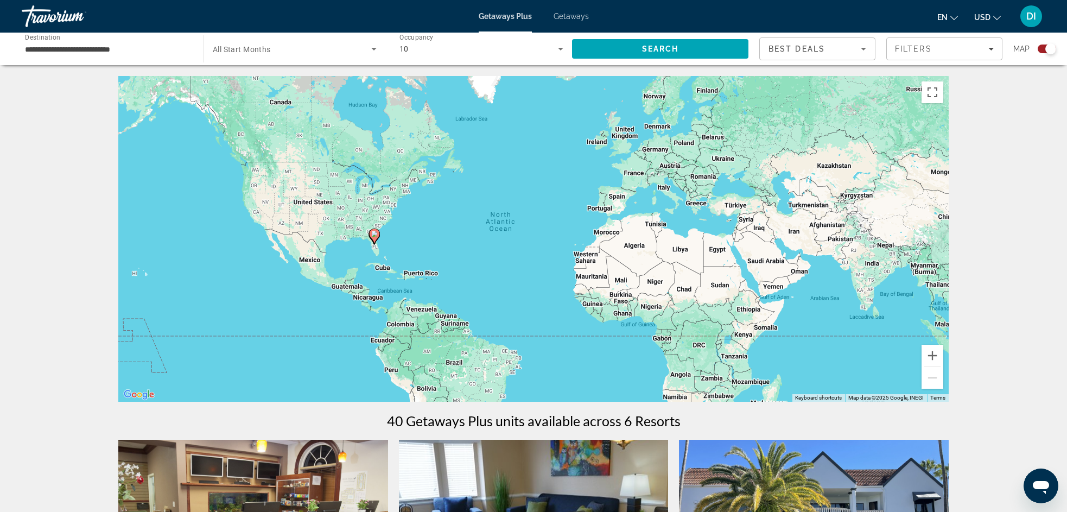
click at [489, 57] on div "10" at bounding box center [481, 49] width 164 height 30
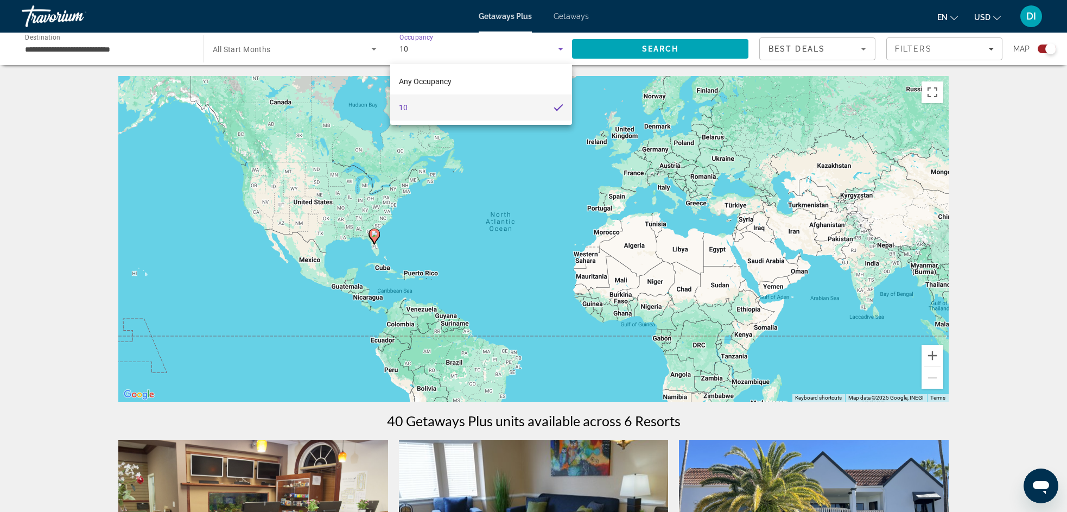
click at [547, 45] on div at bounding box center [533, 256] width 1067 height 512
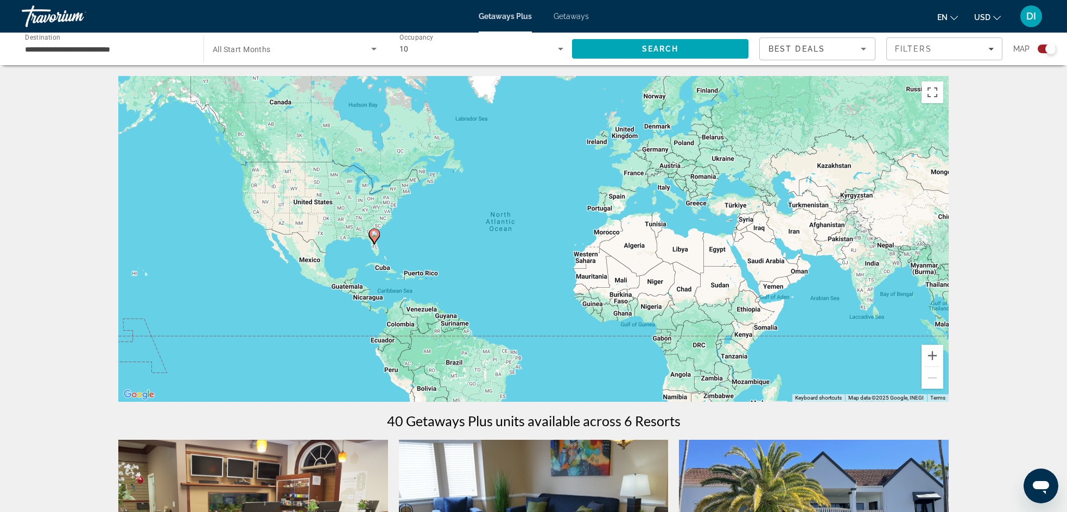
click at [456, 53] on div "10" at bounding box center [478, 48] width 159 height 13
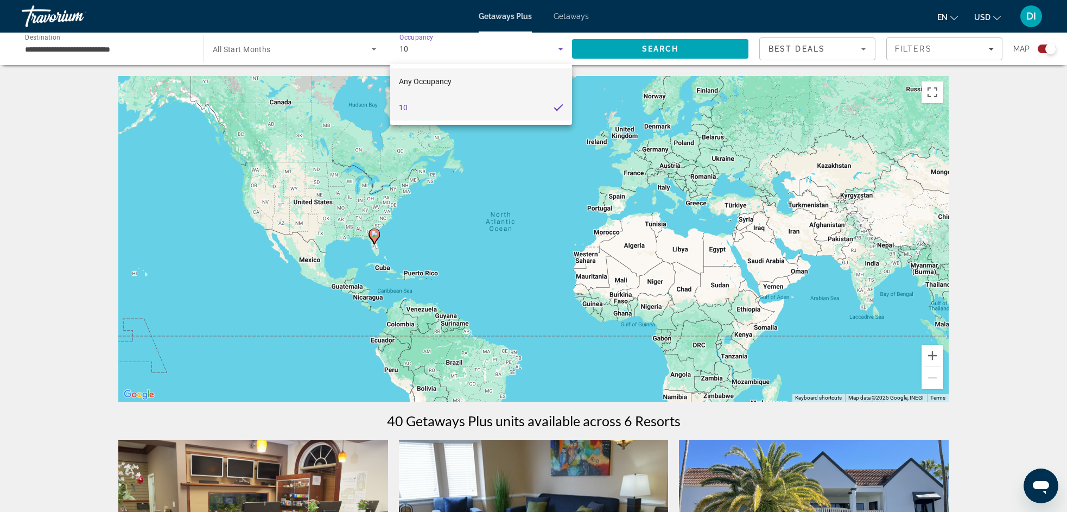
click at [453, 81] on mat-option "Any Occupancy" at bounding box center [481, 81] width 182 height 26
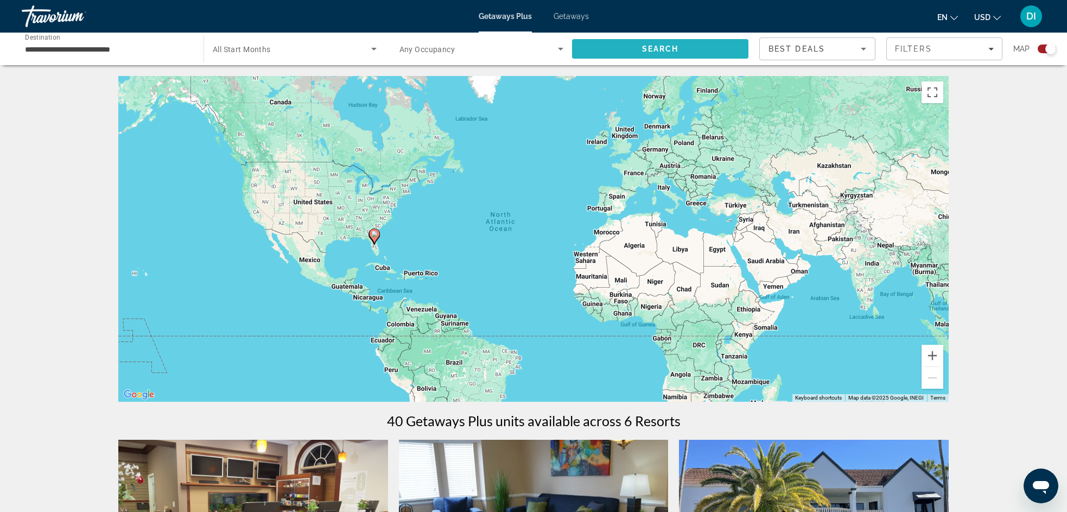
click at [617, 42] on span "Search" at bounding box center [660, 49] width 176 height 26
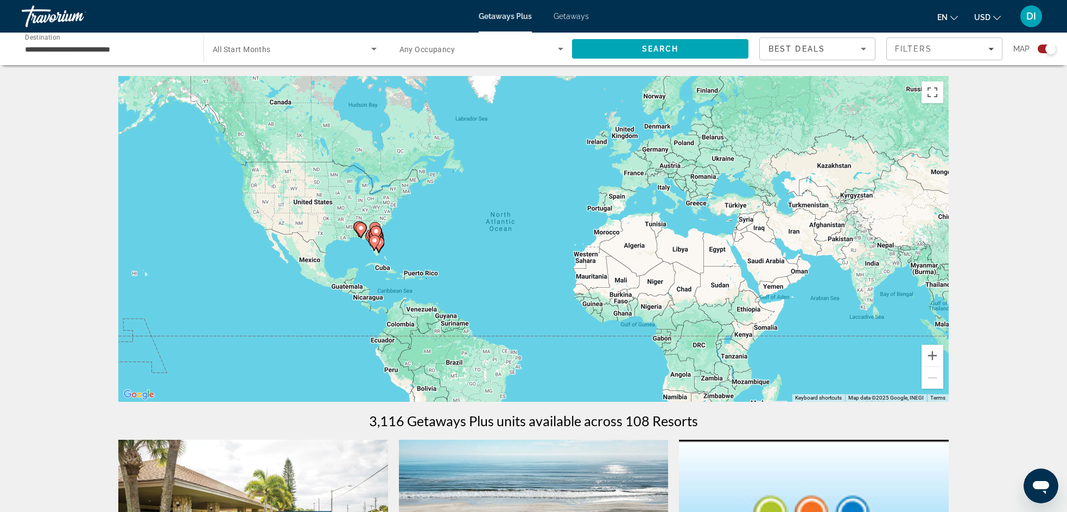
click at [558, 49] on icon "Search widget" at bounding box center [560, 48] width 13 height 13
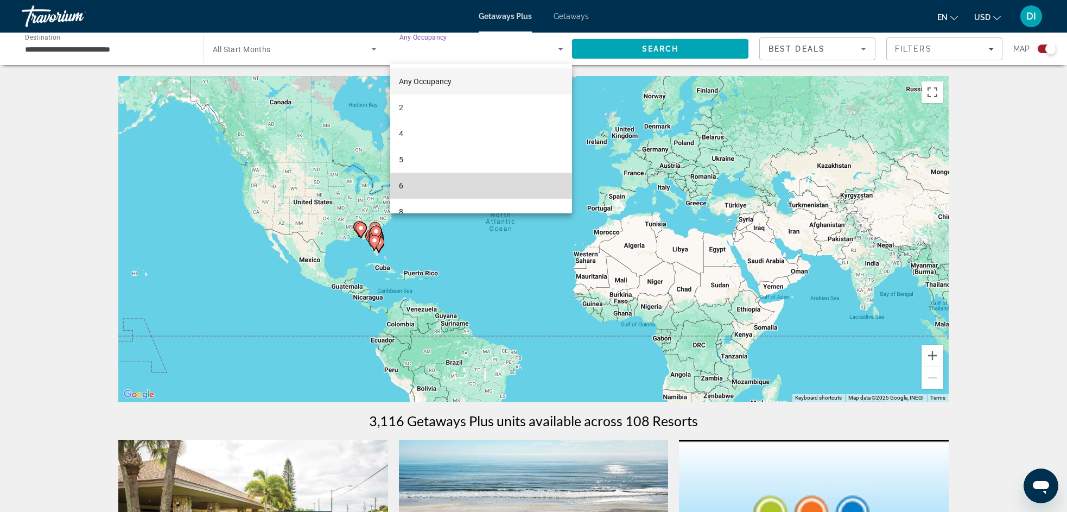
click at [432, 177] on mat-option "6" at bounding box center [481, 186] width 182 height 26
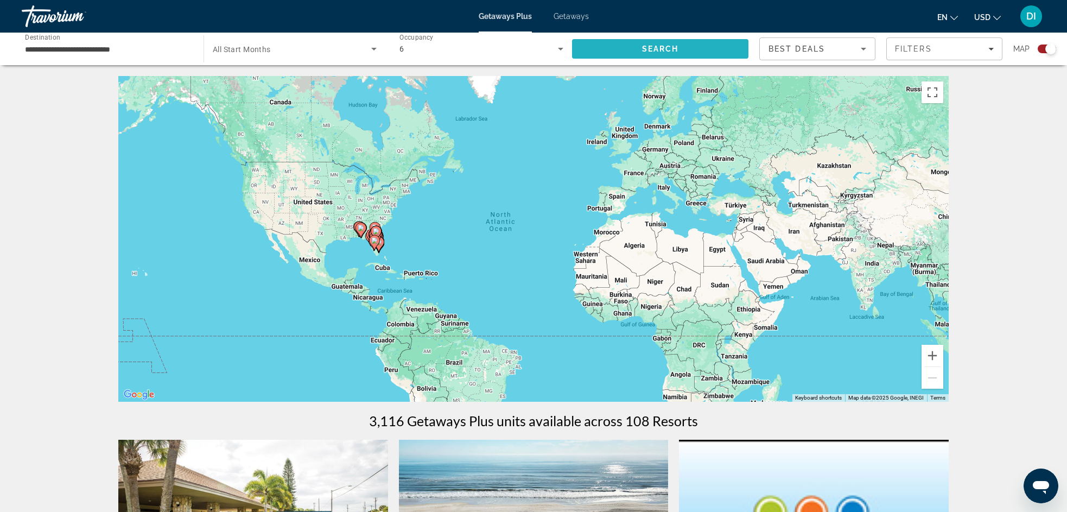
click at [619, 54] on span "Search" at bounding box center [660, 49] width 176 height 26
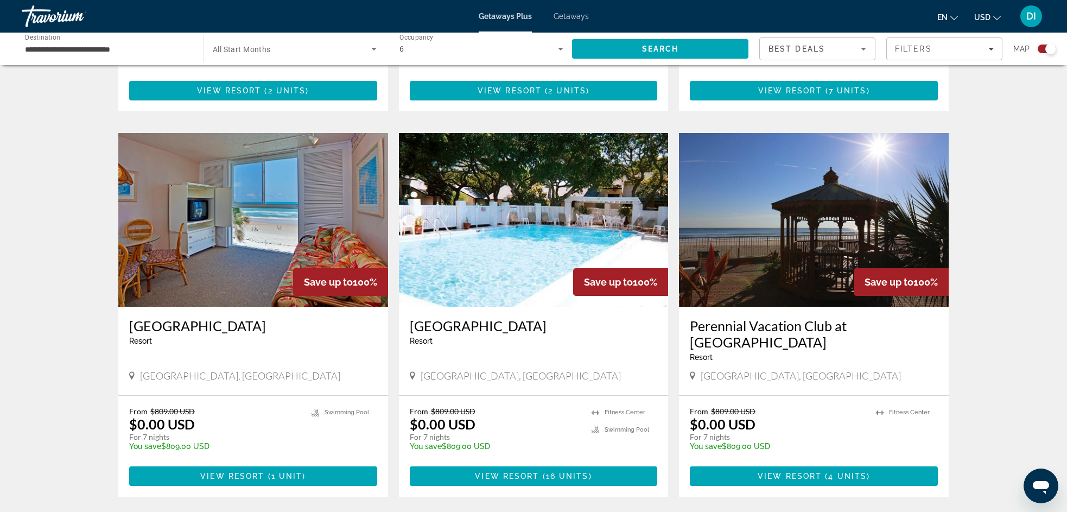
scroll to position [1614, 0]
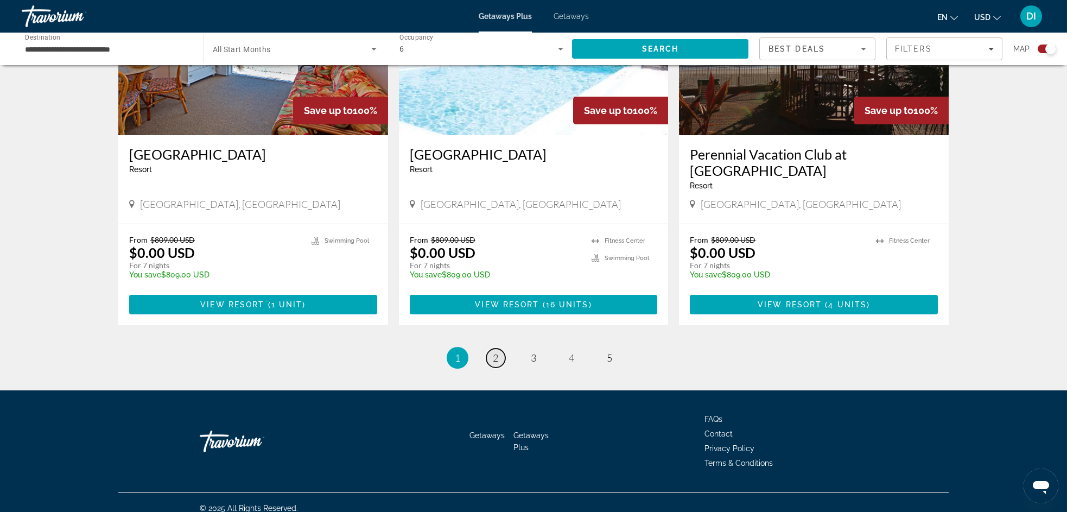
click at [490, 348] on link "page 2" at bounding box center [495, 357] width 19 height 19
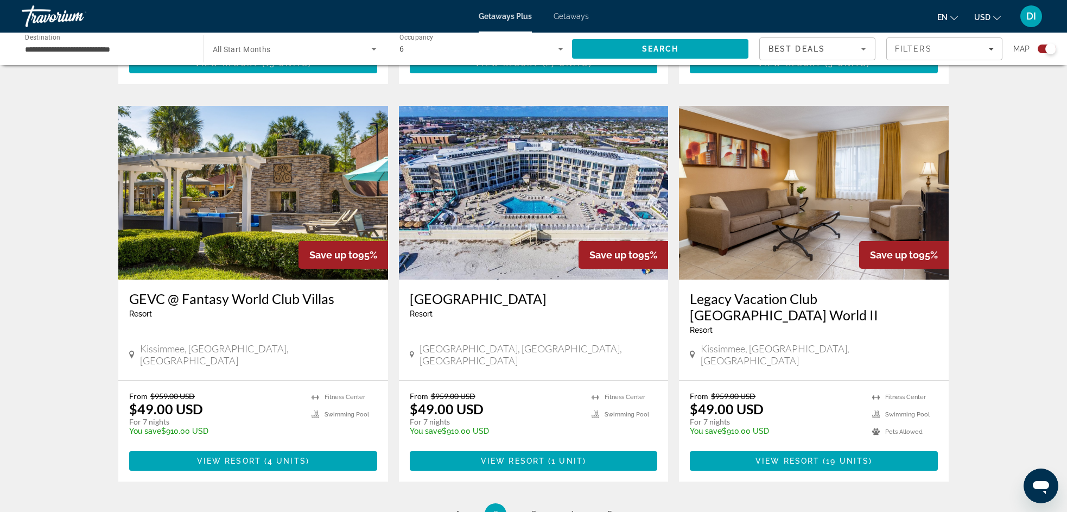
scroll to position [1614, 0]
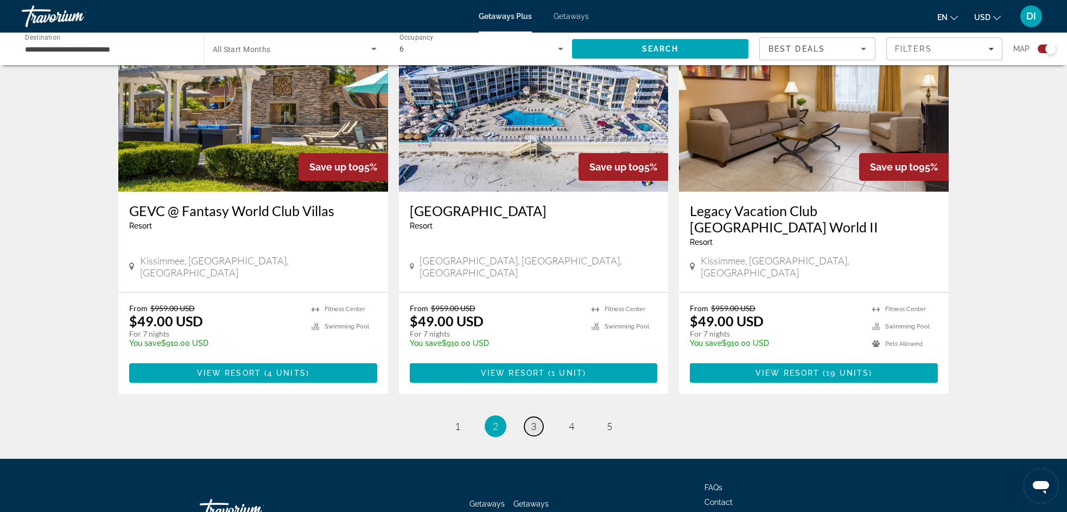
click at [531, 420] on span "3" at bounding box center [533, 426] width 5 height 12
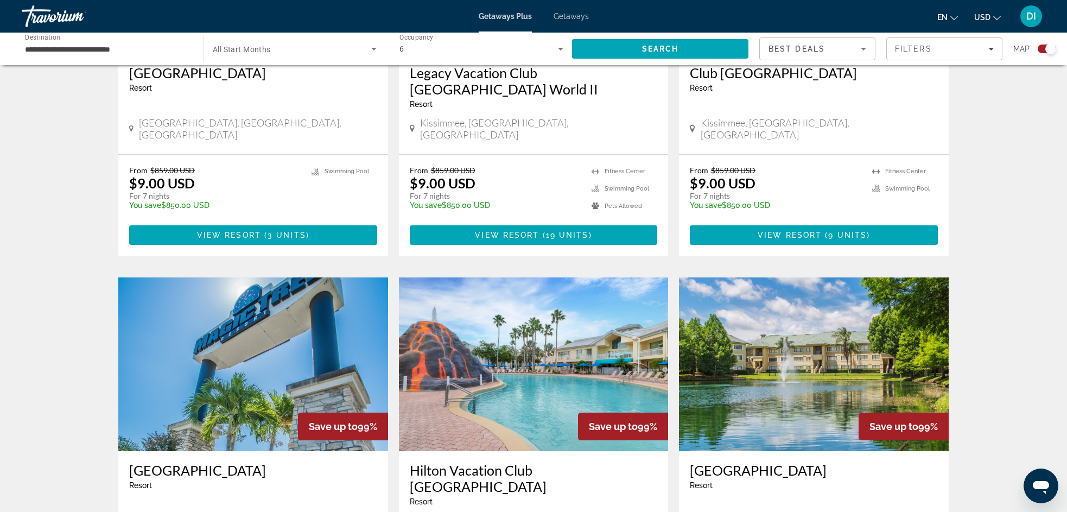
scroll to position [1513, 0]
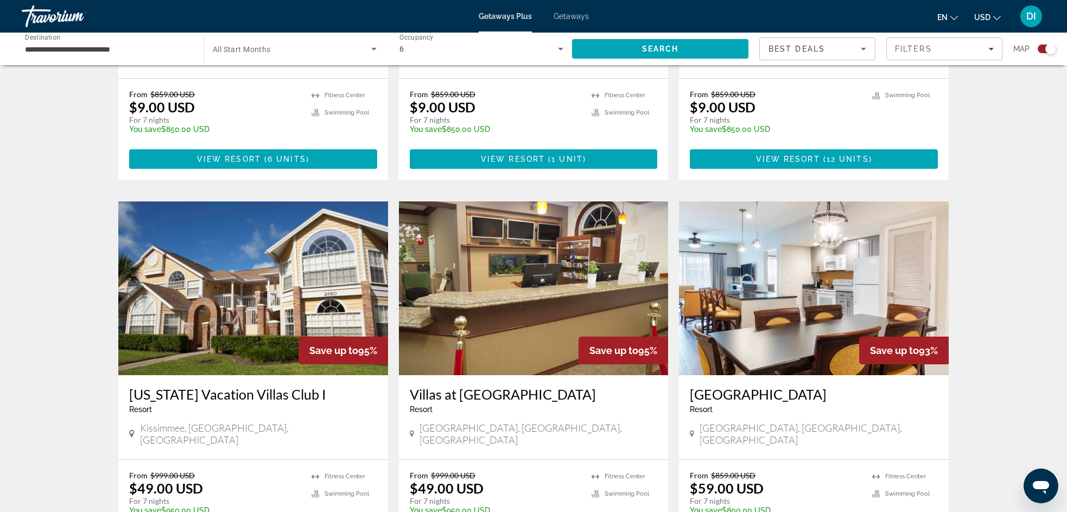
scroll to position [1530, 0]
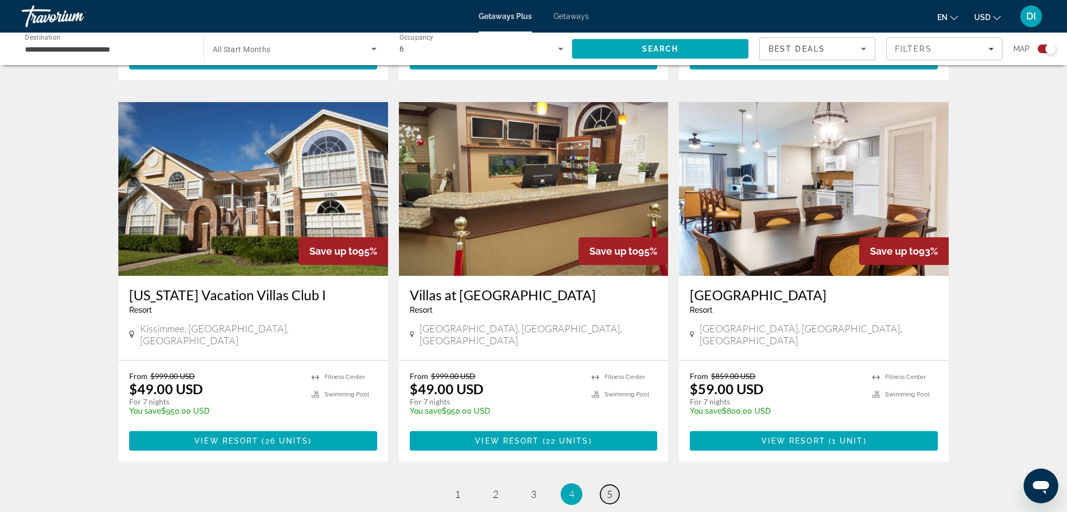
click at [612, 488] on span "5" at bounding box center [609, 494] width 5 height 12
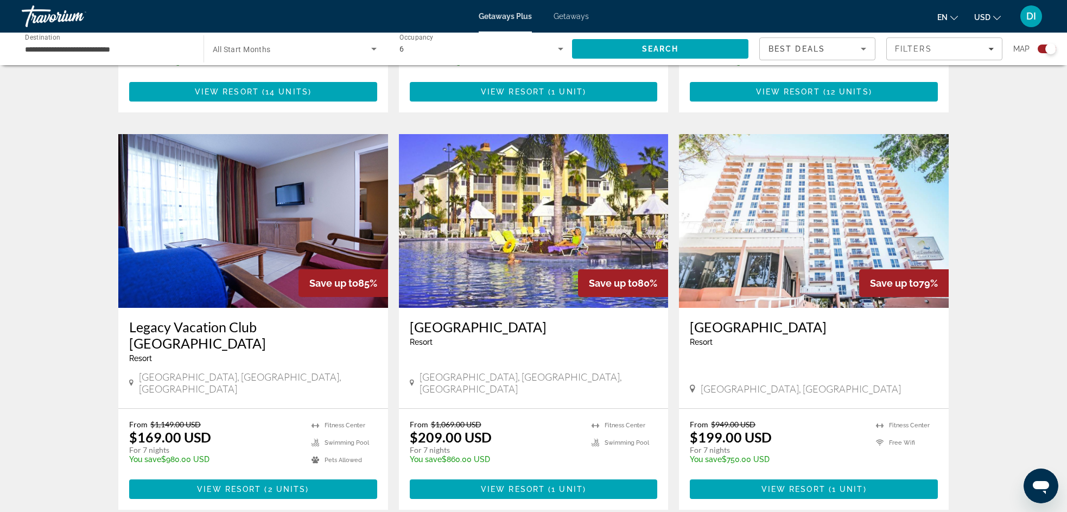
scroll to position [724, 0]
